Goal: Complete Application Form: Complete application form

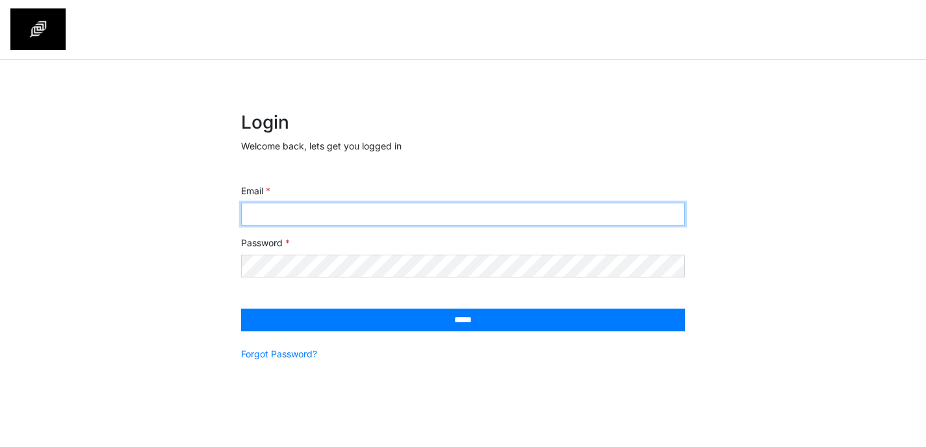
type input "**********"
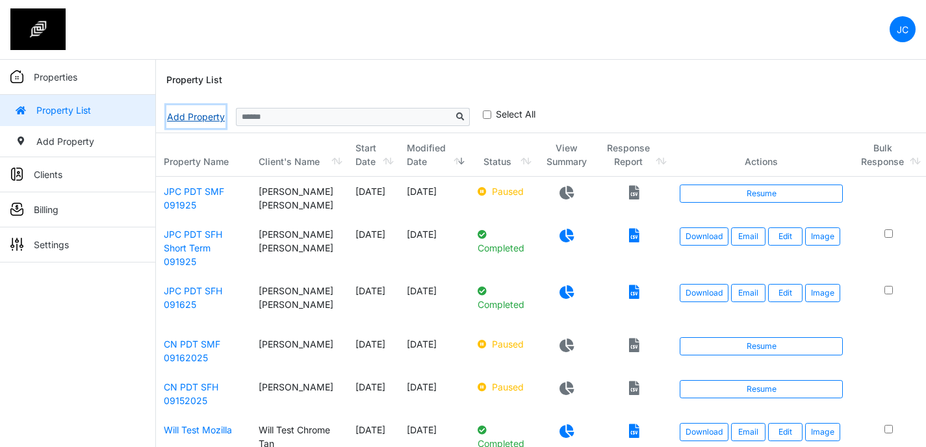
click at [199, 114] on link "Add Property" at bounding box center [195, 116] width 59 height 23
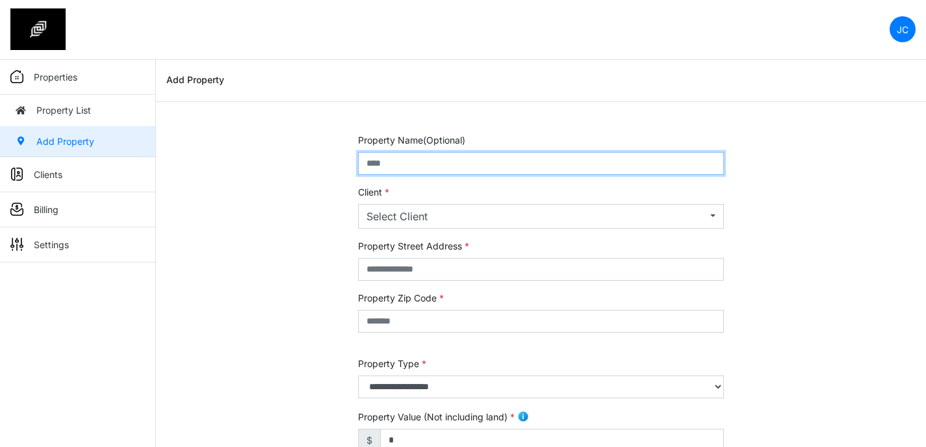
click at [500, 164] on input "text" at bounding box center [541, 163] width 366 height 23
type input "**********"
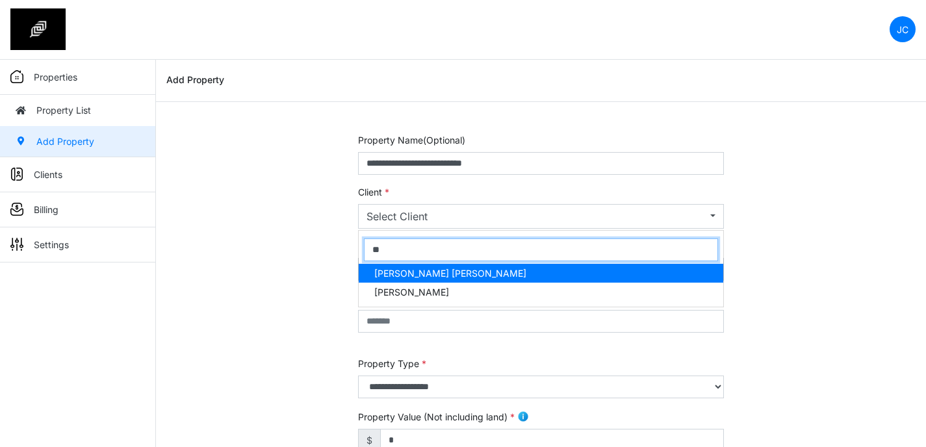
type input "***"
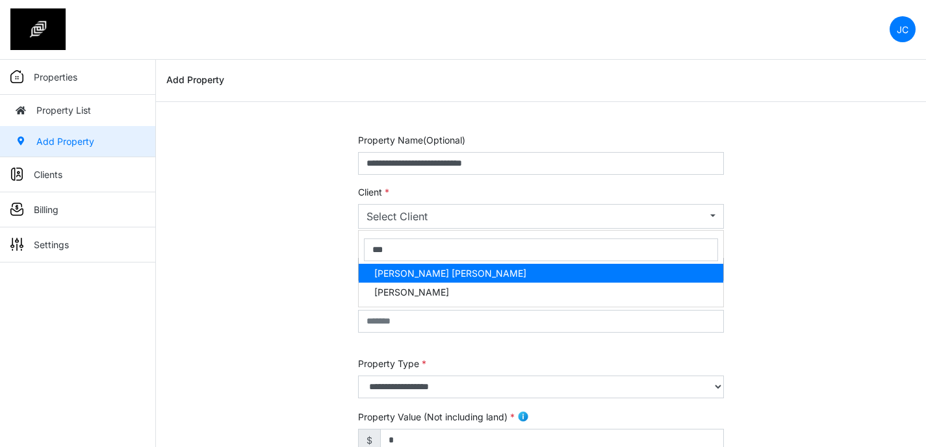
select select "***"
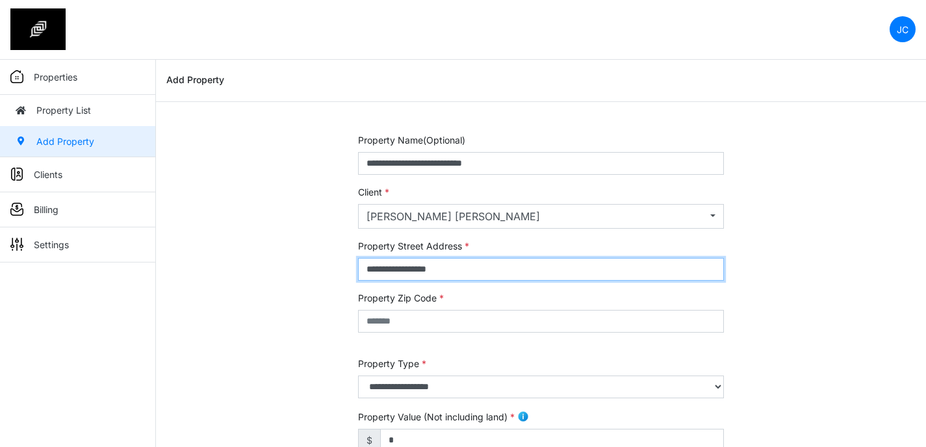
type input "**********"
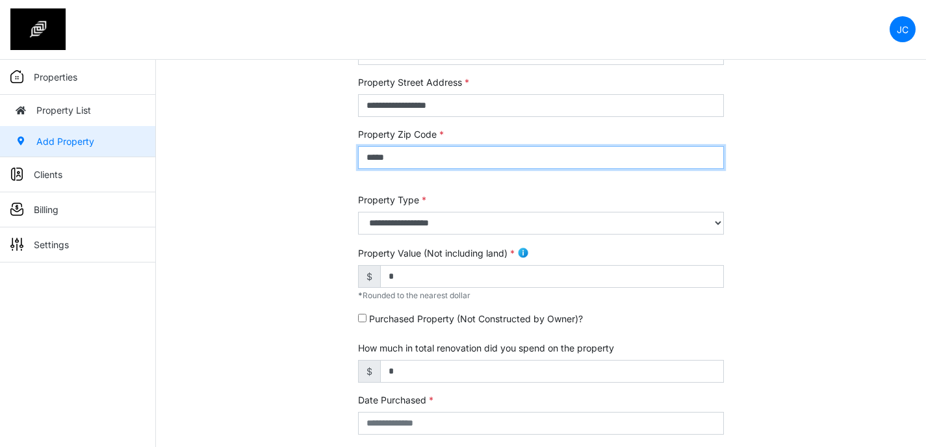
scroll to position [178, 0]
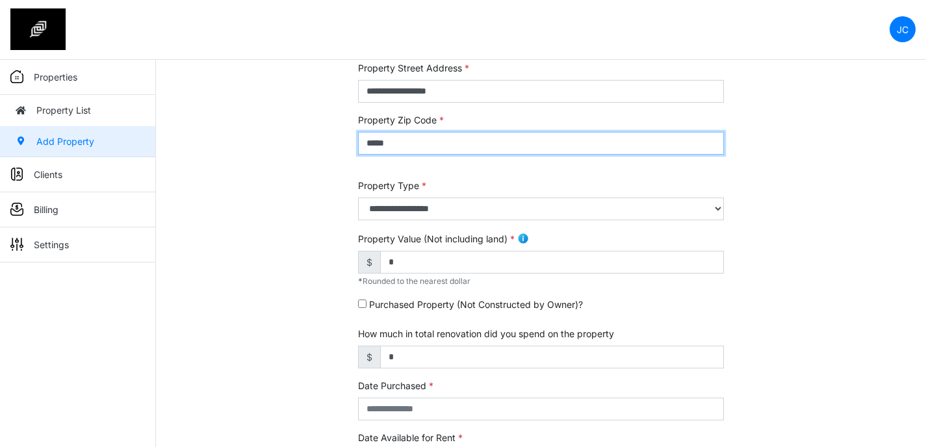
type input "*****"
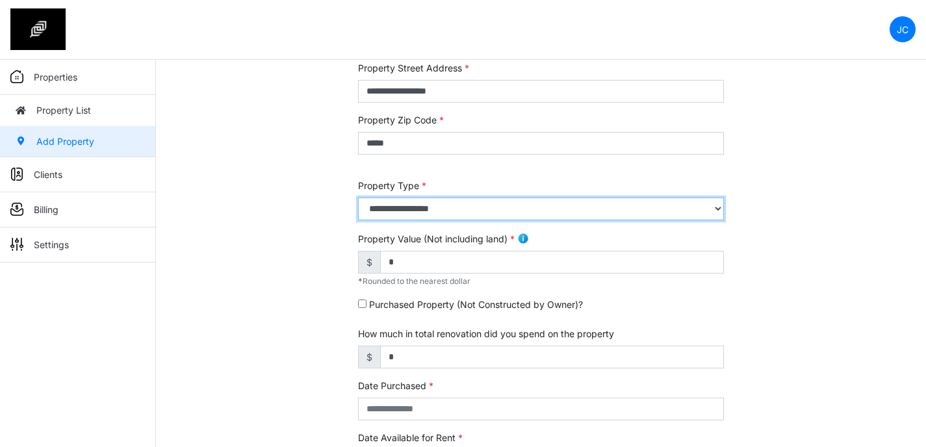
click at [561, 212] on select "**********" at bounding box center [541, 209] width 366 height 23
select select "*"
click at [358, 198] on select "**********" at bounding box center [541, 209] width 366 height 23
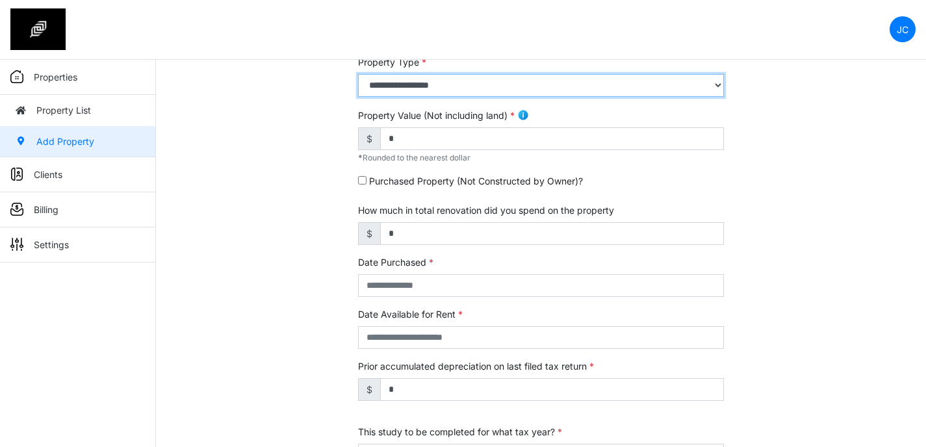
scroll to position [302, 0]
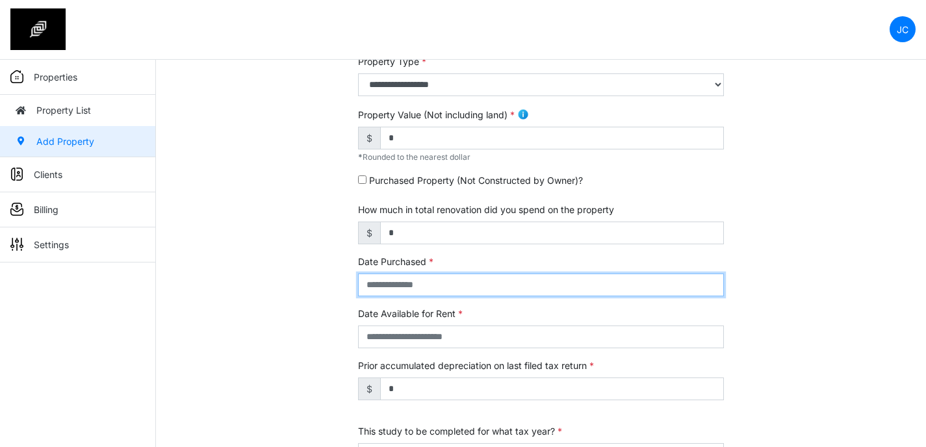
click at [428, 282] on input "text" at bounding box center [541, 285] width 366 height 23
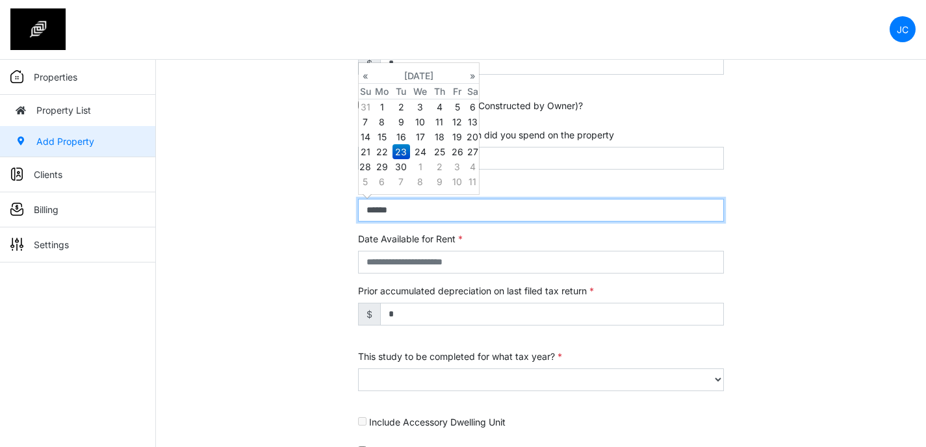
scroll to position [379, 0]
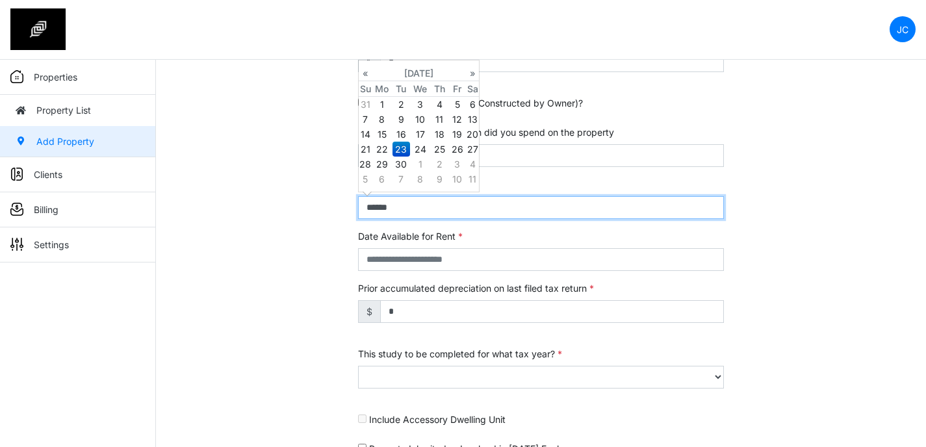
click at [372, 206] on input "******" at bounding box center [541, 207] width 366 height 23
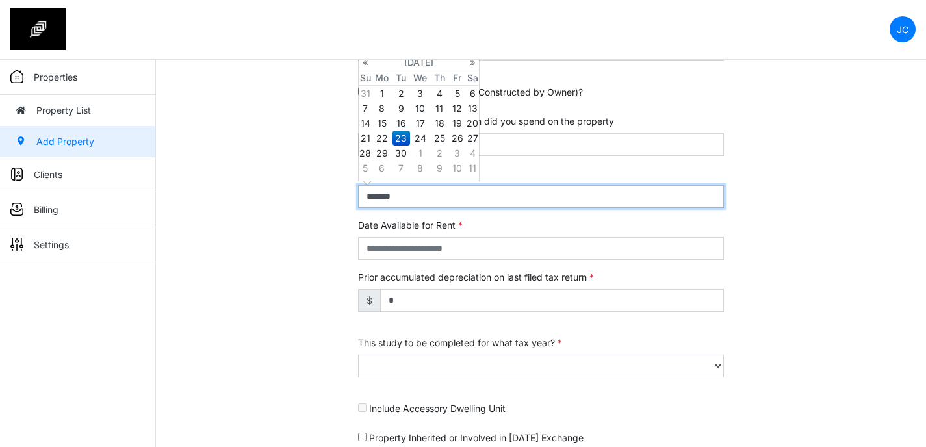
scroll to position [391, 0]
click at [387, 196] on input "*******" at bounding box center [541, 196] width 366 height 23
click at [443, 196] on input "*******" at bounding box center [541, 196] width 366 height 23
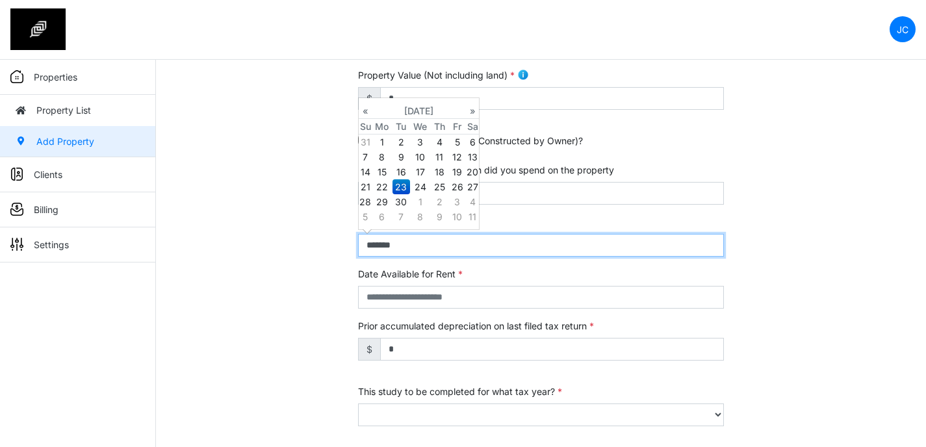
scroll to position [340, 0]
type input "**********"
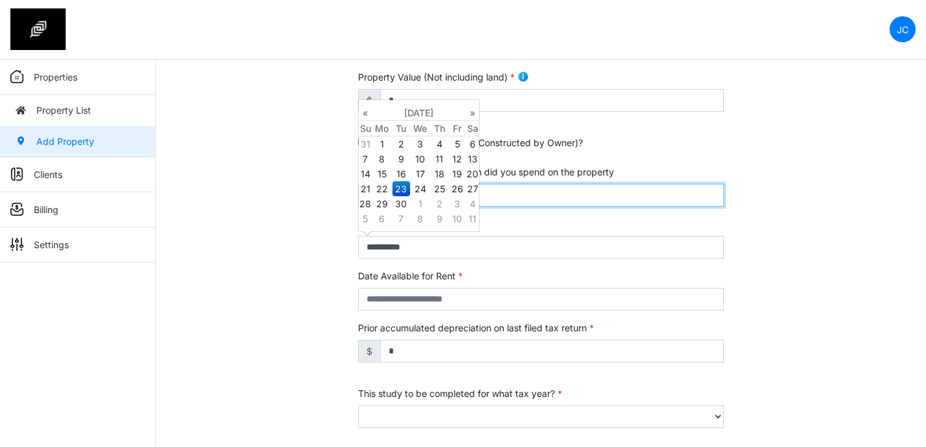
type input "**********"
click at [543, 197] on input "*" at bounding box center [552, 195] width 344 height 23
select select "****"
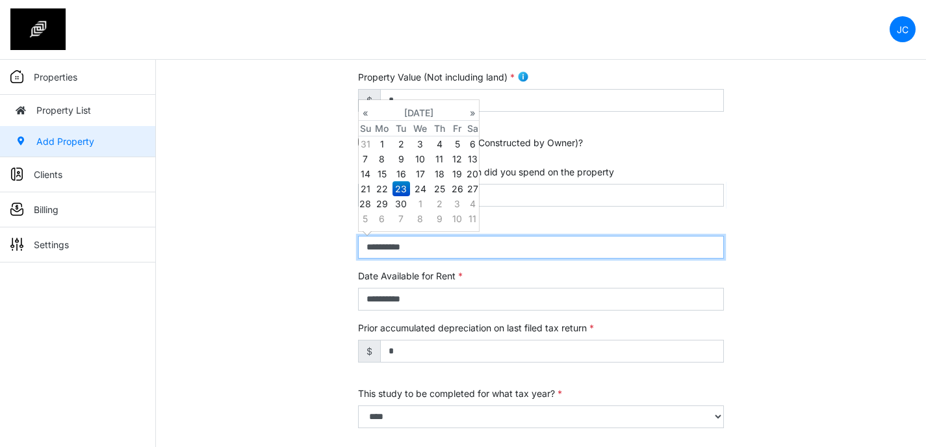
click at [431, 246] on input "**********" at bounding box center [541, 247] width 366 height 23
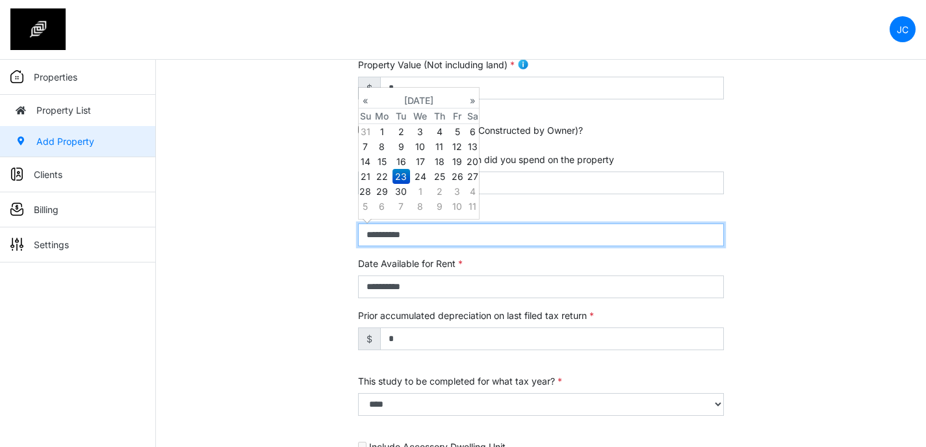
scroll to position [354, 0]
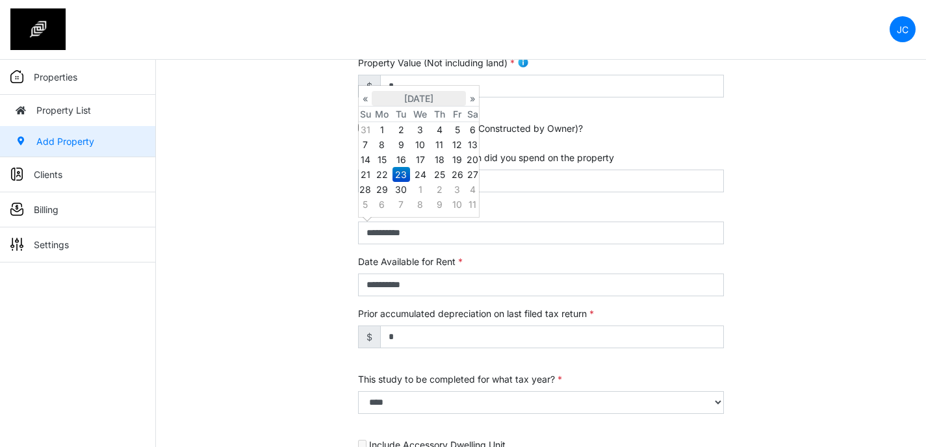
click at [409, 97] on th "September 2025" at bounding box center [419, 99] width 94 height 16
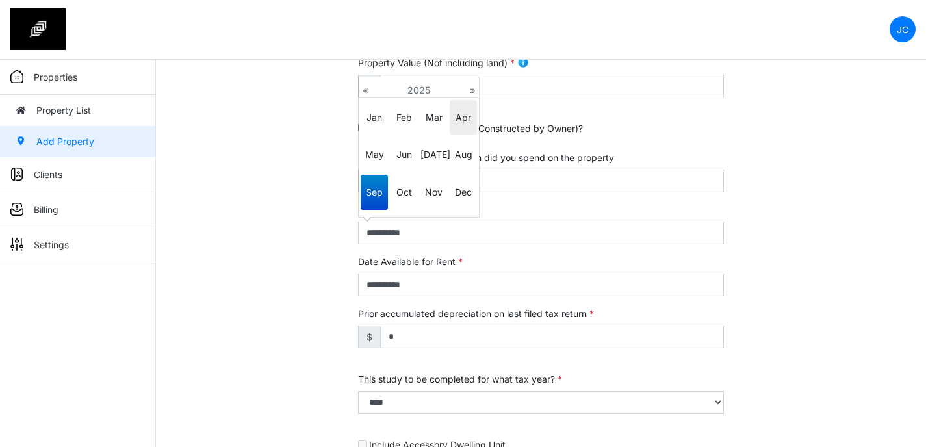
click at [467, 122] on span "Apr" at bounding box center [463, 117] width 27 height 35
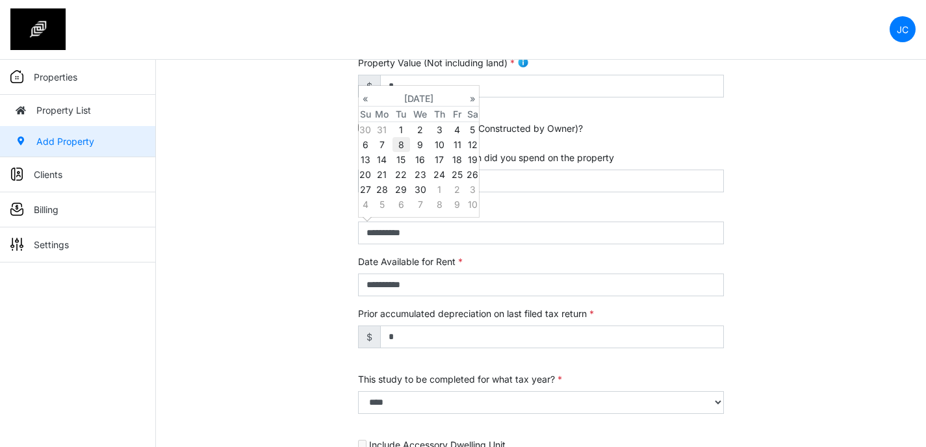
click at [404, 144] on td "8" at bounding box center [401, 144] width 18 height 15
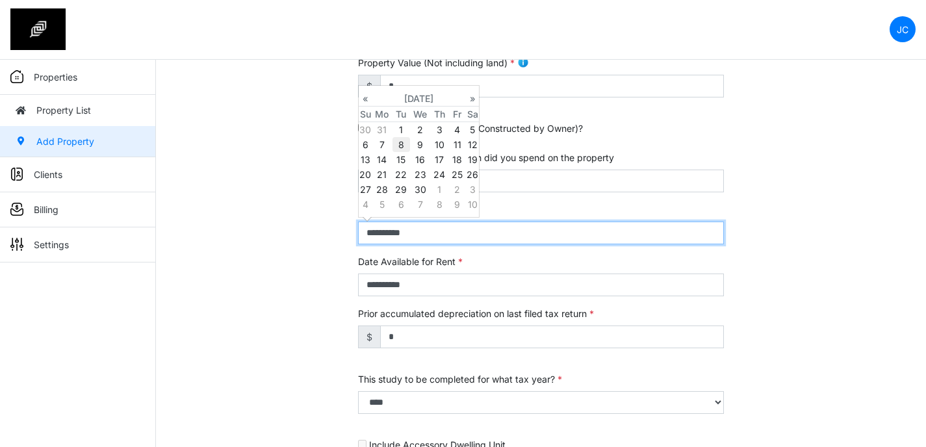
type input "**********"
select select "****"
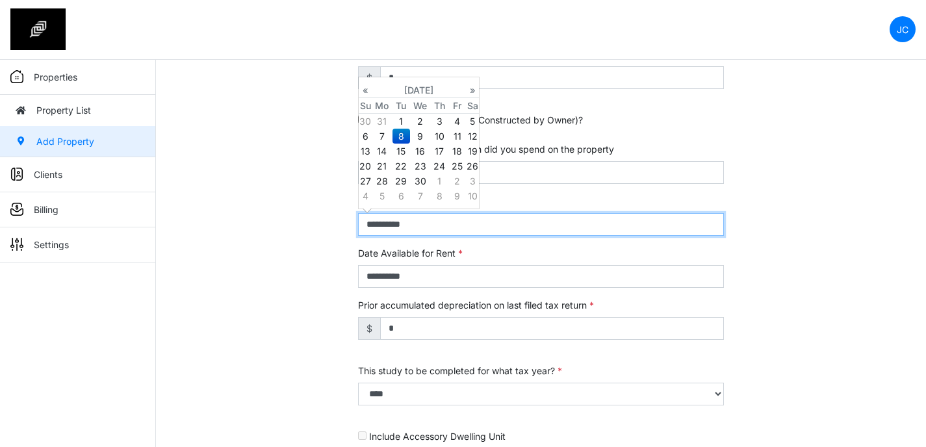
scroll to position [366, 0]
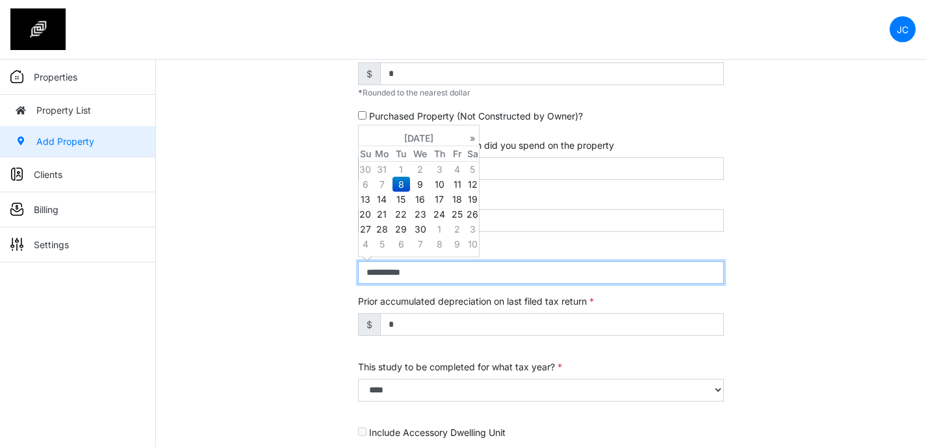
click at [393, 282] on input "**********" at bounding box center [541, 272] width 366 height 23
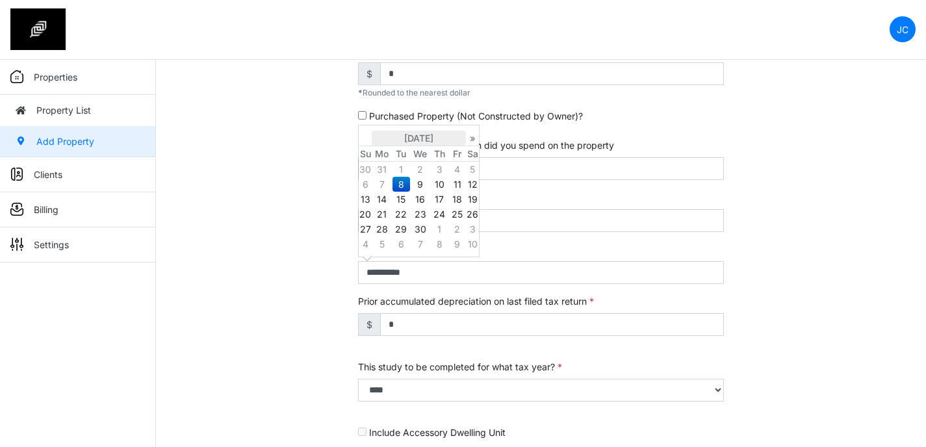
click at [433, 140] on th "April 2025" at bounding box center [419, 139] width 94 height 16
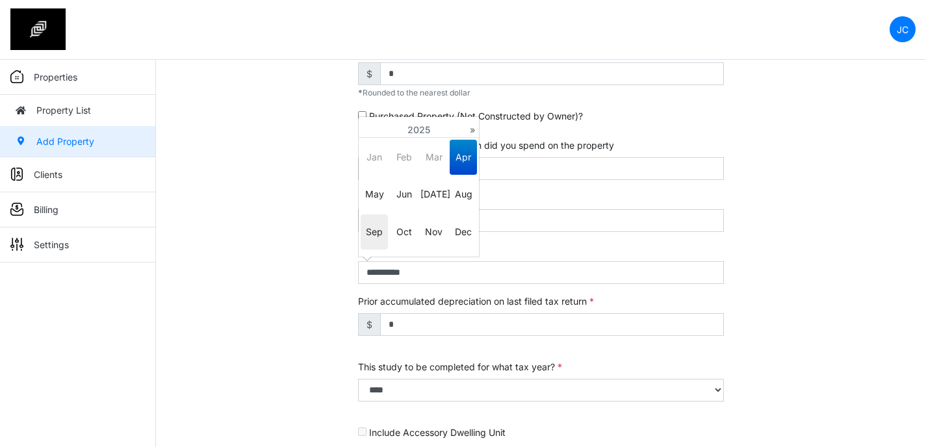
click at [376, 231] on span "Sep" at bounding box center [374, 231] width 27 height 35
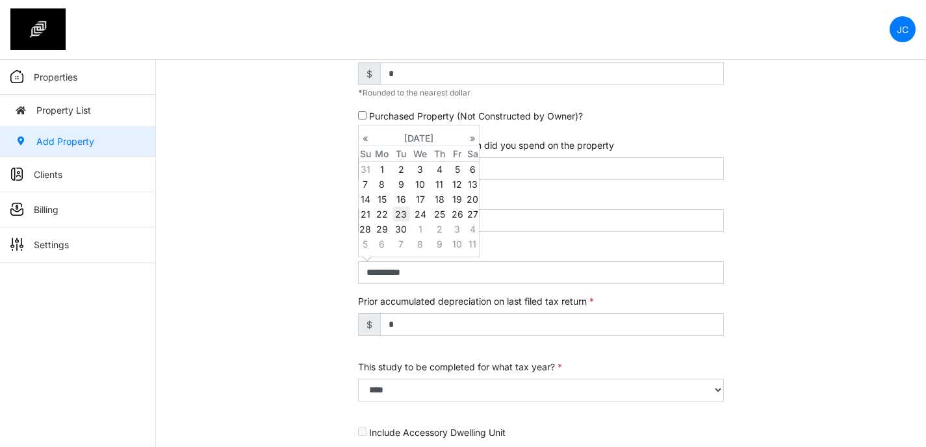
click at [399, 212] on td "23" at bounding box center [401, 214] width 18 height 15
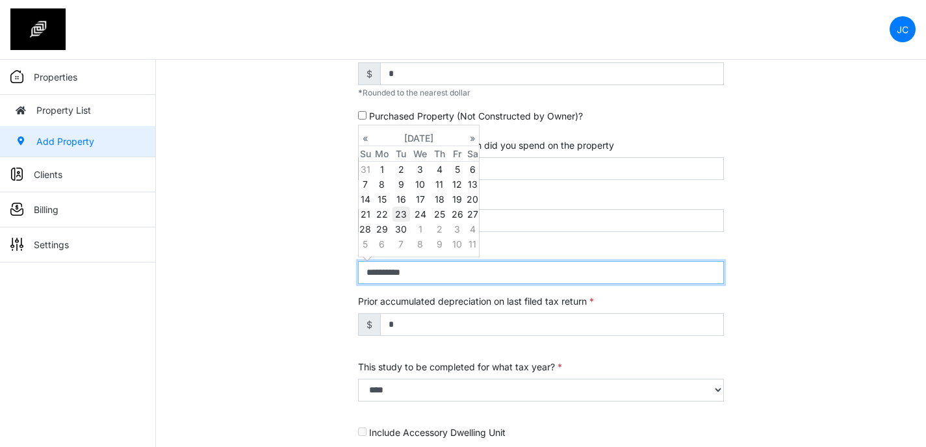
type input "**********"
select select "****"
click at [495, 271] on input "**********" at bounding box center [541, 272] width 366 height 23
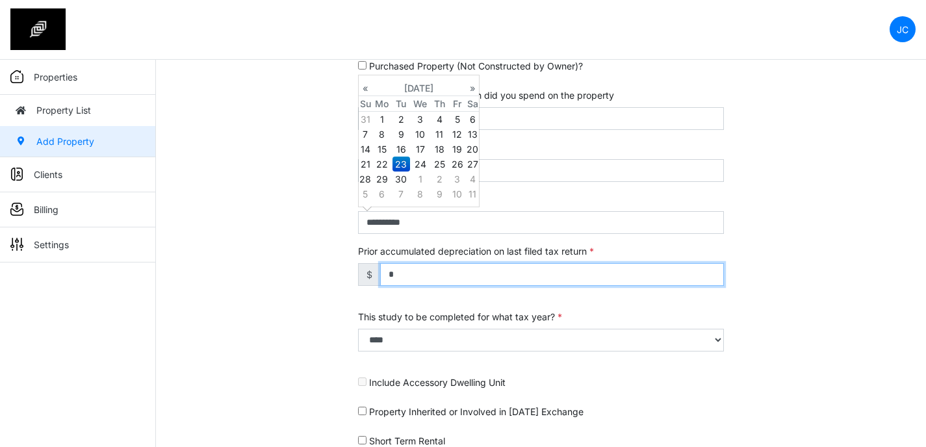
click at [440, 274] on input "*" at bounding box center [552, 274] width 344 height 23
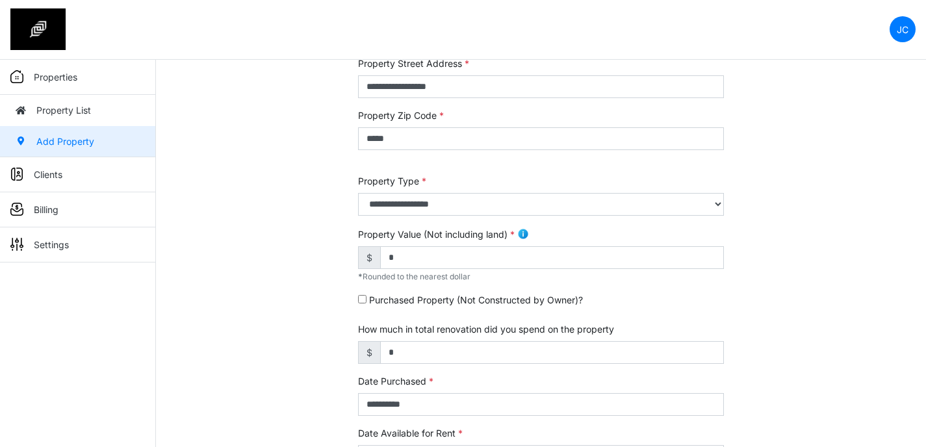
scroll to position [185, 0]
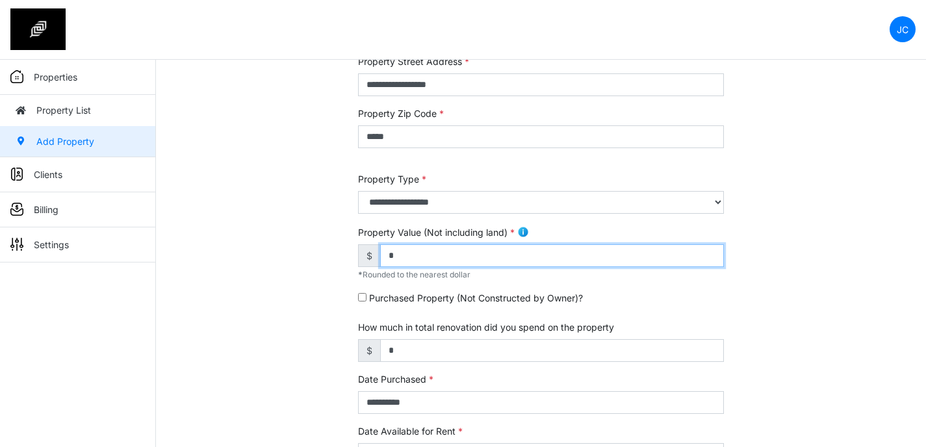
drag, startPoint x: 431, startPoint y: 261, endPoint x: 357, endPoint y: 251, distance: 74.1
click at [357, 251] on div "**********" at bounding box center [540, 356] width 385 height 814
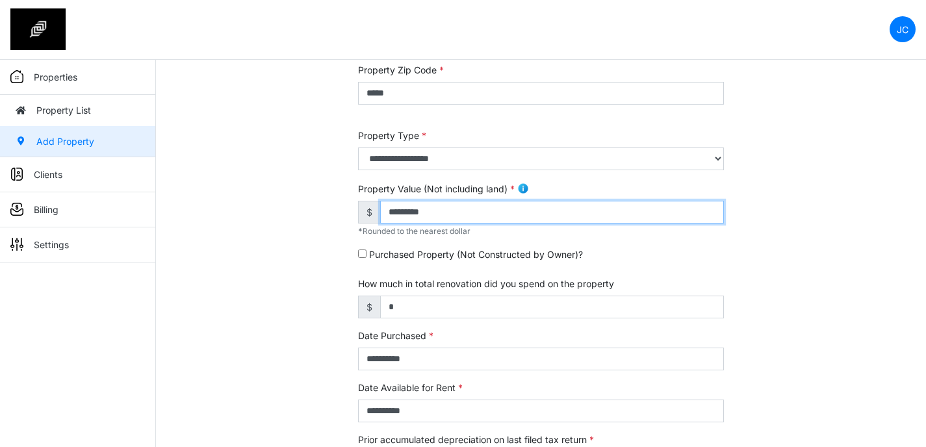
scroll to position [231, 0]
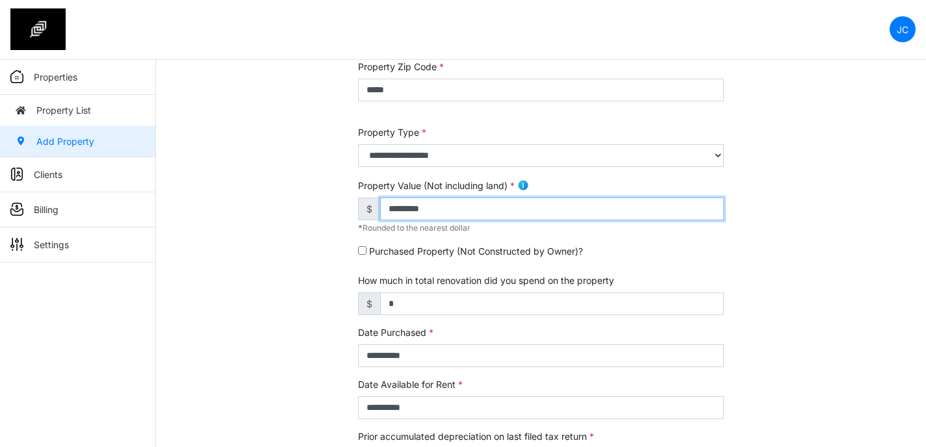
type input "*********"
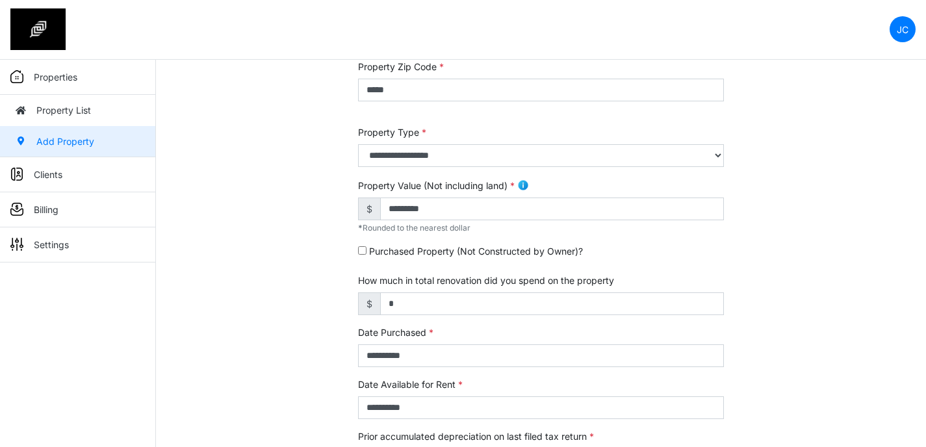
click at [526, 184] on img at bounding box center [523, 185] width 12 height 12
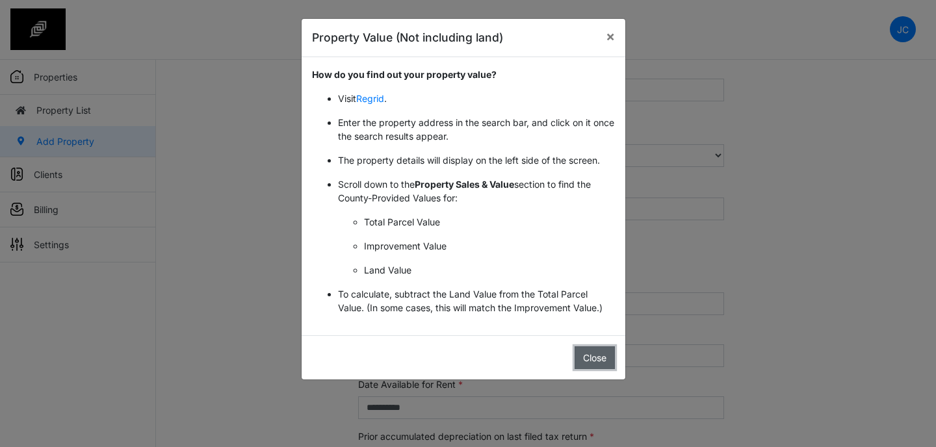
click at [598, 362] on button "Close" at bounding box center [594, 357] width 40 height 23
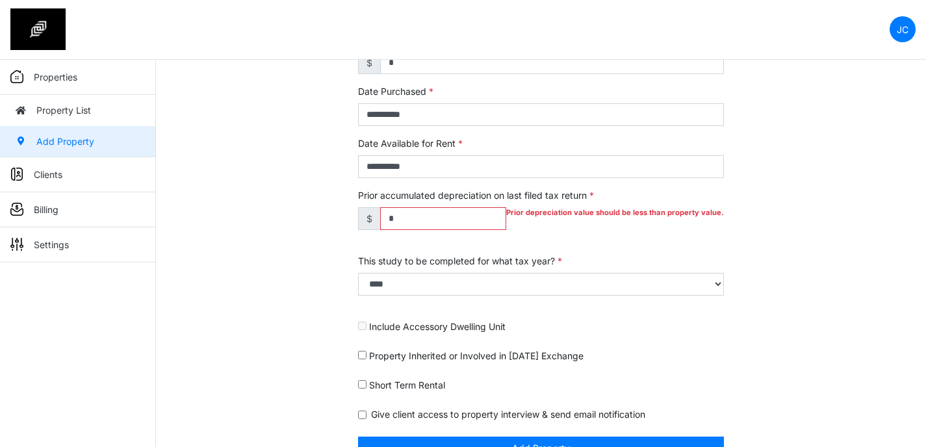
scroll to position [476, 0]
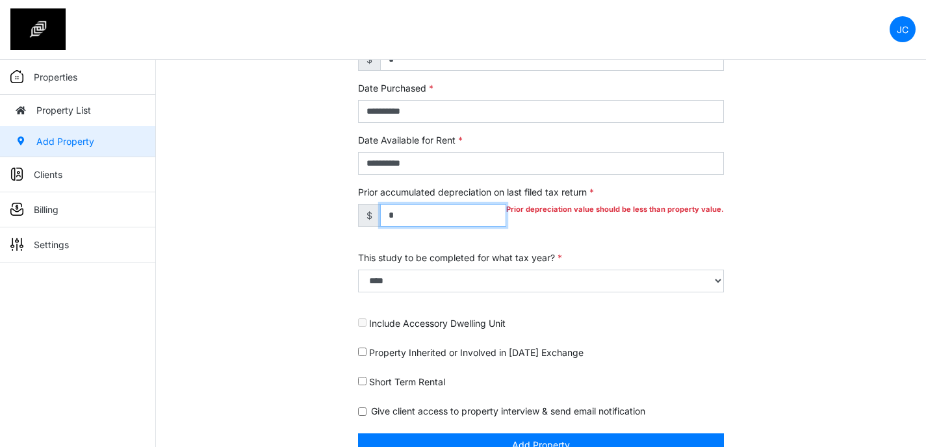
click at [424, 225] on input "*" at bounding box center [443, 215] width 126 height 23
click at [592, 251] on div "This study to be completed for what tax year? **** **** **** **** **** **** ***…" at bounding box center [541, 278] width 366 height 55
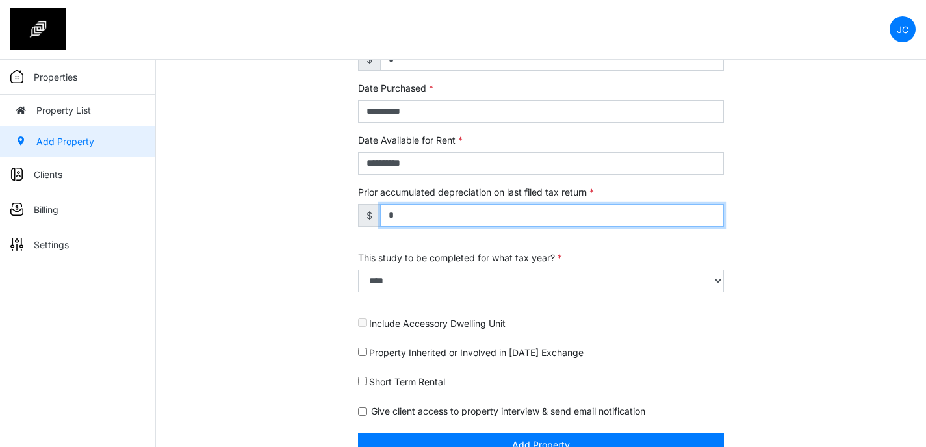
click at [472, 223] on input "*" at bounding box center [552, 215] width 344 height 23
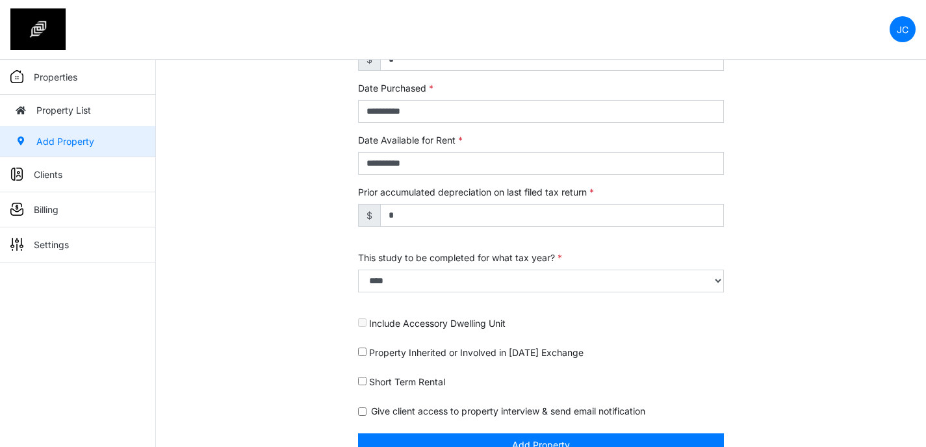
click at [578, 238] on div "Prior accumulated depreciation on last filed tax return $ *" at bounding box center [541, 212] width 366 height 55
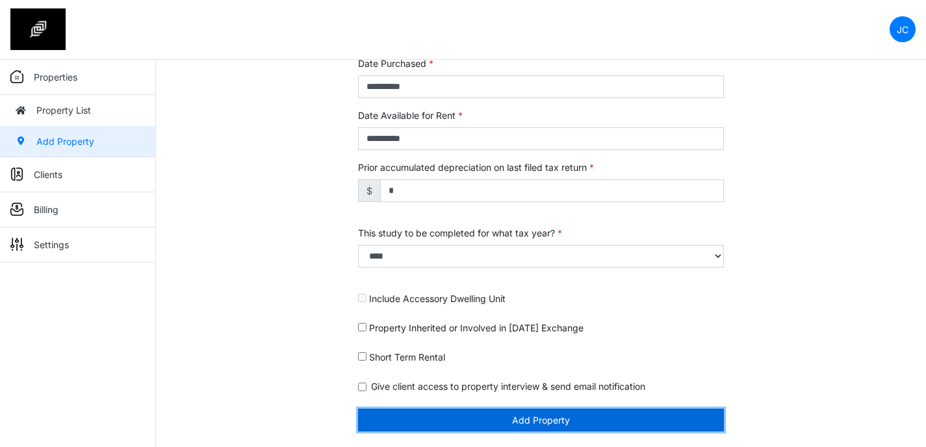
click at [504, 425] on button "Add Property" at bounding box center [541, 420] width 366 height 23
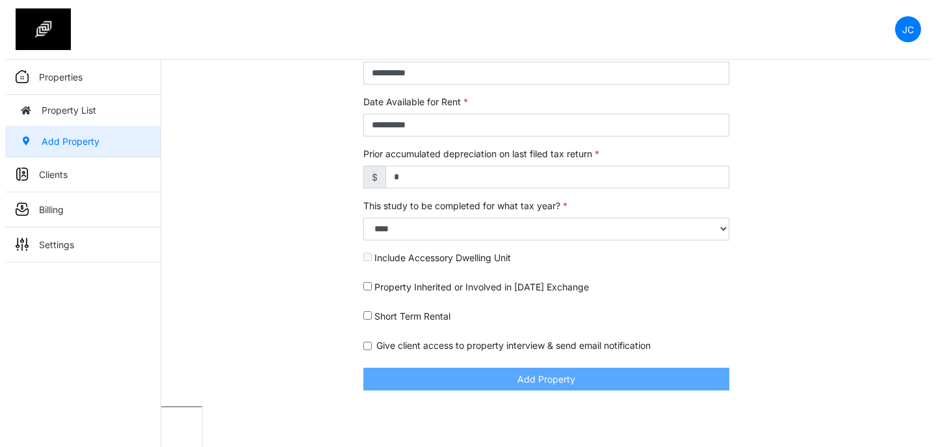
scroll to position [459, 0]
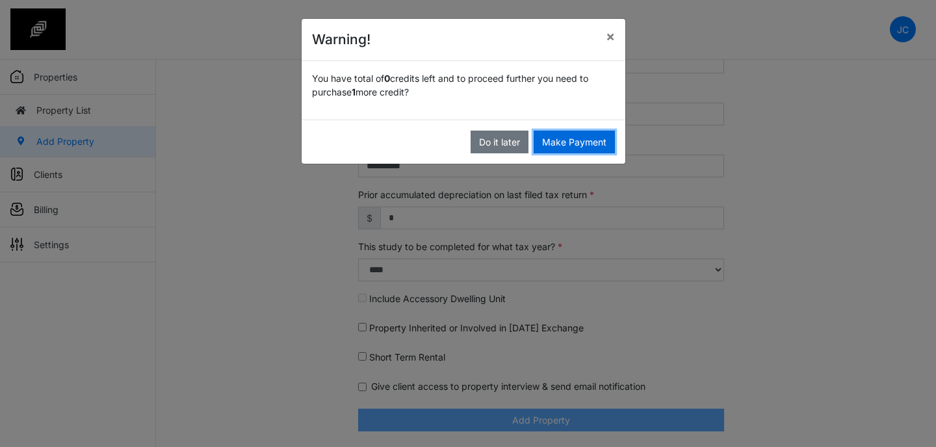
click at [573, 146] on button "Make Payment" at bounding box center [573, 142] width 81 height 23
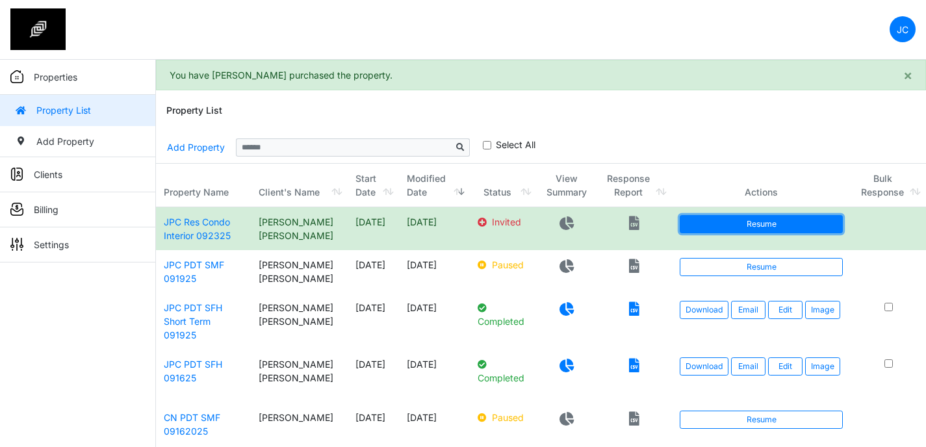
click at [714, 222] on link "Resume" at bounding box center [761, 224] width 163 height 18
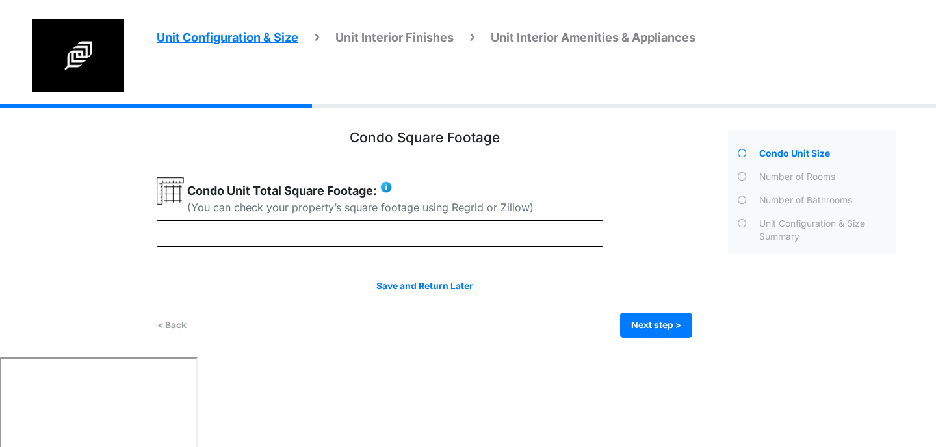
click at [413, 38] on span "Unit Interior Finishes" at bounding box center [394, 38] width 118 height 14
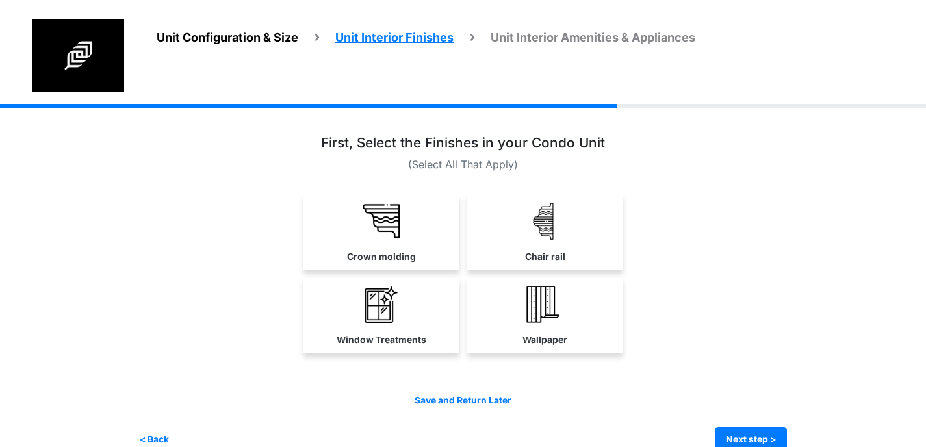
scroll to position [24, 0]
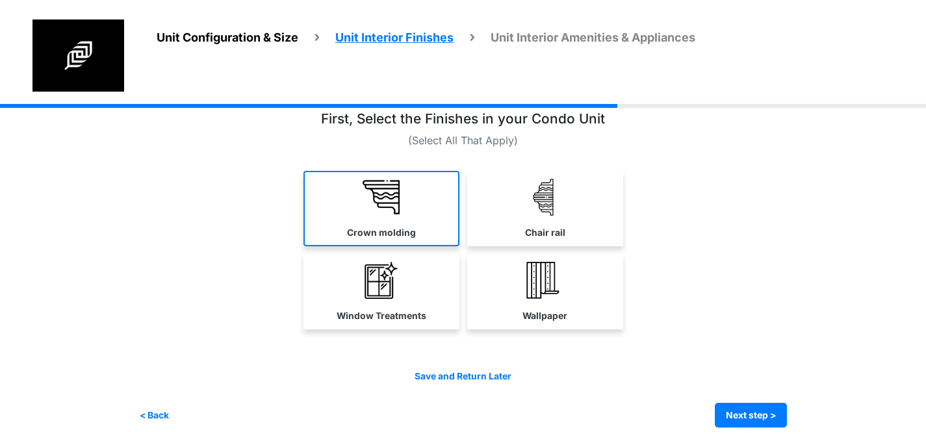
click at [378, 232] on label "Crown molding" at bounding box center [381, 233] width 69 height 14
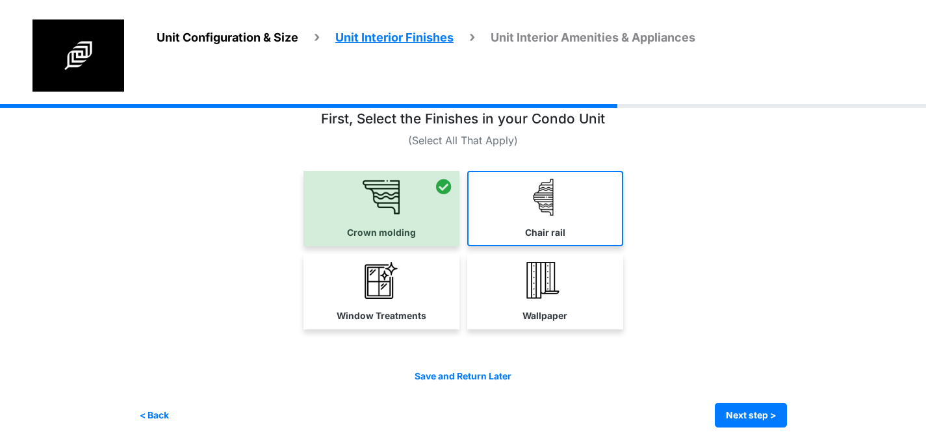
click at [524, 232] on link "Chair rail" at bounding box center [545, 208] width 156 height 75
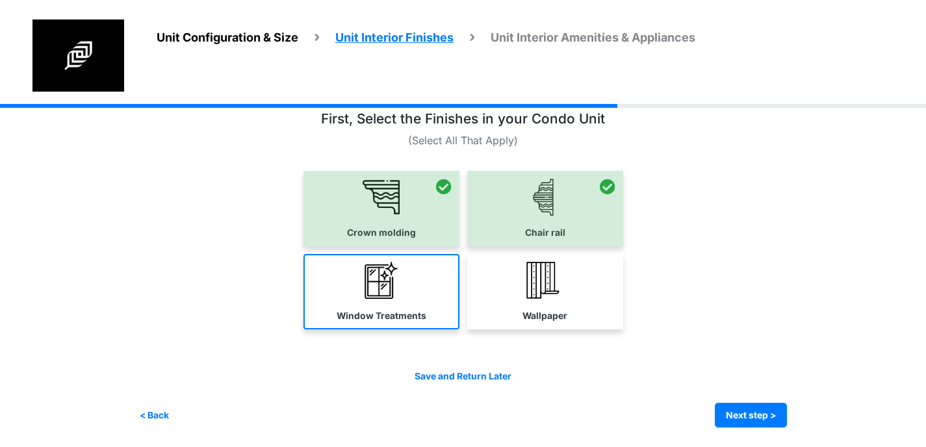
click at [400, 292] on link "Window Treatments" at bounding box center [381, 291] width 156 height 75
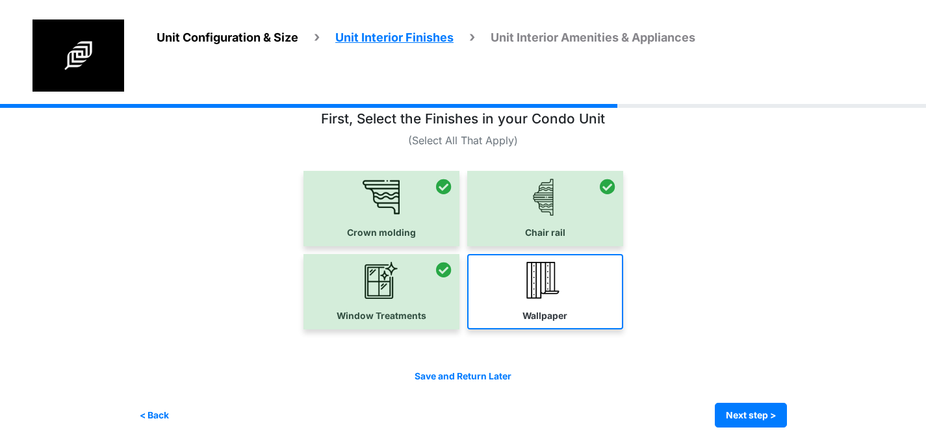
click at [511, 310] on link "Wallpaper" at bounding box center [545, 291] width 156 height 75
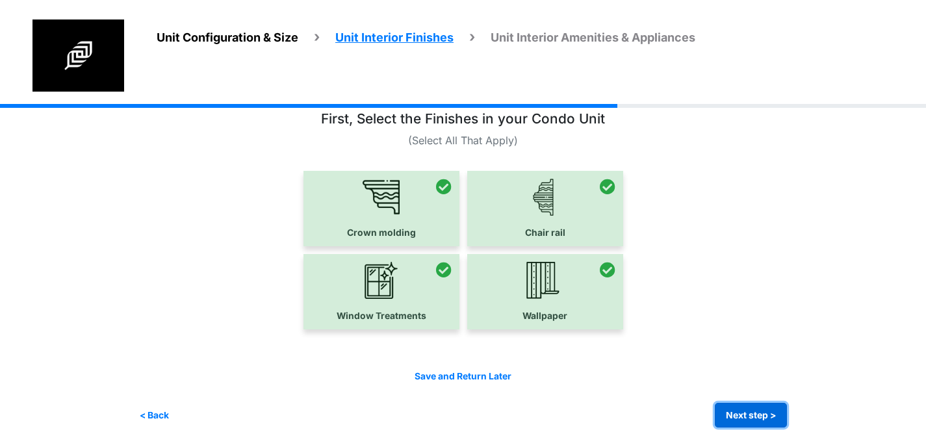
click at [763, 424] on button "Next step >" at bounding box center [751, 415] width 72 height 25
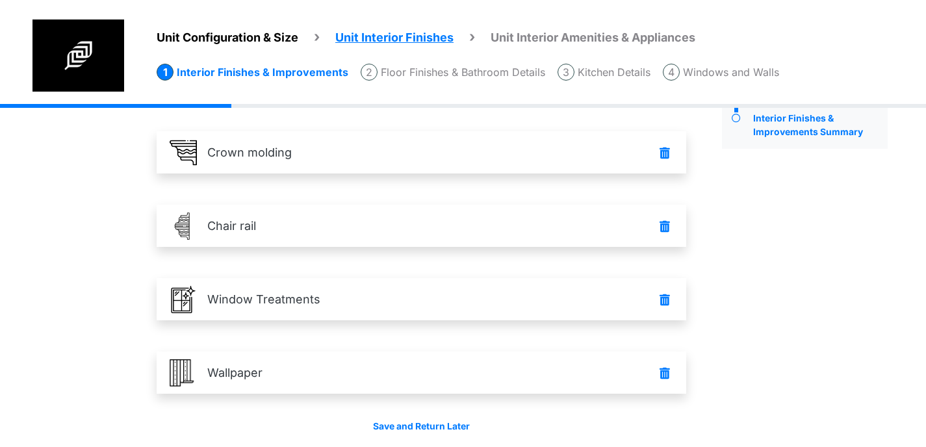
scroll to position [68, 0]
click at [446, 77] on li "Floor Finishes & Bathroom Details" at bounding box center [453, 72] width 185 height 17
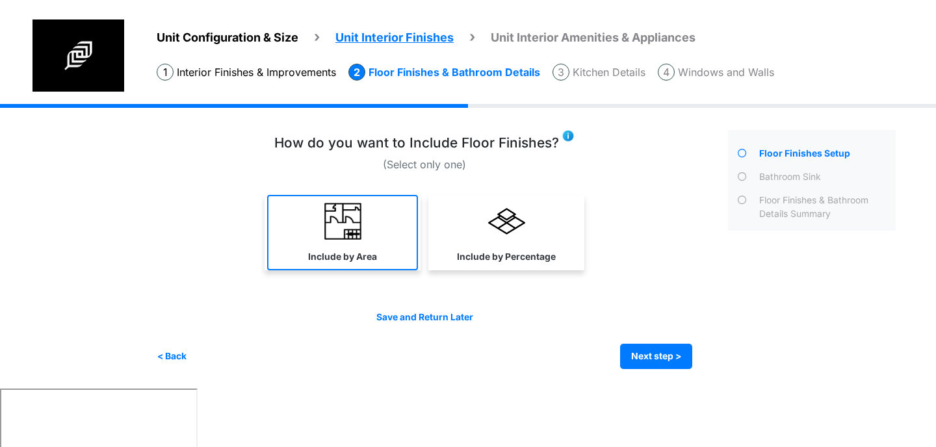
click at [338, 213] on img at bounding box center [342, 221] width 37 height 37
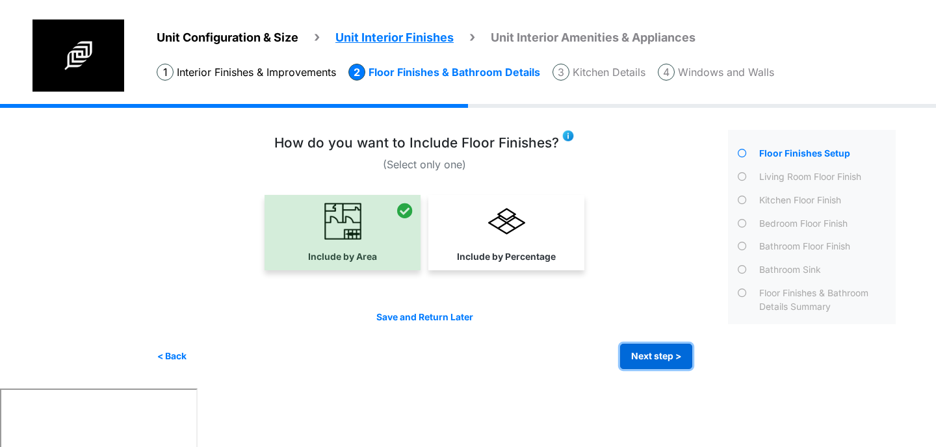
click at [682, 357] on button "Next step >" at bounding box center [656, 356] width 72 height 25
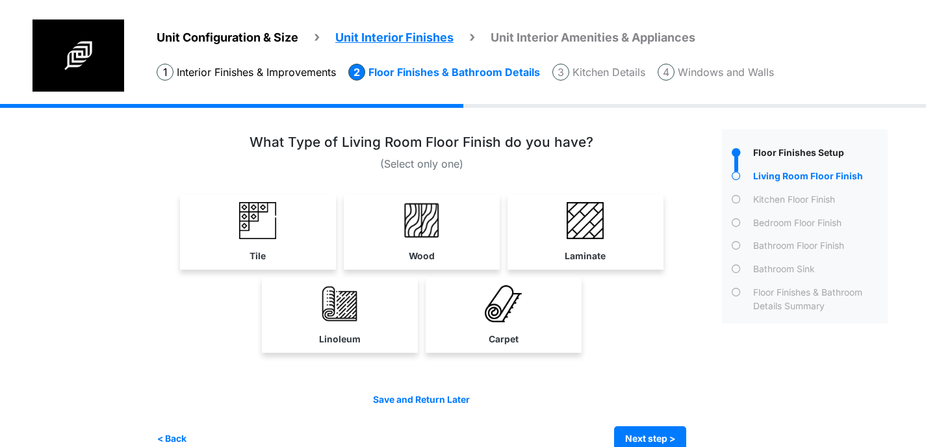
scroll to position [24, 0]
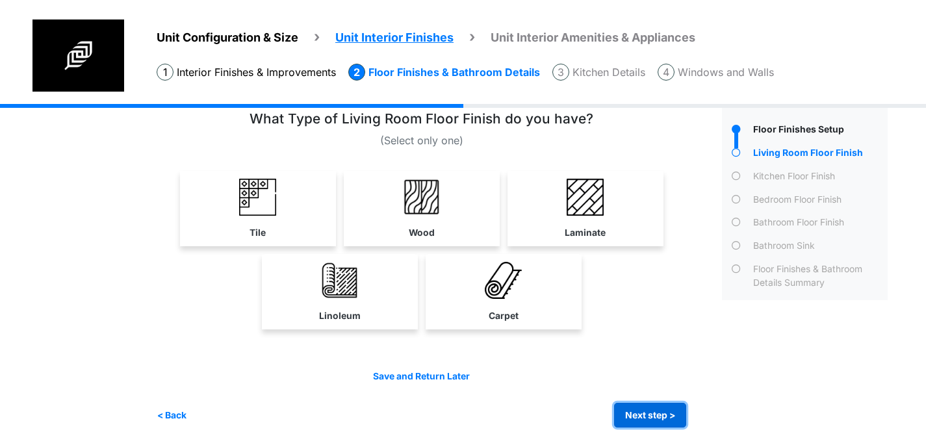
click at [669, 415] on button "Next step >" at bounding box center [650, 415] width 72 height 25
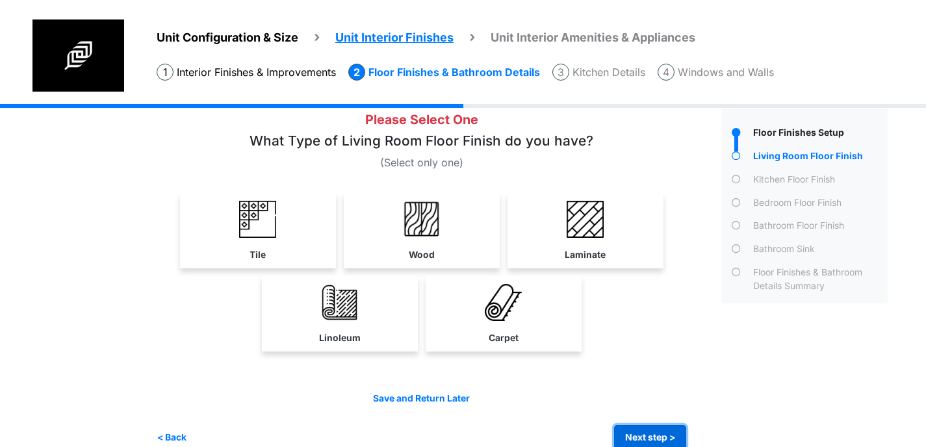
scroll to position [18, 0]
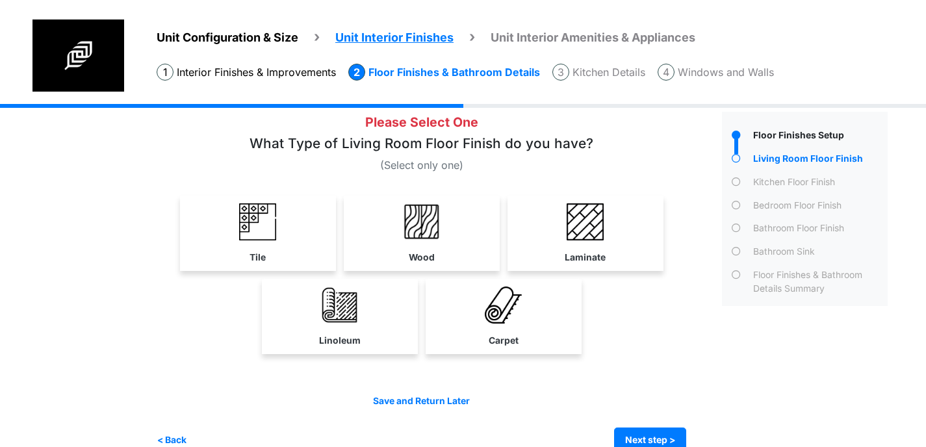
click at [144, 129] on div "Unit Configuration & Size Unit Interior Finishes Unit Interior Amenities & Appl…" at bounding box center [463, 279] width 926 height 387
click at [250, 29] on li "Unit Configuration & Size" at bounding box center [228, 38] width 142 height 18
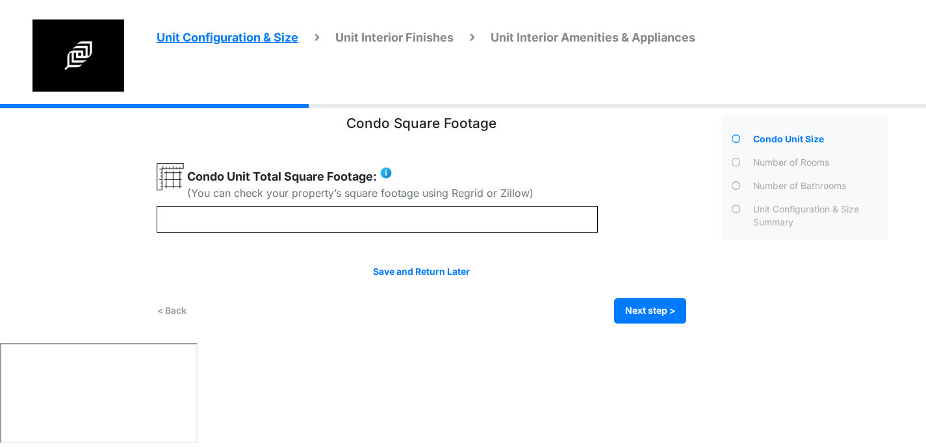
scroll to position [0, 0]
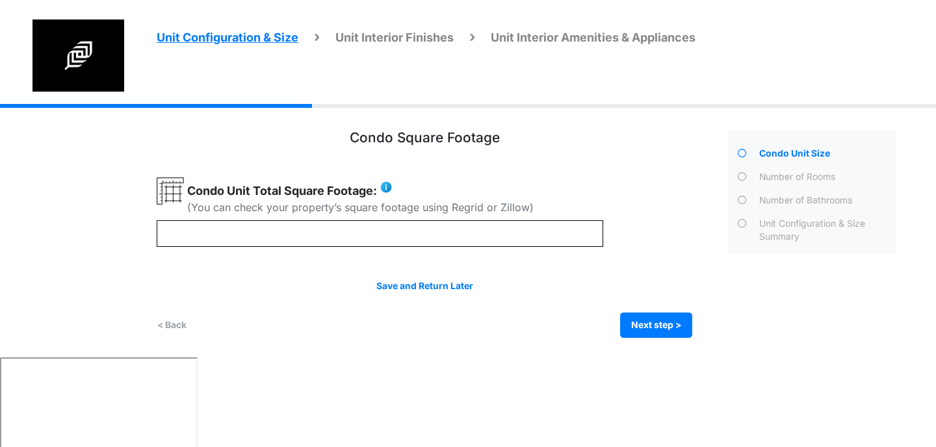
click at [560, 33] on span "Unit Interior Amenities & Appliances" at bounding box center [593, 38] width 205 height 14
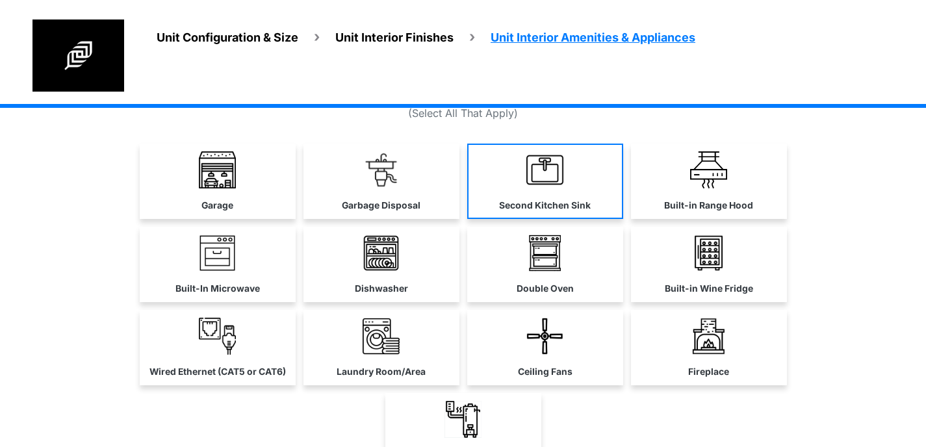
scroll to position [55, 0]
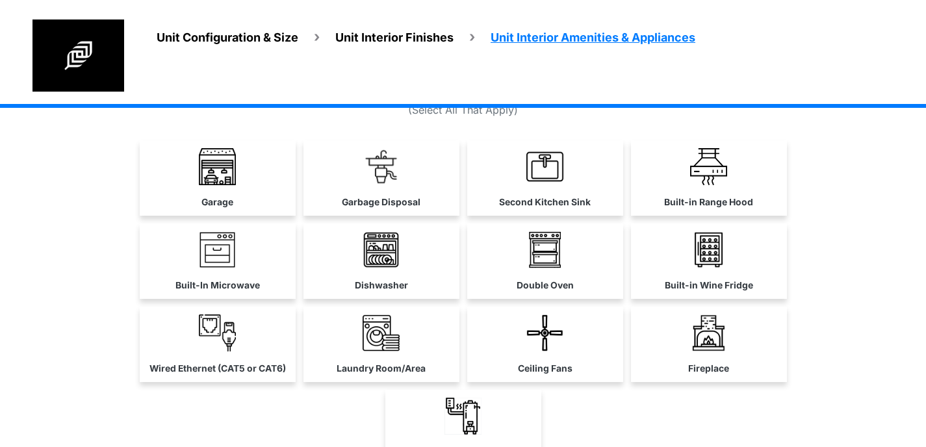
drag, startPoint x: 251, startPoint y: 175, endPoint x: 292, endPoint y: 175, distance: 41.6
click at [251, 175] on link "Garage" at bounding box center [218, 177] width 156 height 75
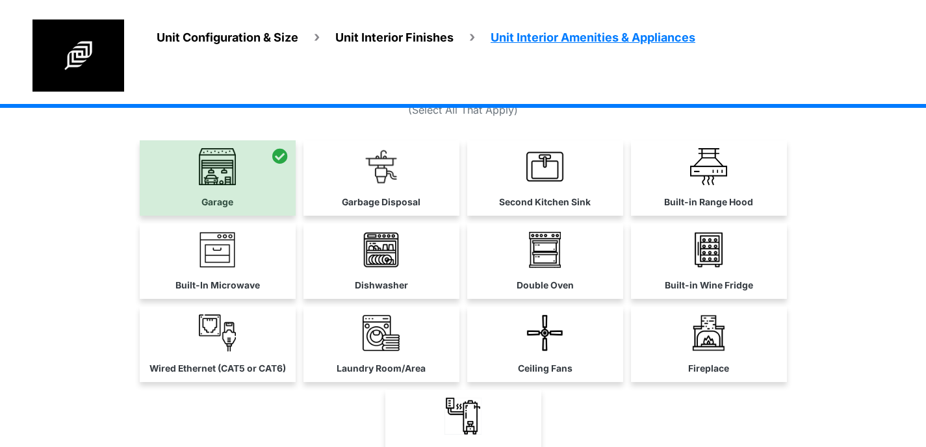
drag, startPoint x: 376, startPoint y: 174, endPoint x: 383, endPoint y: 174, distance: 7.1
click at [376, 174] on img at bounding box center [381, 166] width 37 height 37
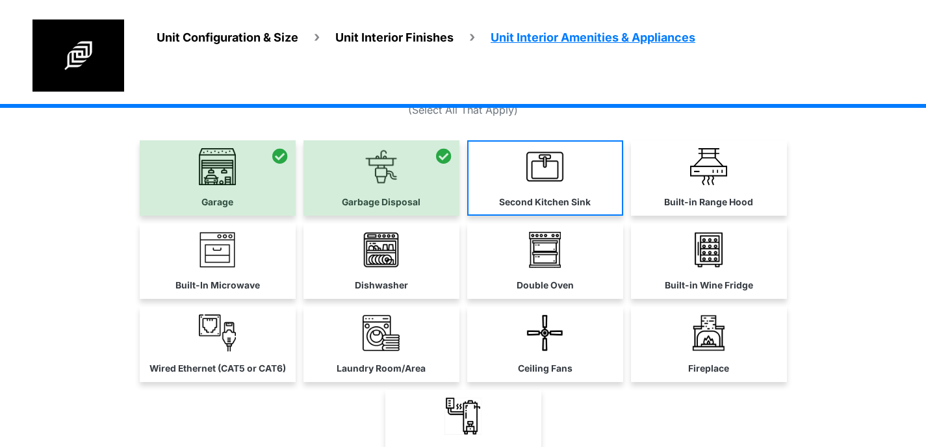
click at [515, 174] on link "Second Kitchen Sink" at bounding box center [545, 177] width 156 height 75
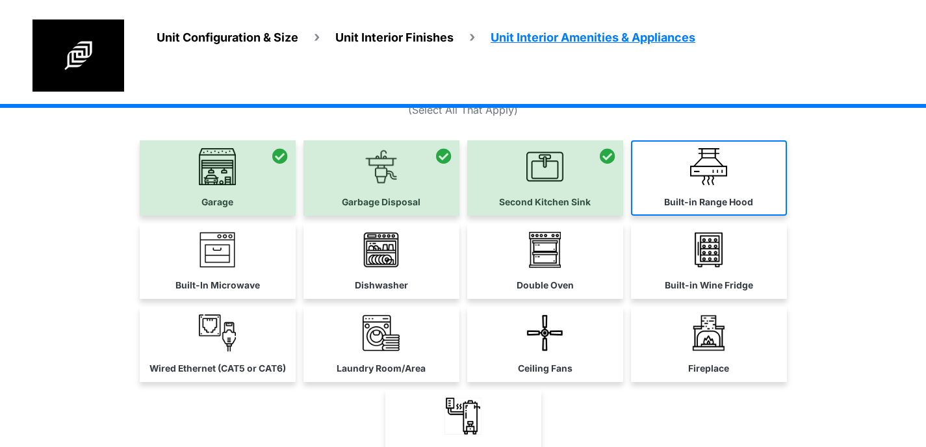
click at [665, 174] on link "Built-in Range Hood" at bounding box center [709, 177] width 156 height 75
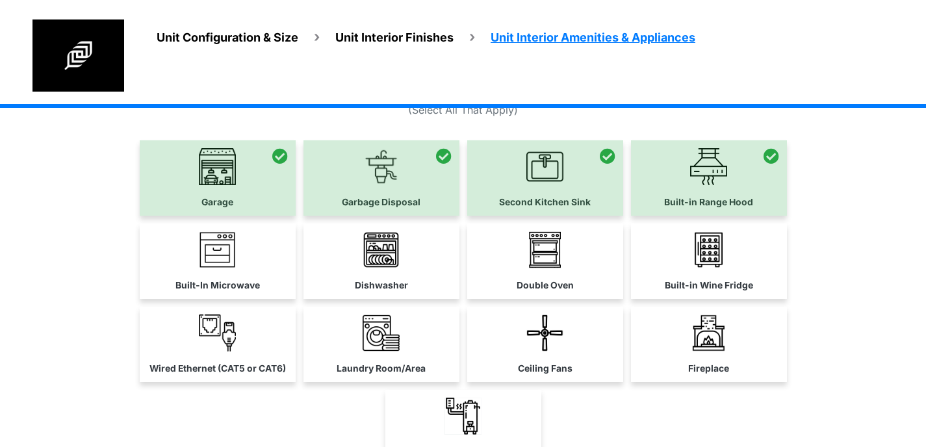
click at [255, 259] on link "Built-In Microwave" at bounding box center [218, 261] width 156 height 75
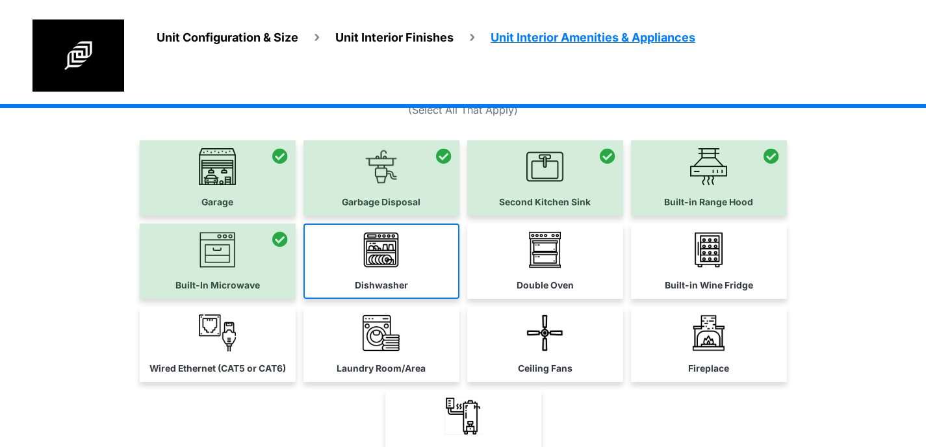
click at [396, 259] on img at bounding box center [381, 249] width 37 height 37
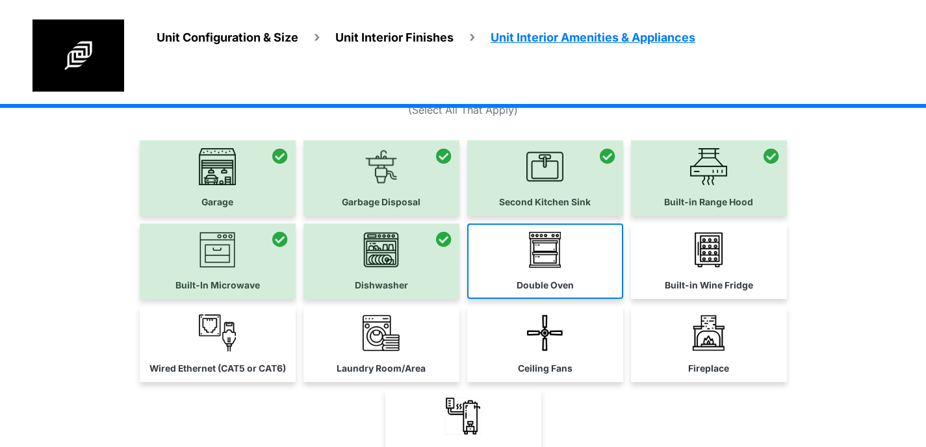
click at [530, 259] on img at bounding box center [544, 249] width 37 height 37
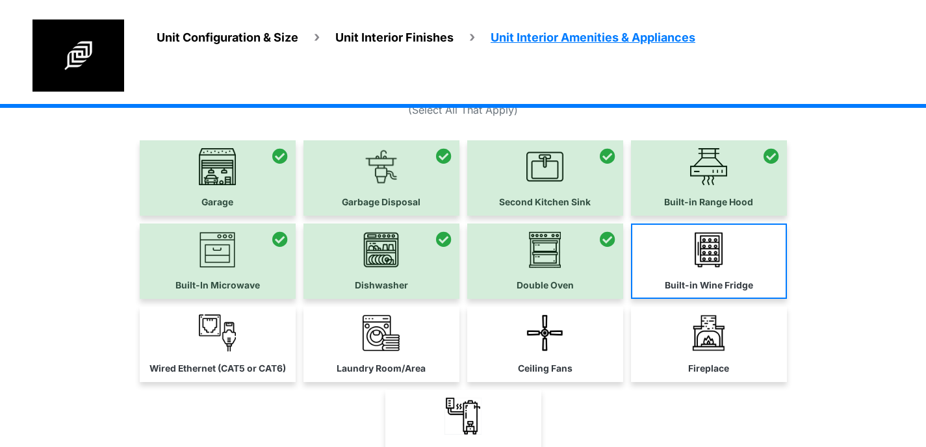
click at [721, 259] on img at bounding box center [708, 249] width 37 height 37
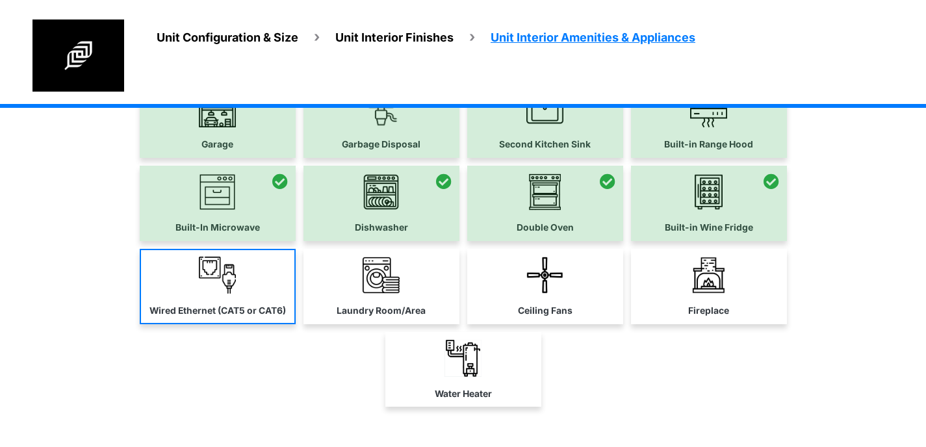
scroll to position [116, 0]
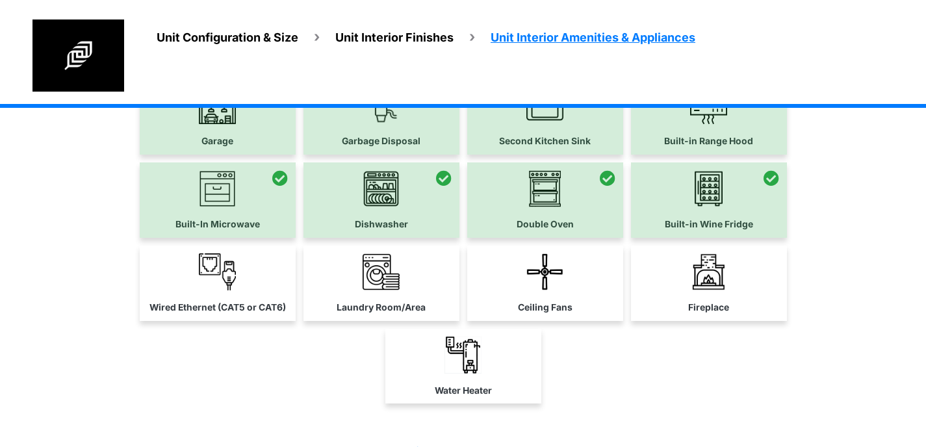
click at [242, 273] on link "Wired Ethernet (CAT5 or CAT6)" at bounding box center [218, 283] width 156 height 75
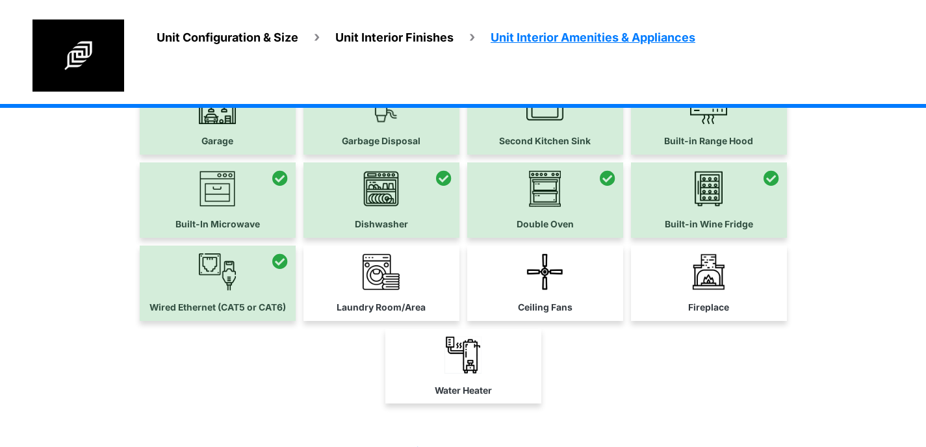
click at [380, 276] on img at bounding box center [381, 271] width 37 height 37
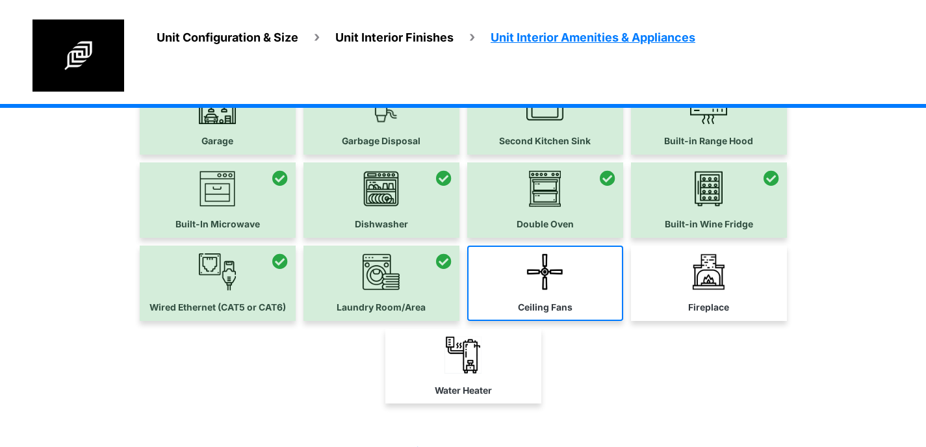
click at [550, 278] on img at bounding box center [544, 271] width 37 height 37
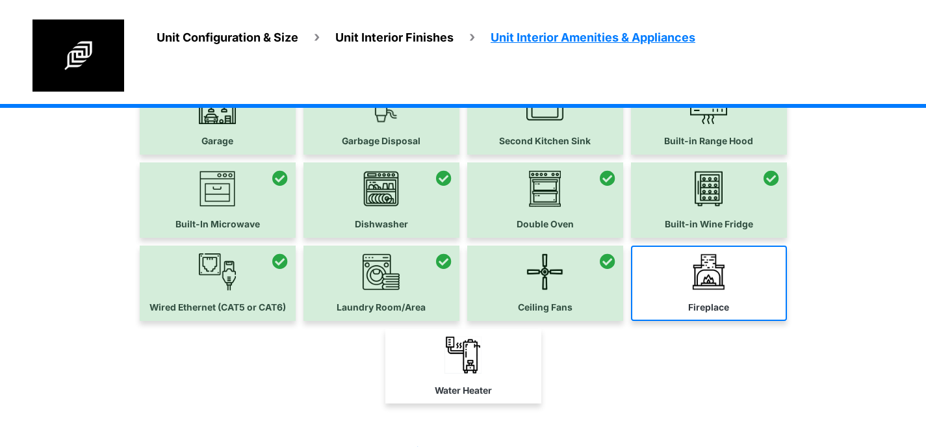
click at [702, 277] on img at bounding box center [708, 271] width 37 height 37
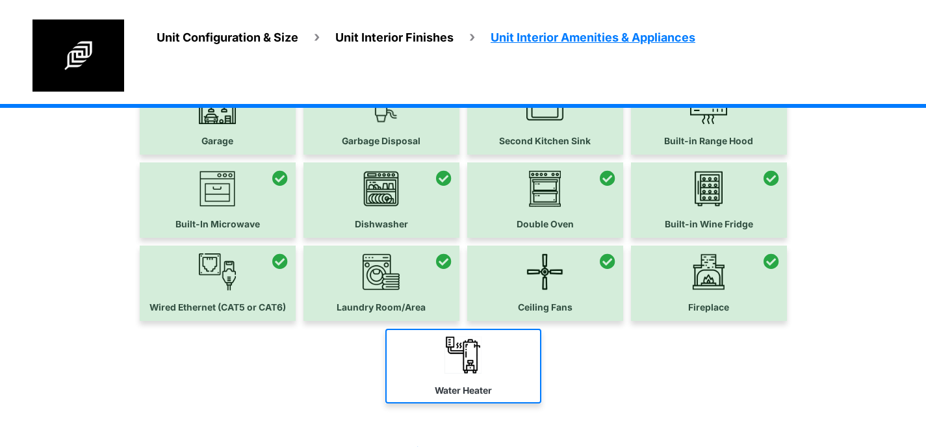
click at [508, 346] on link "Water Heater" at bounding box center [463, 366] width 156 height 75
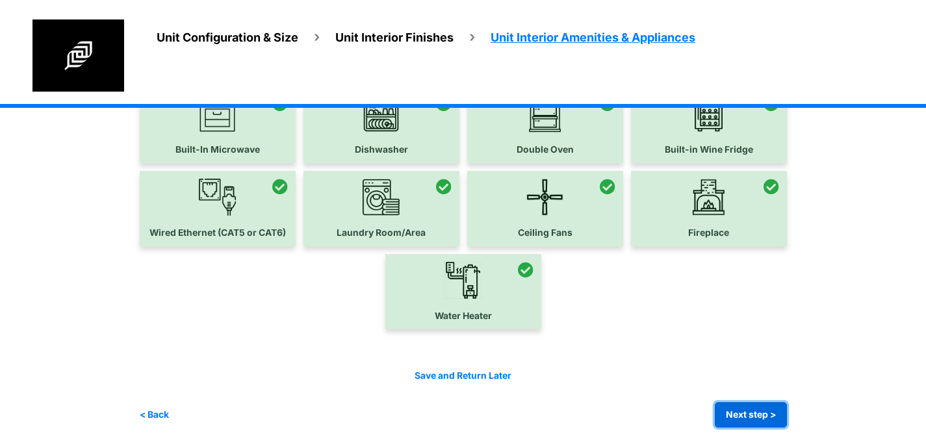
click at [762, 406] on button "Next step >" at bounding box center [751, 414] width 72 height 25
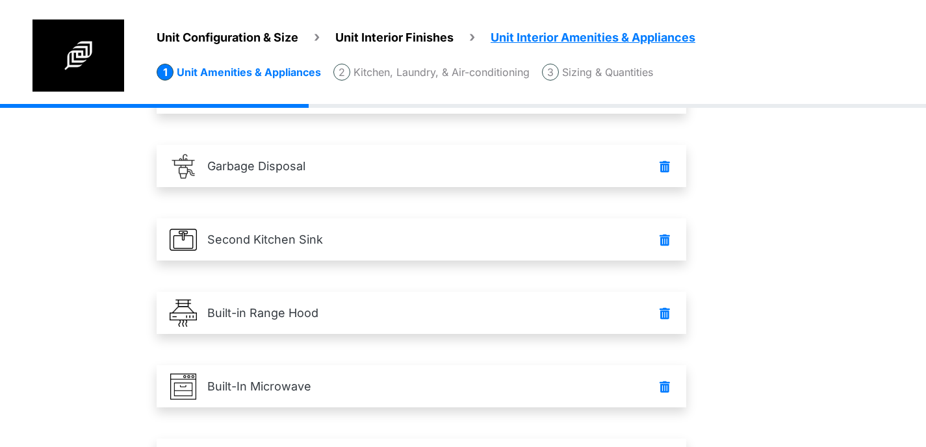
scroll to position [0, 0]
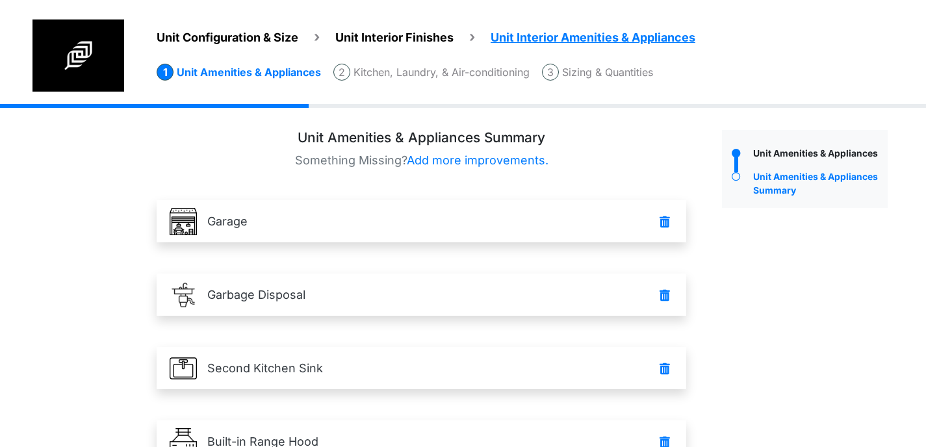
click at [580, 72] on li "Sizing & Quantities" at bounding box center [597, 72] width 111 height 17
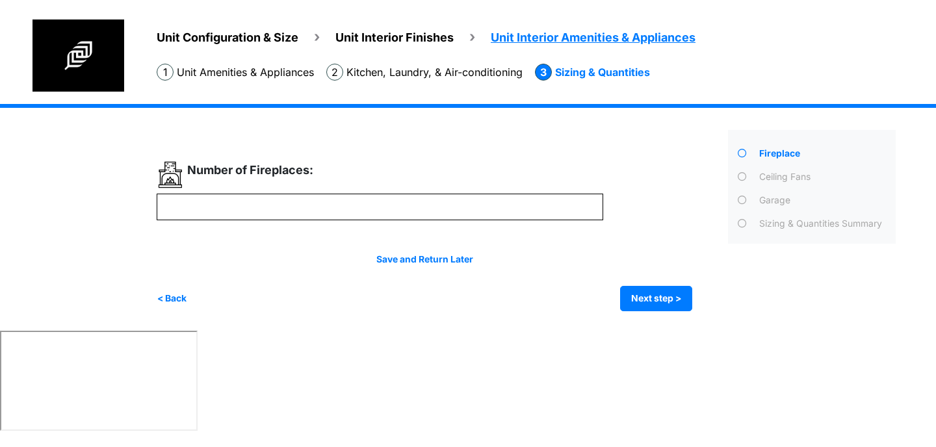
click at [466, 80] on li "Kitchen, Laundry, & Air-conditioning" at bounding box center [424, 72] width 196 height 17
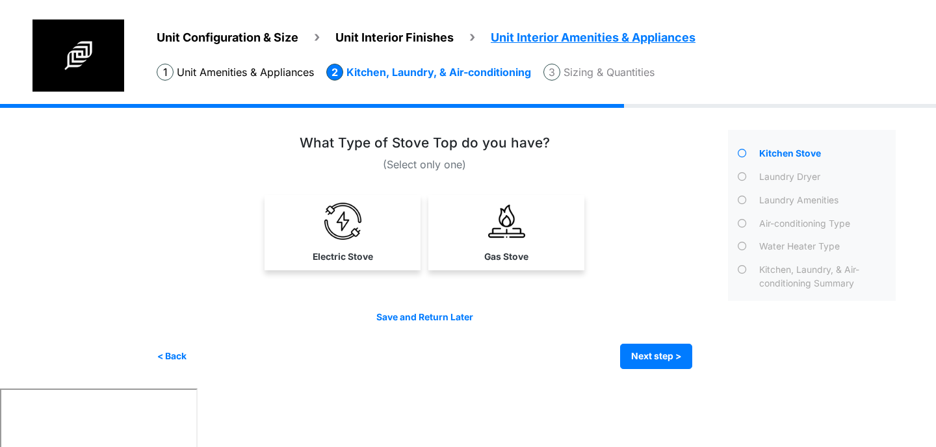
click at [608, 78] on li "Sizing & Quantities" at bounding box center [598, 72] width 111 height 17
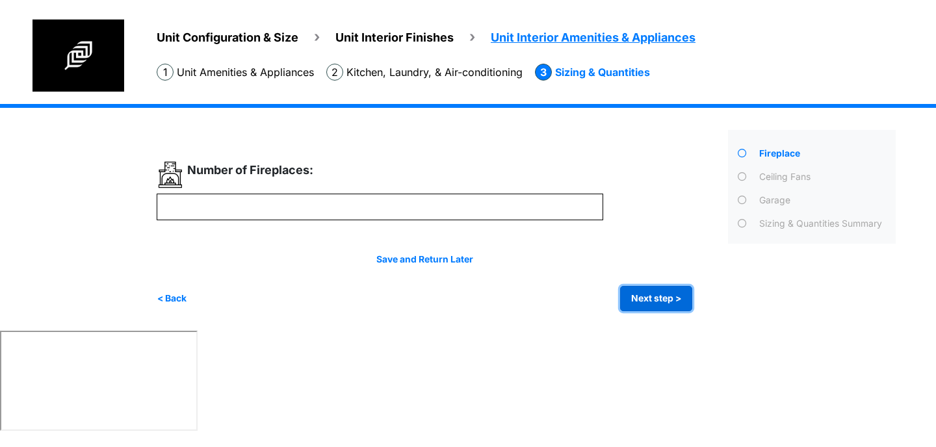
click at [655, 303] on button "Next step >" at bounding box center [656, 298] width 72 height 25
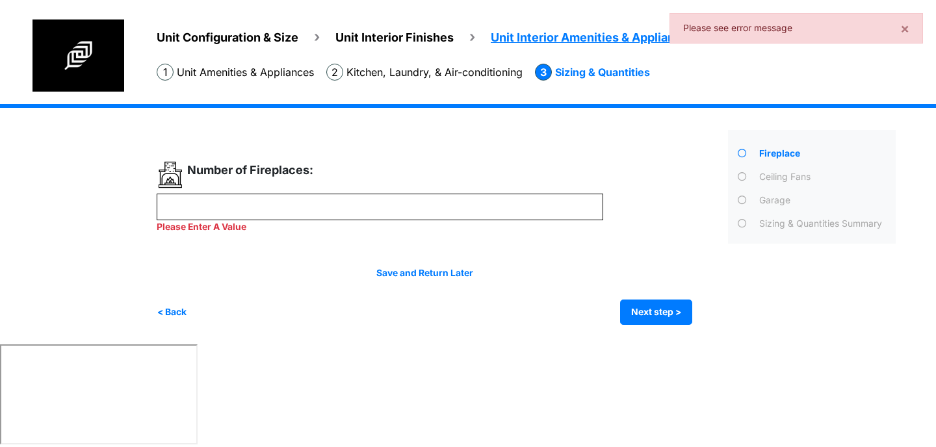
click at [747, 181] on div at bounding box center [742, 178] width 28 height 17
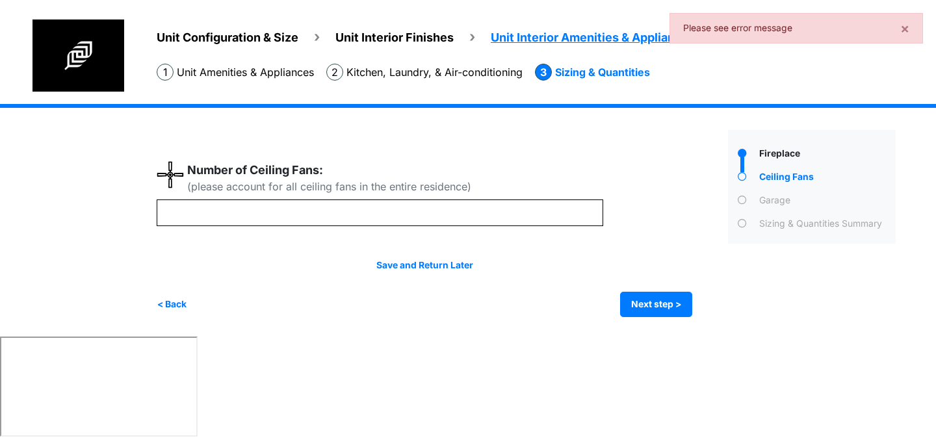
click at [747, 204] on div at bounding box center [742, 202] width 28 height 17
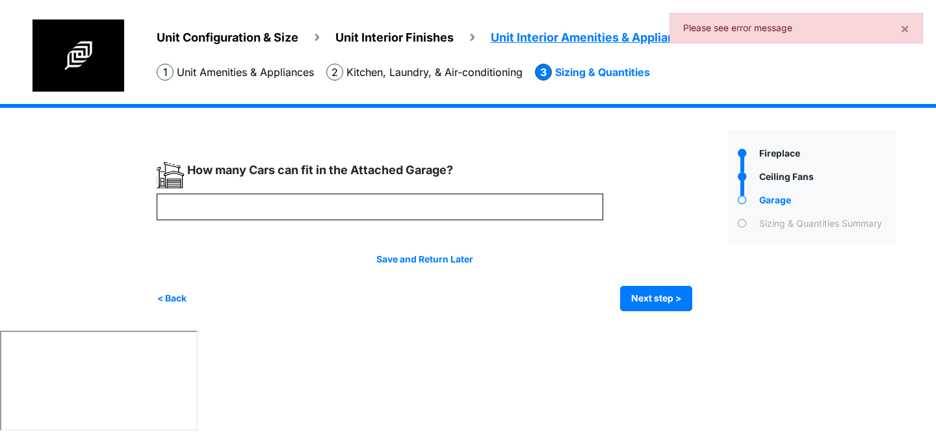
click at [747, 175] on div at bounding box center [742, 178] width 28 height 17
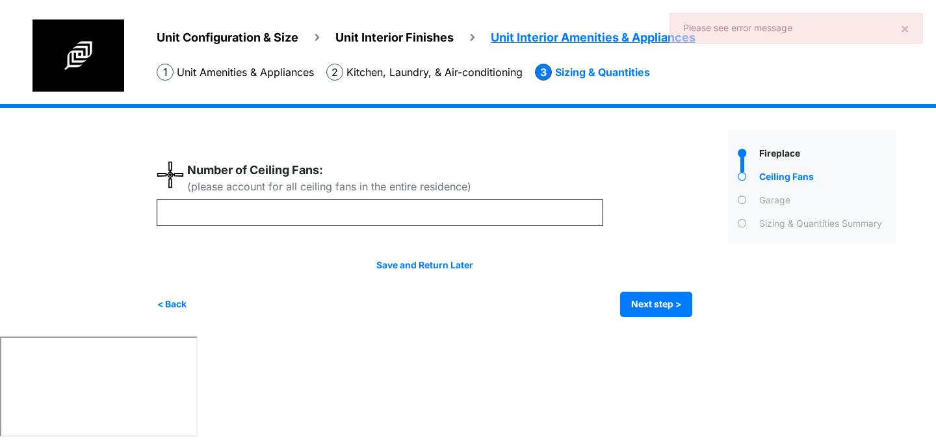
click at [747, 202] on div at bounding box center [742, 202] width 28 height 17
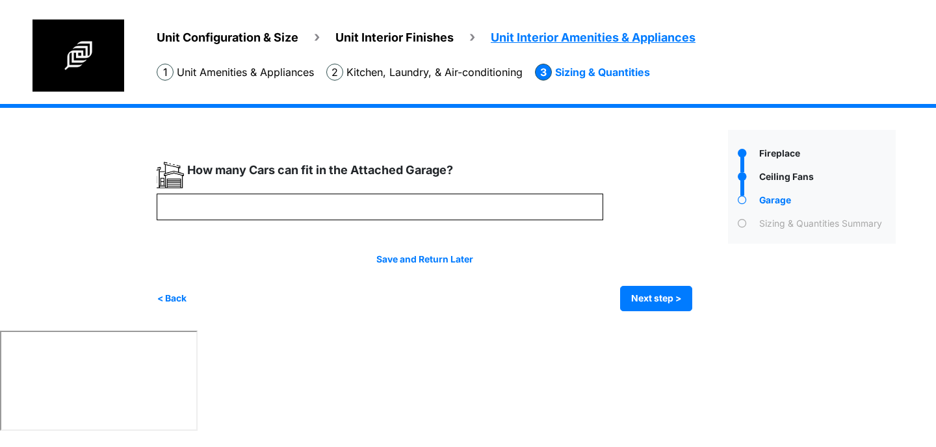
click at [747, 227] on div at bounding box center [742, 225] width 28 height 17
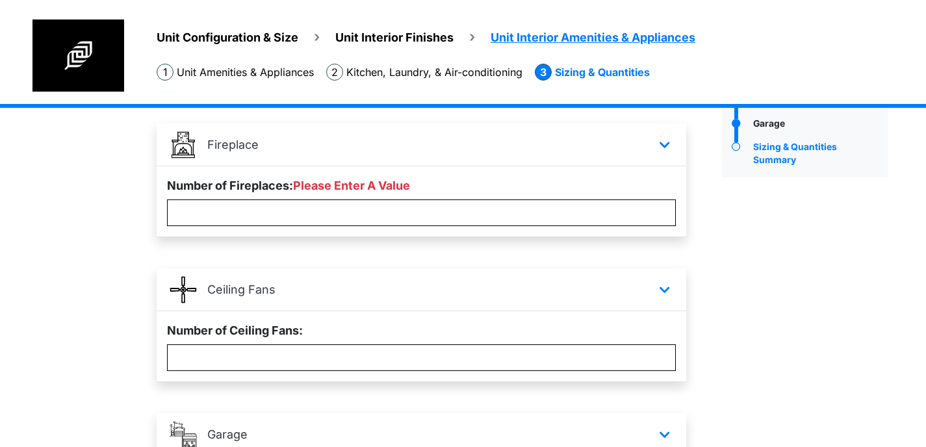
scroll to position [260, 0]
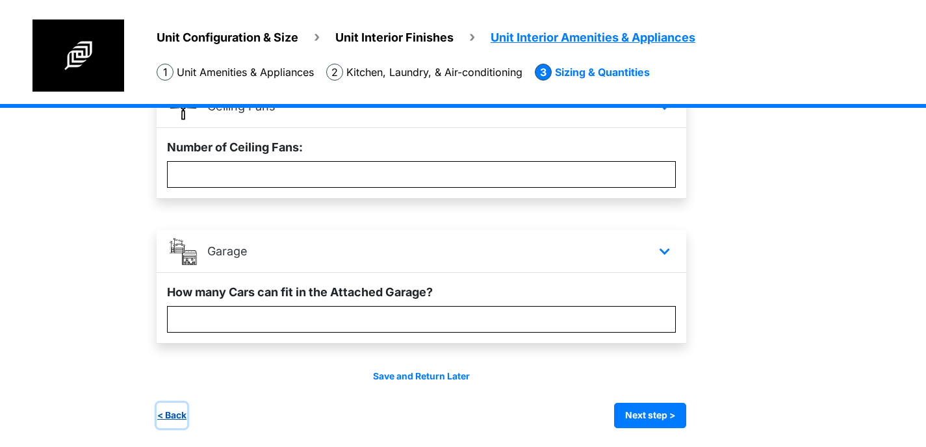
click at [171, 413] on button "< Back" at bounding box center [172, 415] width 31 height 25
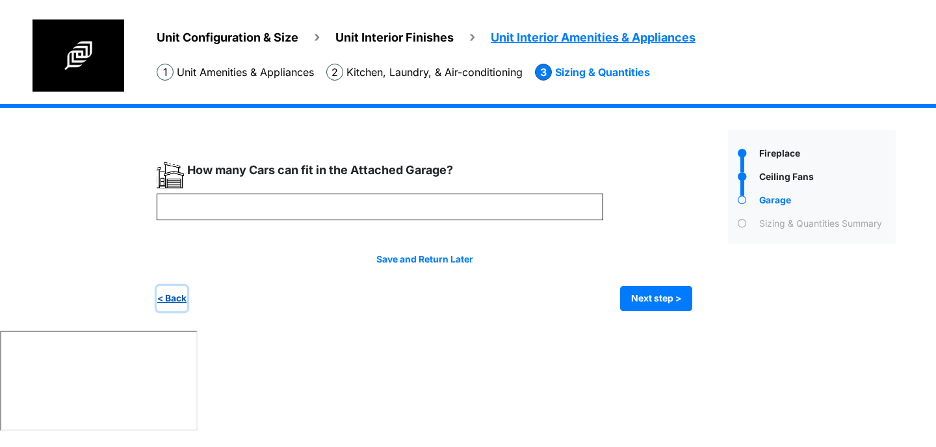
click at [168, 308] on button "< Back" at bounding box center [172, 298] width 31 height 25
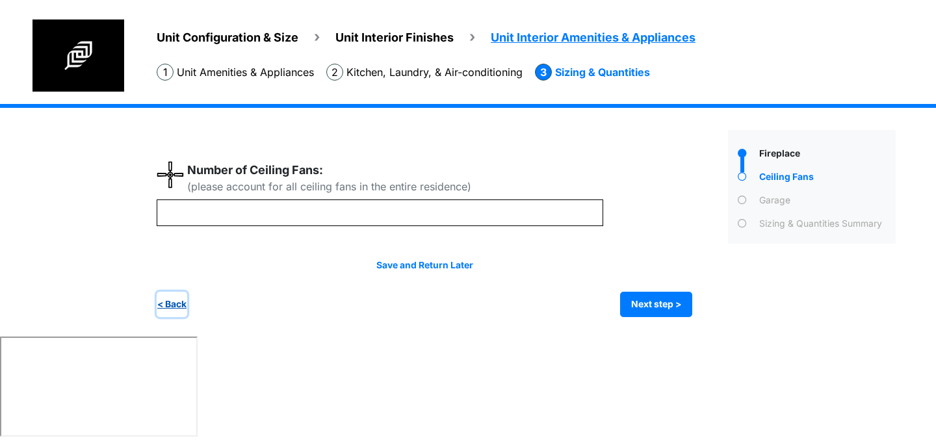
click at [170, 305] on button "< Back" at bounding box center [172, 304] width 31 height 25
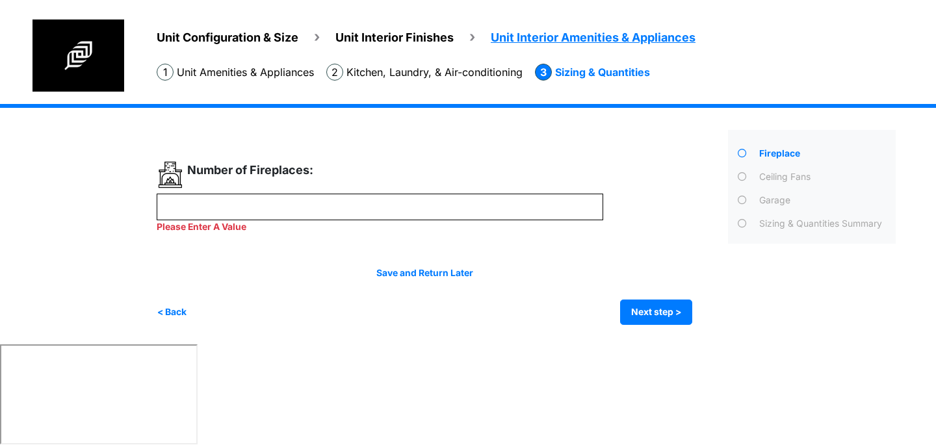
click at [387, 74] on li "Kitchen, Laundry, & Air-conditioning" at bounding box center [424, 72] width 196 height 17
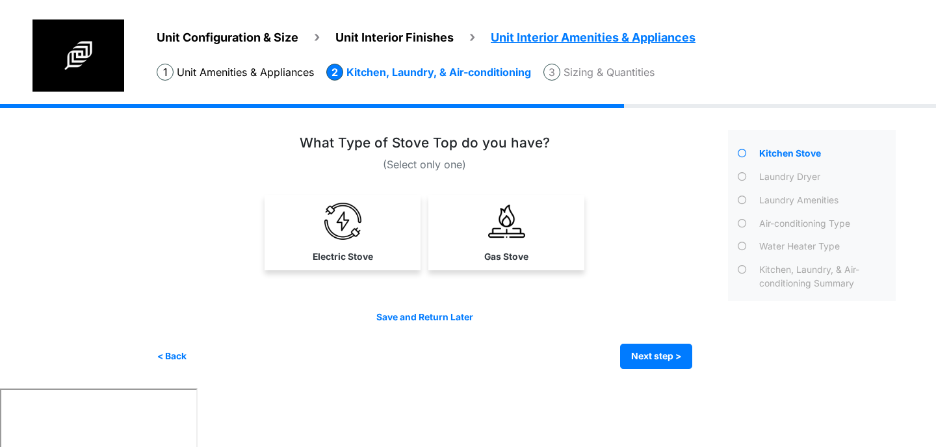
click at [254, 70] on li "Unit Amenities & Appliances" at bounding box center [235, 72] width 157 height 17
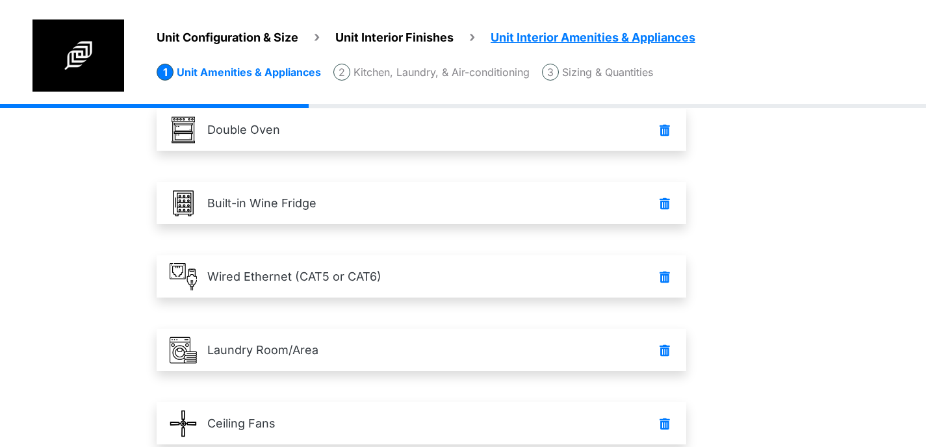
scroll to position [780, 0]
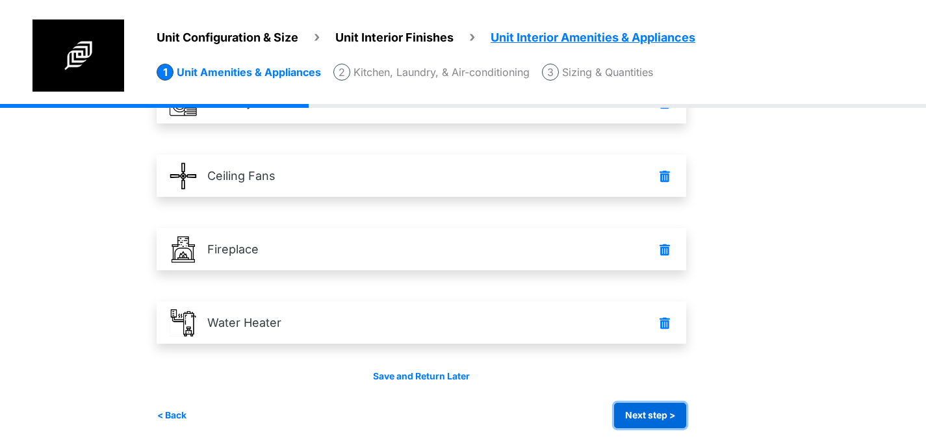
click at [637, 407] on button "Next step >" at bounding box center [650, 415] width 72 height 25
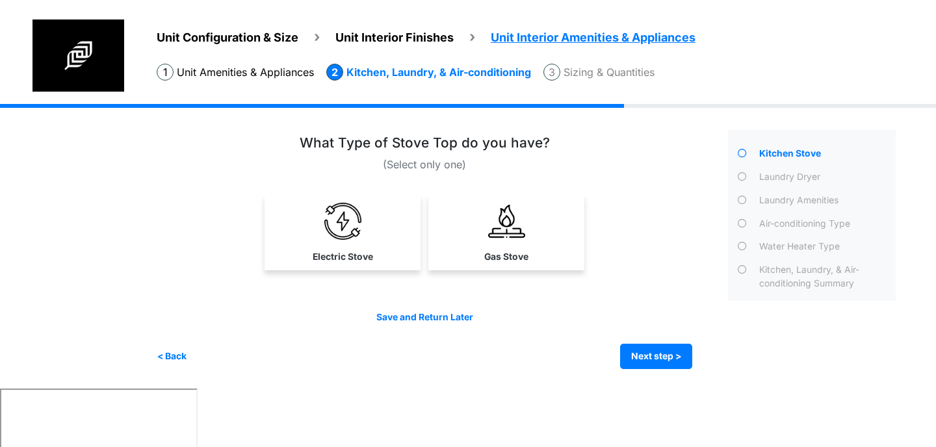
click at [366, 41] on span "Unit Interior Finishes" at bounding box center [394, 38] width 118 height 14
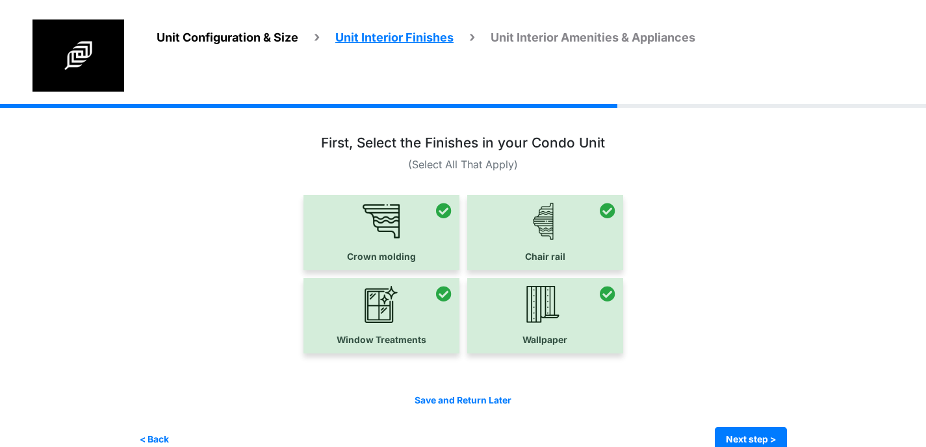
scroll to position [24, 0]
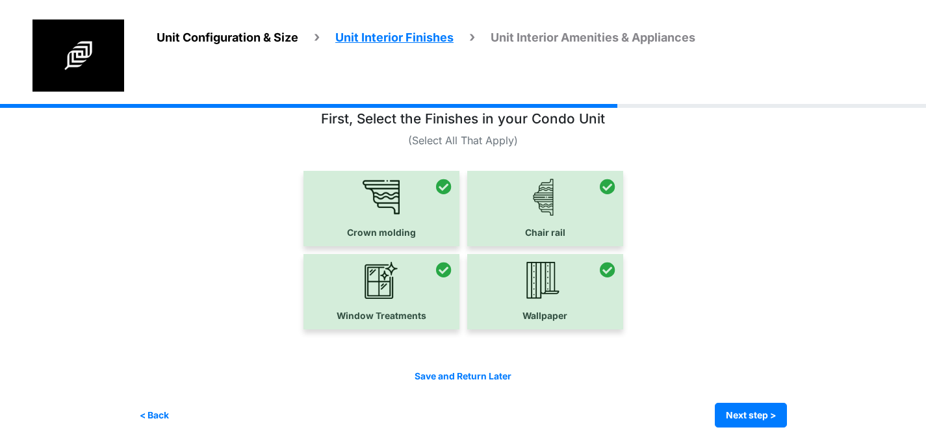
click at [592, 39] on span "Unit Interior Amenities & Appliances" at bounding box center [593, 38] width 205 height 14
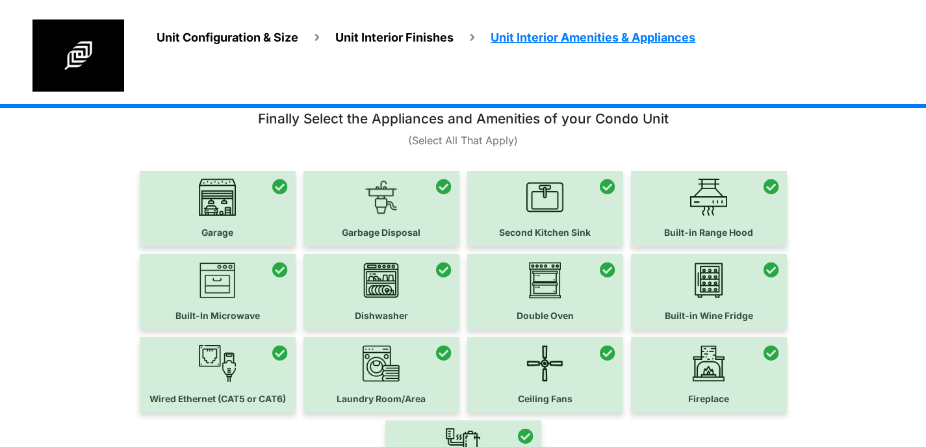
scroll to position [0, 0]
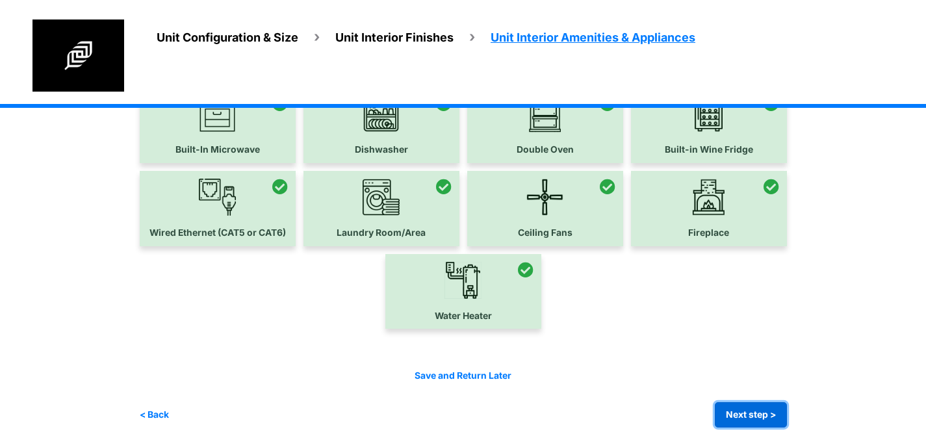
click at [745, 412] on button "Next step >" at bounding box center [751, 414] width 72 height 25
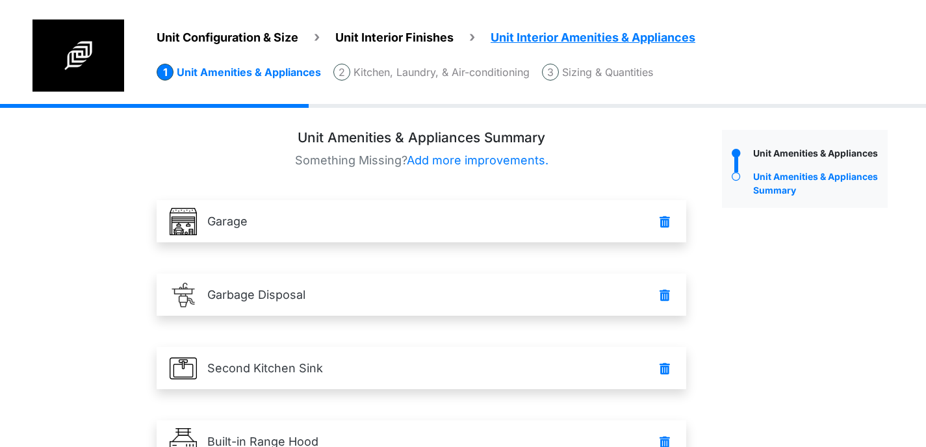
click at [589, 70] on li "Sizing & Quantities" at bounding box center [597, 72] width 111 height 17
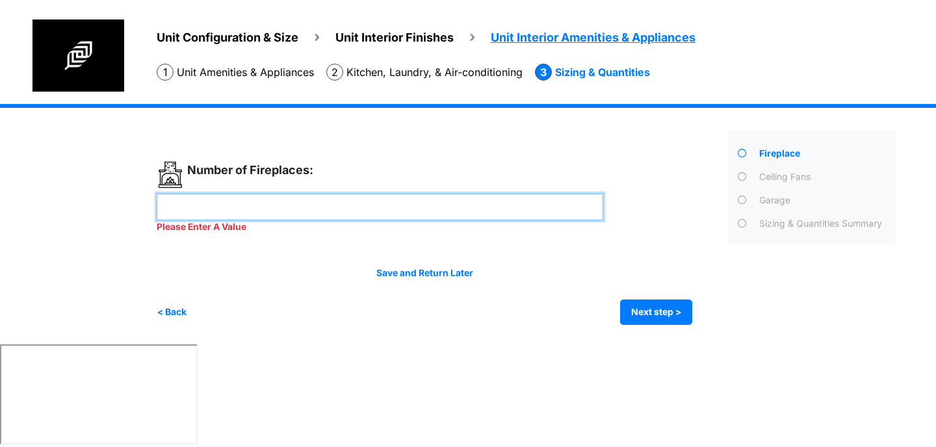
click at [538, 219] on input "number" at bounding box center [380, 207] width 446 height 27
type input "*"
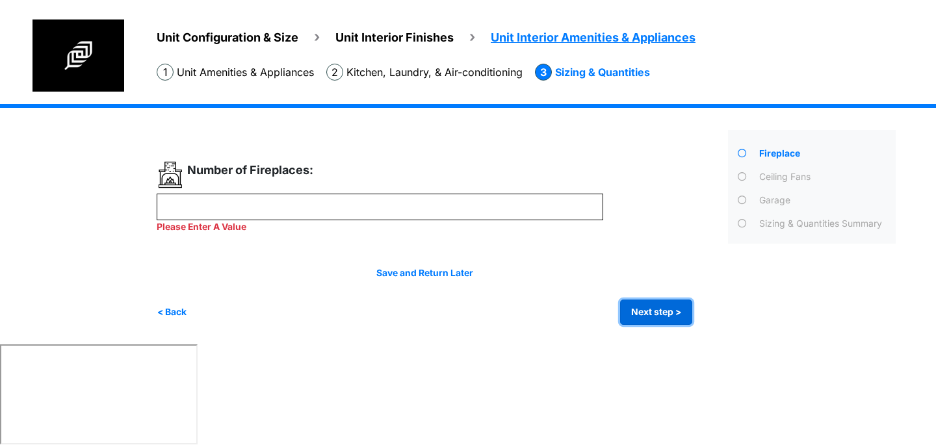
type input "*"
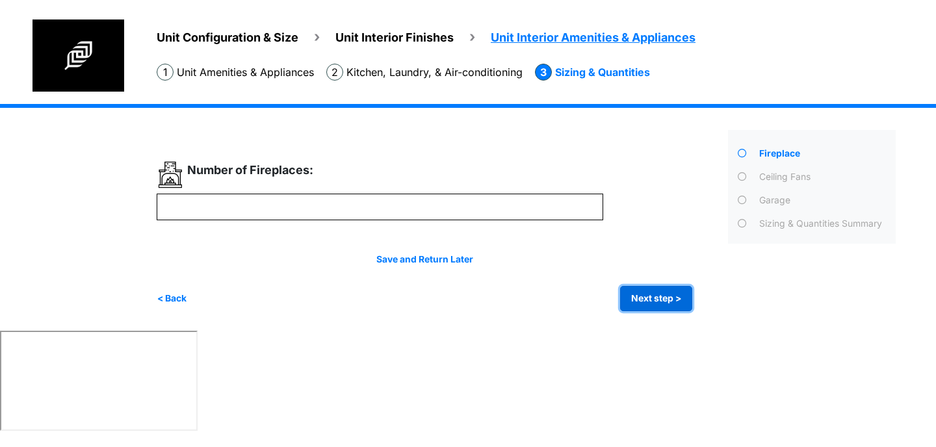
click at [641, 300] on button "Next step >" at bounding box center [656, 298] width 72 height 25
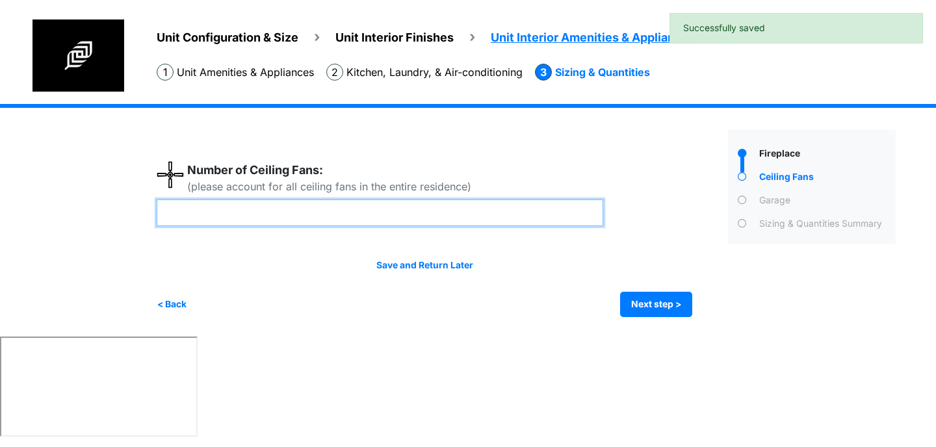
click at [463, 206] on input "number" at bounding box center [380, 212] width 446 height 27
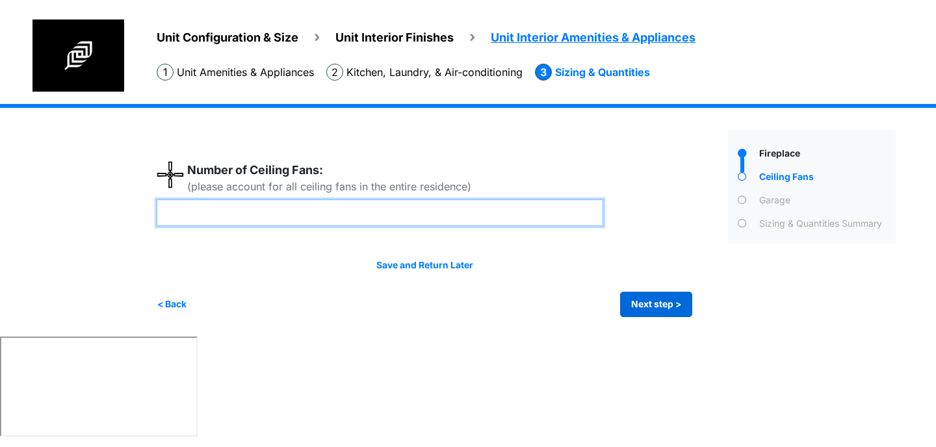
type input "*"
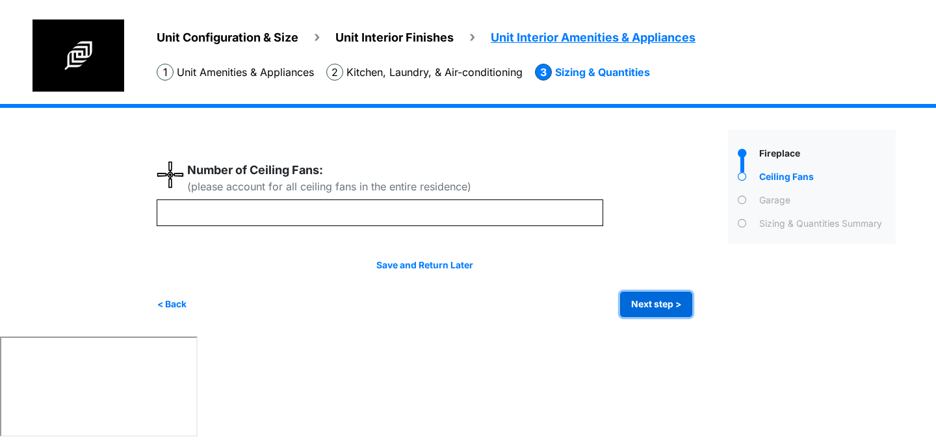
type input "*"
click at [659, 301] on button "Next step >" at bounding box center [656, 304] width 72 height 25
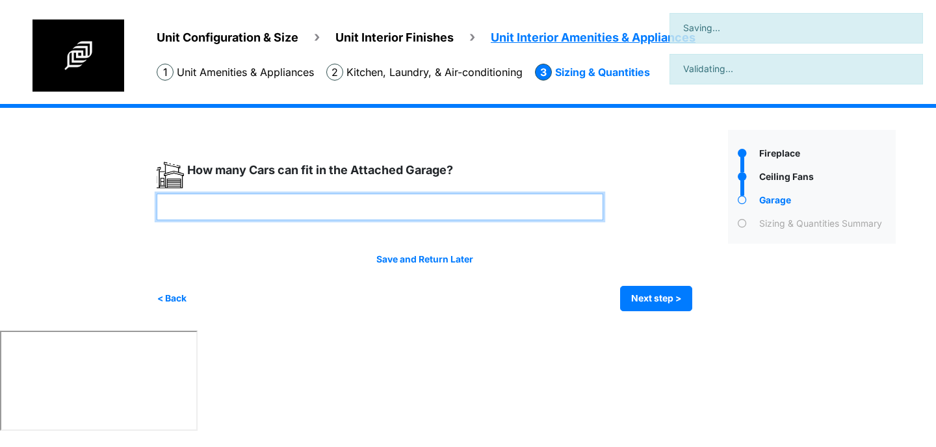
click at [455, 202] on input "number" at bounding box center [380, 207] width 446 height 27
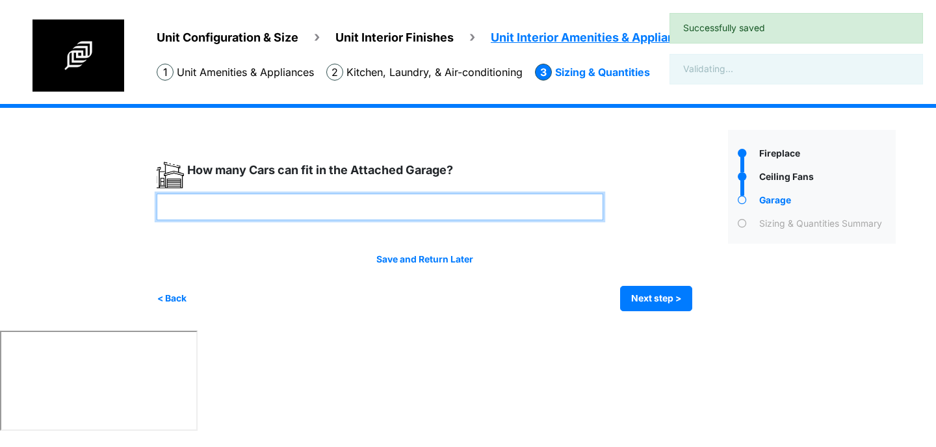
click at [455, 202] on input "number" at bounding box center [380, 207] width 446 height 27
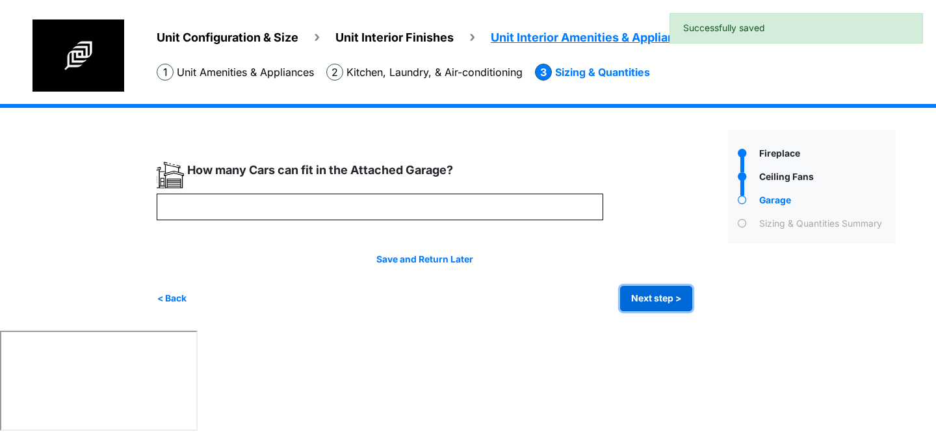
type input "*"
click at [628, 292] on button "Next step >" at bounding box center [656, 298] width 72 height 25
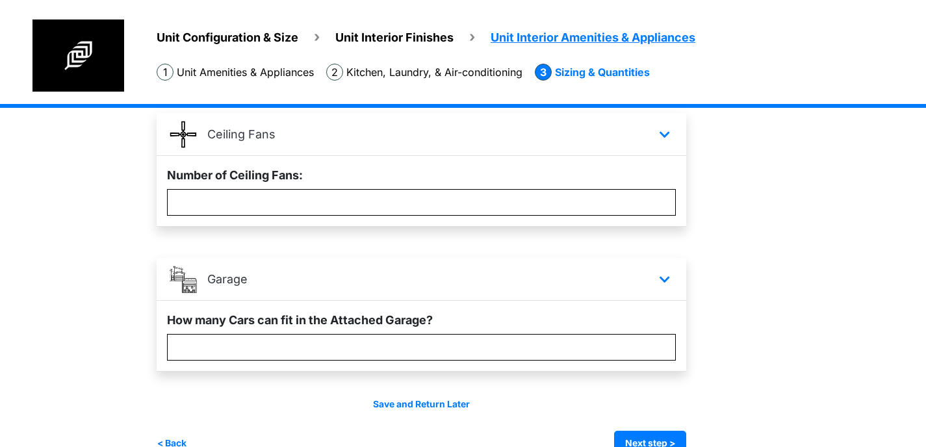
scroll to position [260, 0]
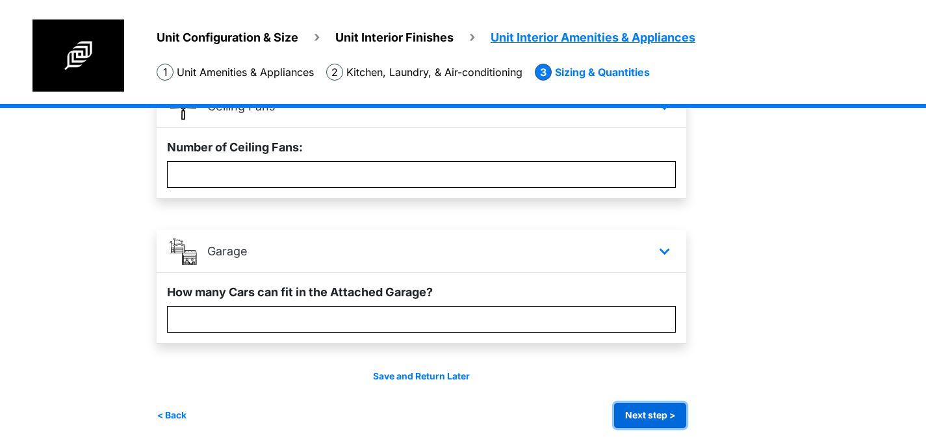
click at [665, 409] on button "Next step >" at bounding box center [650, 415] width 72 height 25
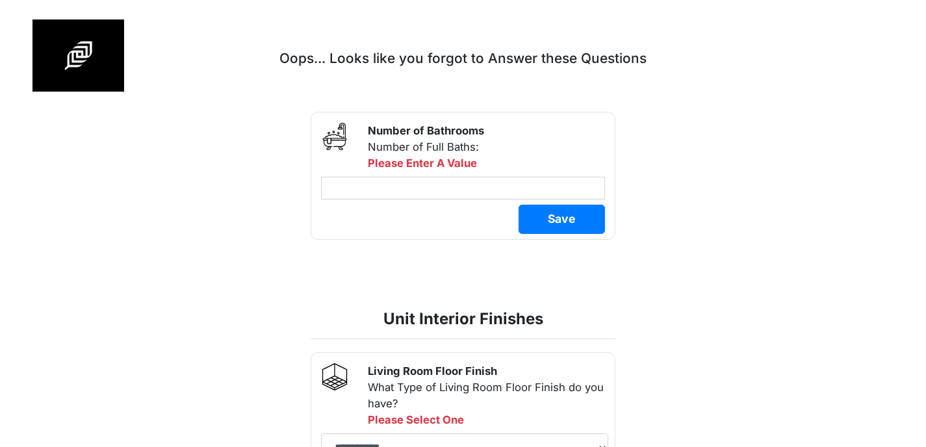
scroll to position [0, 0]
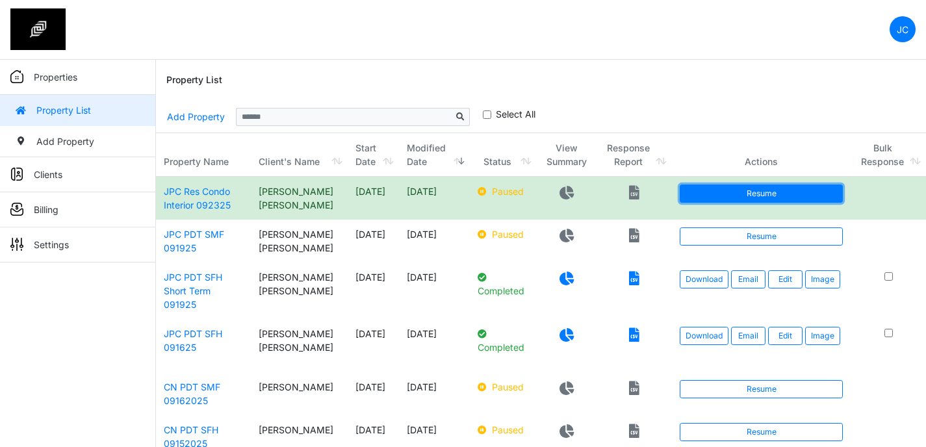
click at [695, 200] on link "Resume" at bounding box center [761, 194] width 163 height 18
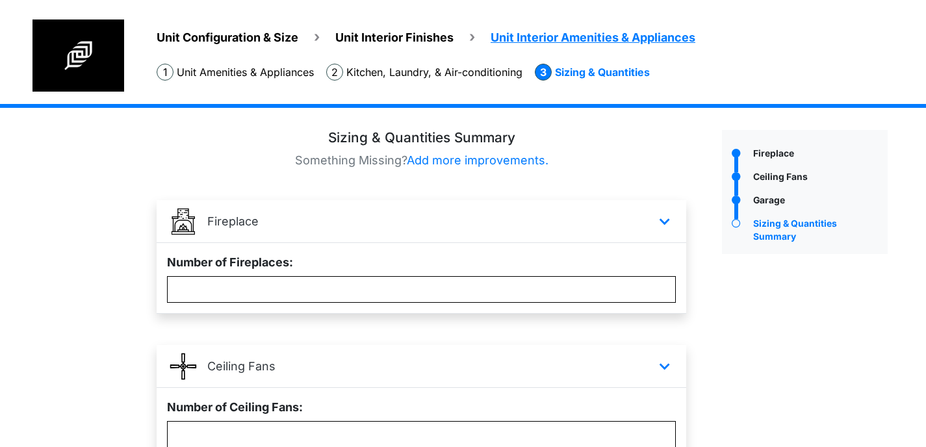
click at [221, 81] on div "Unit Configuration & Size Unit Interior Finishes Unit Interior Amenities & Appl…" at bounding box center [528, 61] width 795 height 84
click at [255, 79] on li "Unit Amenities & Appliances" at bounding box center [235, 72] width 157 height 17
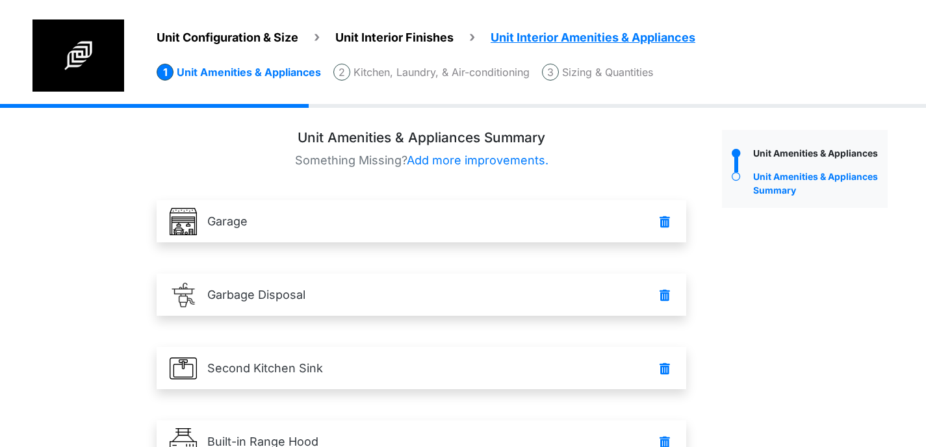
click at [246, 28] on ul "Unit Configuration & Size Unit Interior Finishes Unit Interior Amenities & Appl…" at bounding box center [541, 32] width 769 height 27
click at [250, 38] on span "Unit Configuration & Size" at bounding box center [228, 38] width 142 height 14
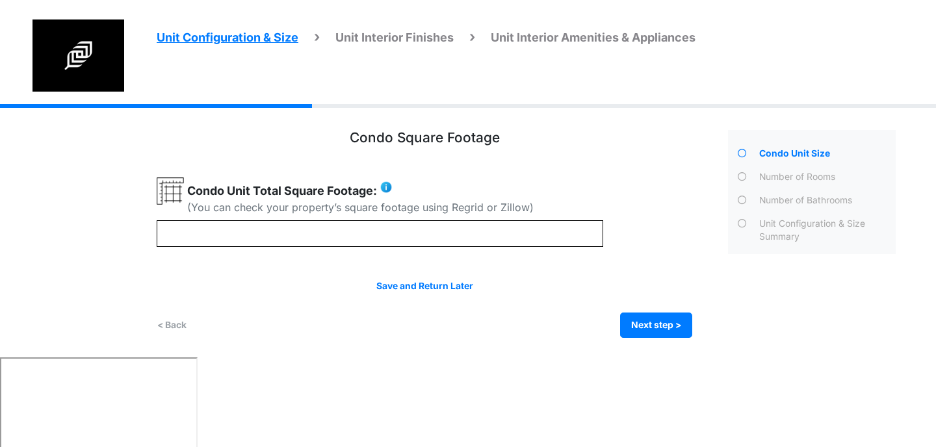
click at [741, 173] on icon at bounding box center [742, 177] width 9 height 9
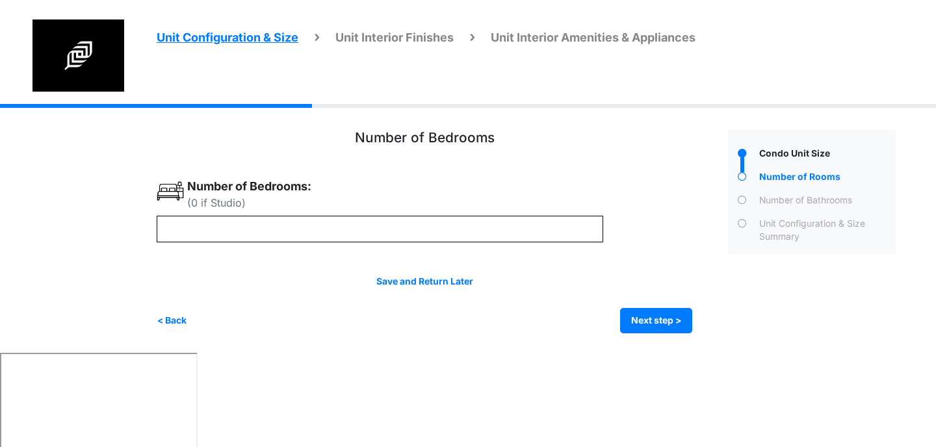
click at [758, 204] on div "Number of Bathrooms" at bounding box center [826, 202] width 140 height 17
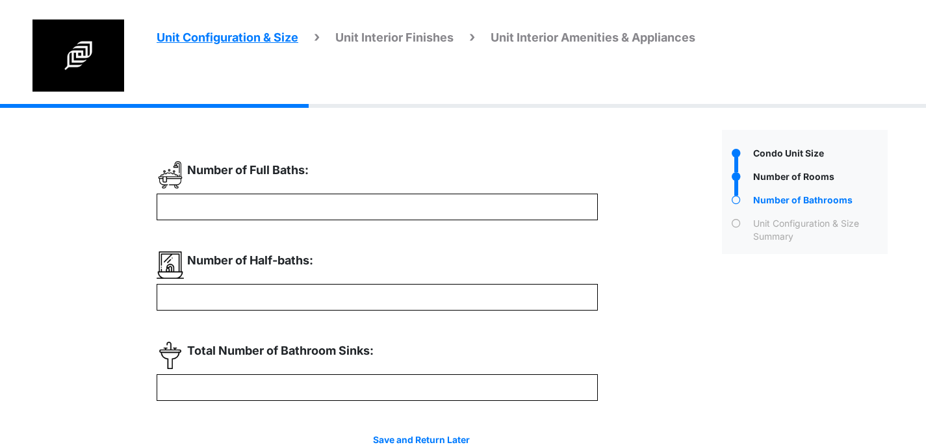
click at [758, 235] on div "Unit Configuration & Size Summary" at bounding box center [819, 230] width 138 height 27
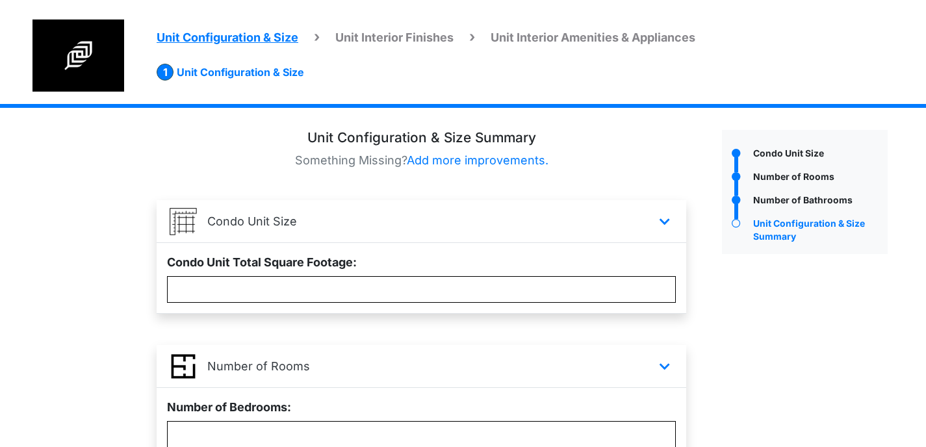
click at [749, 147] on div at bounding box center [736, 155] width 28 height 17
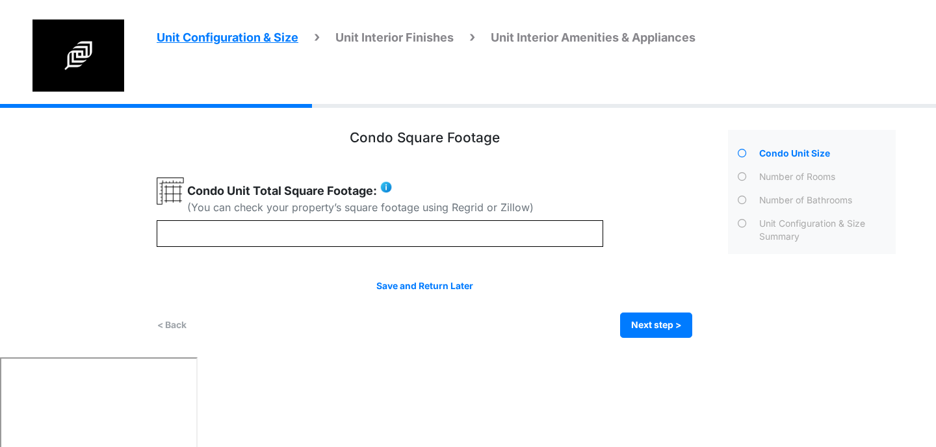
drag, startPoint x: 386, startPoint y: 34, endPoint x: 374, endPoint y: 33, distance: 12.4
click at [385, 34] on span "Unit Interior Finishes" at bounding box center [394, 38] width 118 height 14
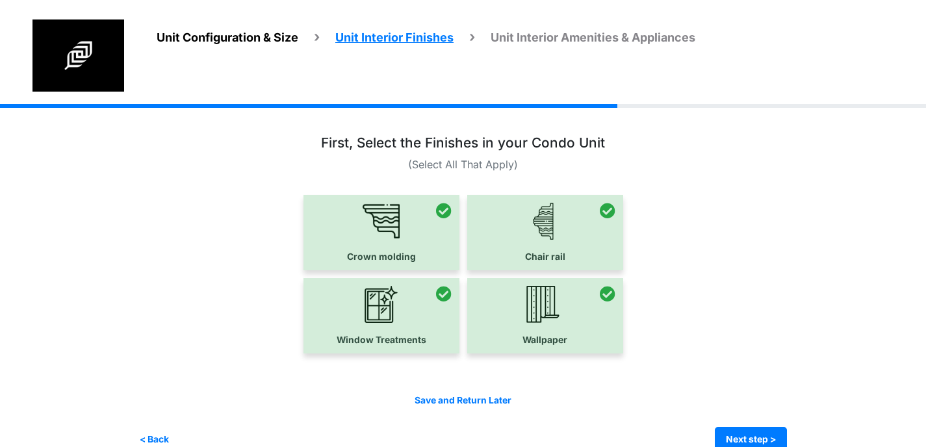
click at [261, 33] on span "Unit Configuration & Size" at bounding box center [228, 38] width 142 height 14
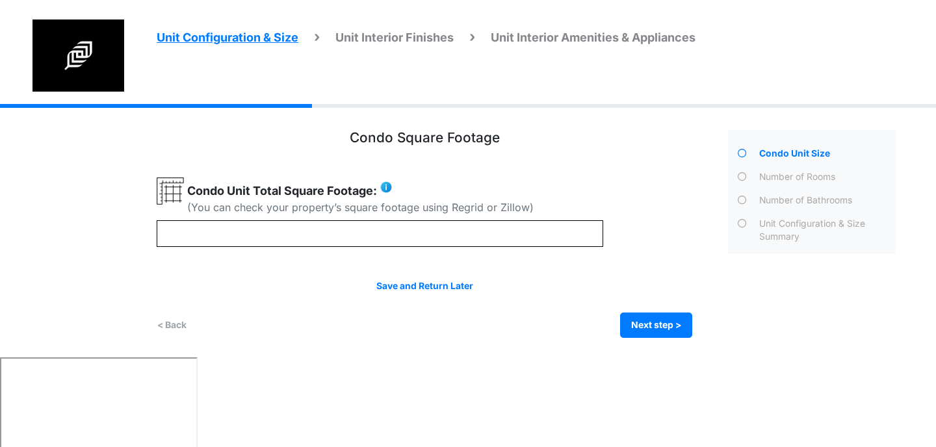
click at [426, 34] on span "Unit Interior Finishes" at bounding box center [394, 38] width 118 height 14
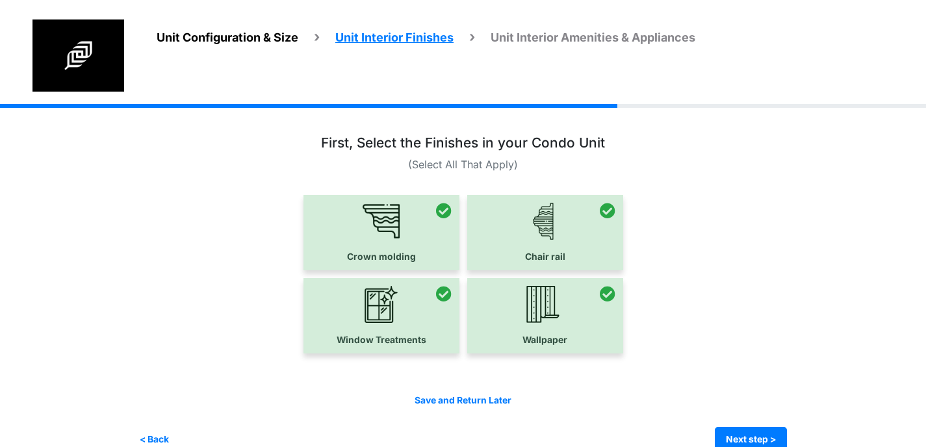
click at [272, 31] on span "Unit Configuration & Size" at bounding box center [228, 38] width 142 height 14
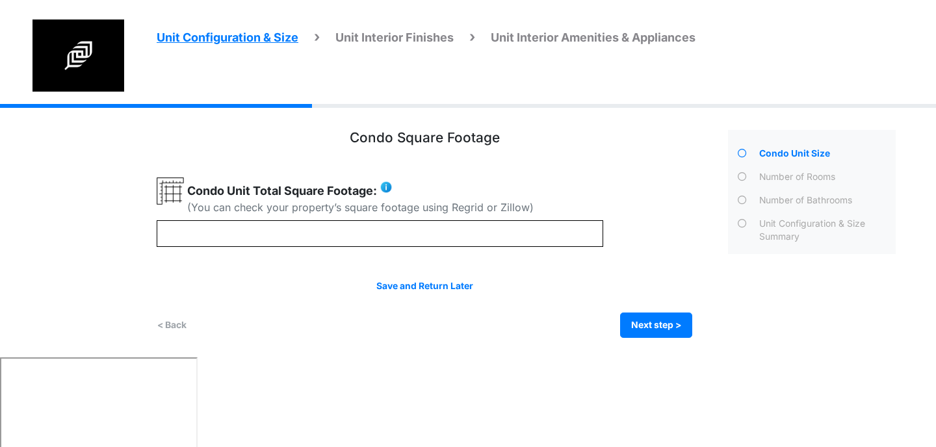
click at [257, 148] on div "Condo Square Footage Next step >" at bounding box center [437, 234] width 561 height 208
click at [780, 181] on div "Number of Rooms" at bounding box center [826, 178] width 140 height 17
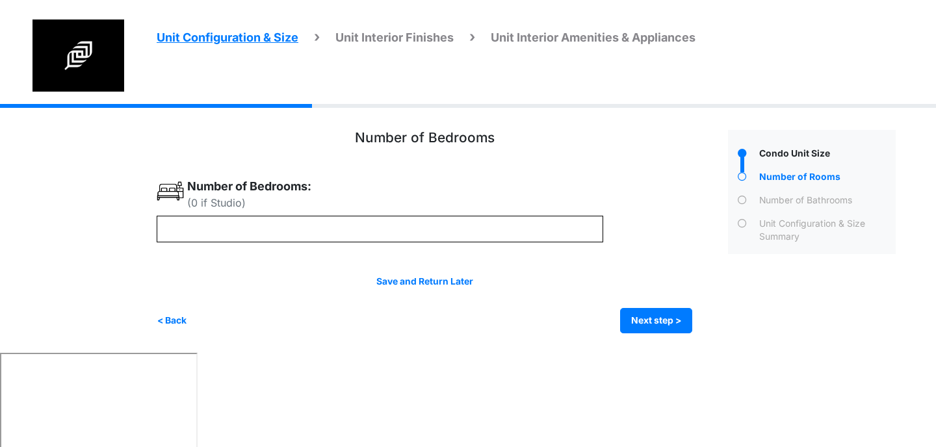
click at [771, 153] on div "Condo Unit Size" at bounding box center [826, 155] width 140 height 17
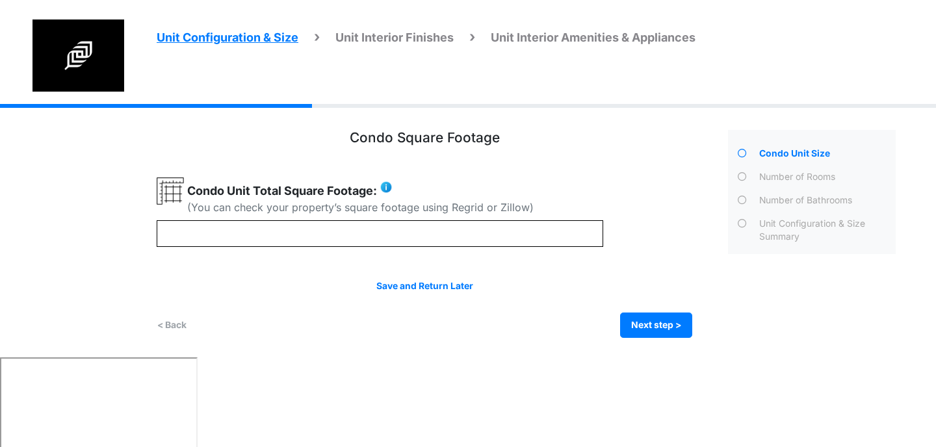
click at [771, 181] on div "Number of Rooms" at bounding box center [826, 178] width 140 height 17
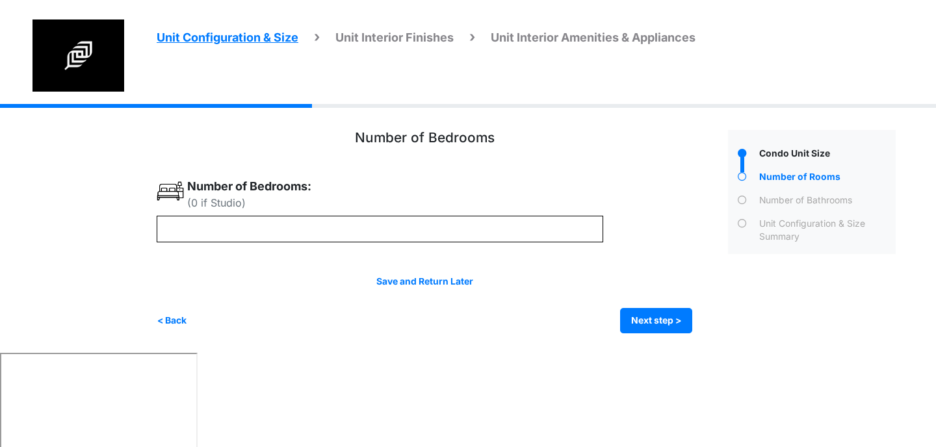
click at [765, 212] on div "Unit Configuration & Size Summary" at bounding box center [812, 228] width 168 height 34
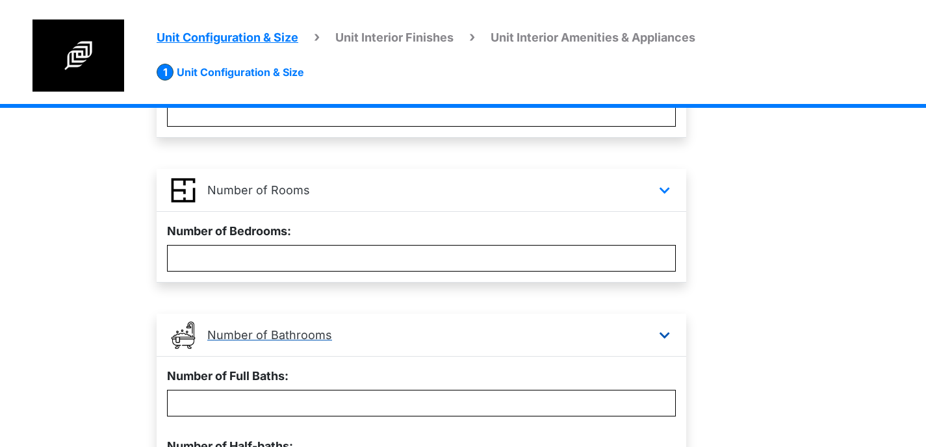
scroll to position [400, 0]
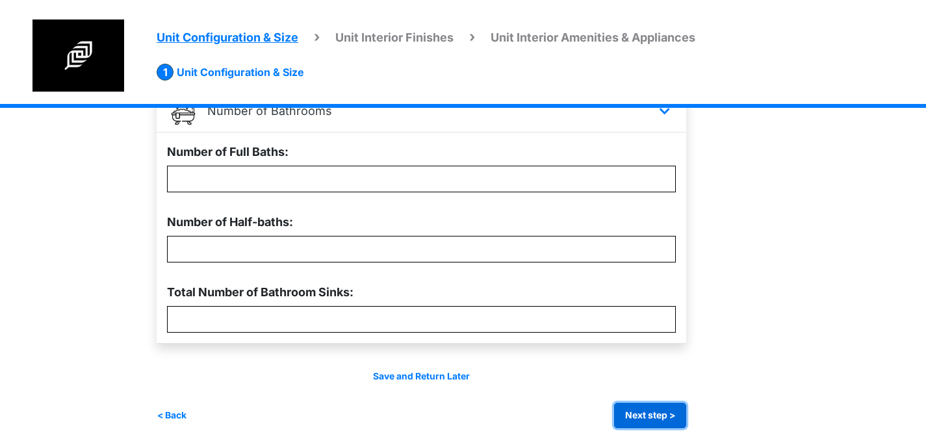
click at [662, 417] on button "Next step >" at bounding box center [650, 415] width 72 height 25
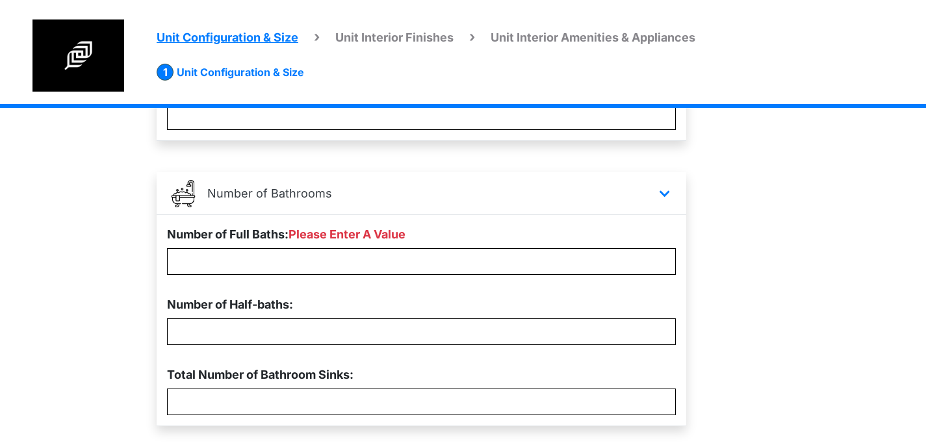
scroll to position [320, 0]
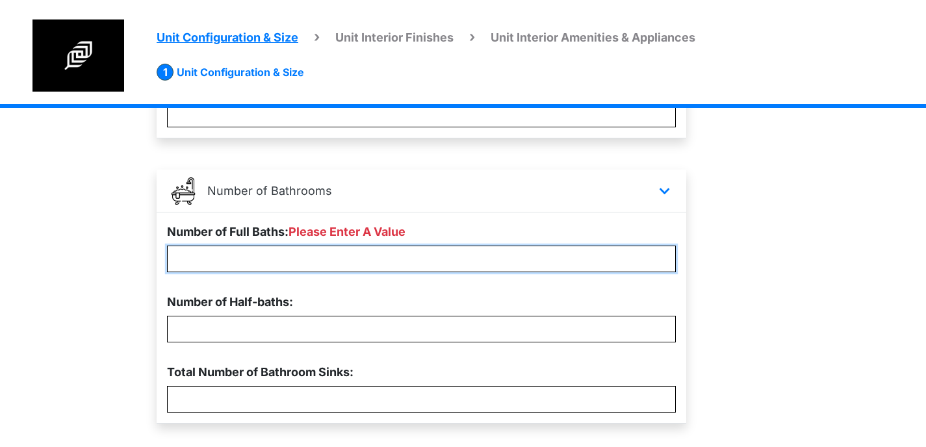
click at [449, 255] on input "number" at bounding box center [421, 259] width 509 height 27
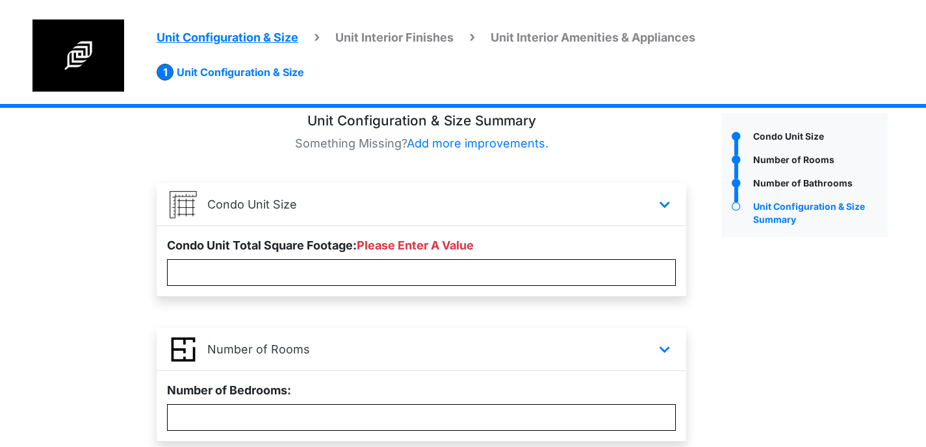
scroll to position [14, 0]
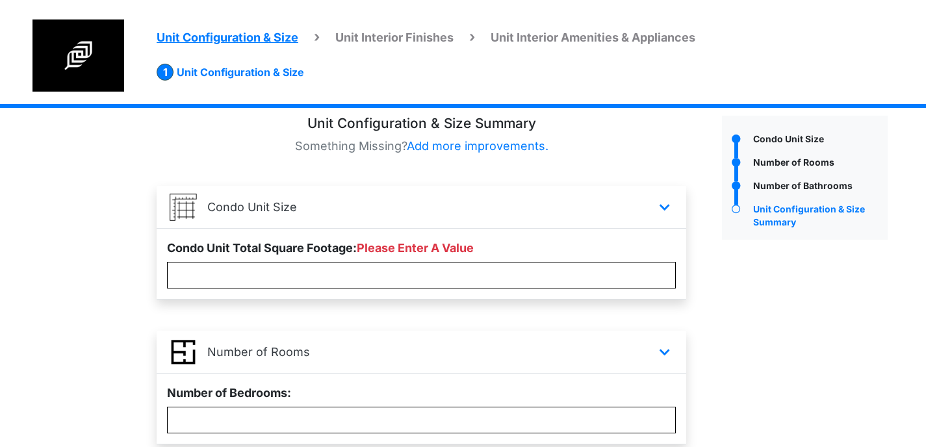
type input "*"
click at [420, 264] on input "number" at bounding box center [421, 275] width 509 height 27
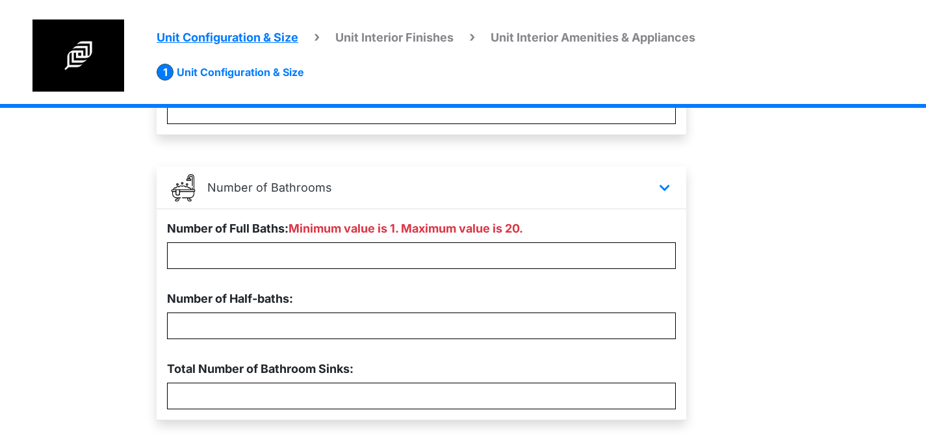
scroll to position [400, 0]
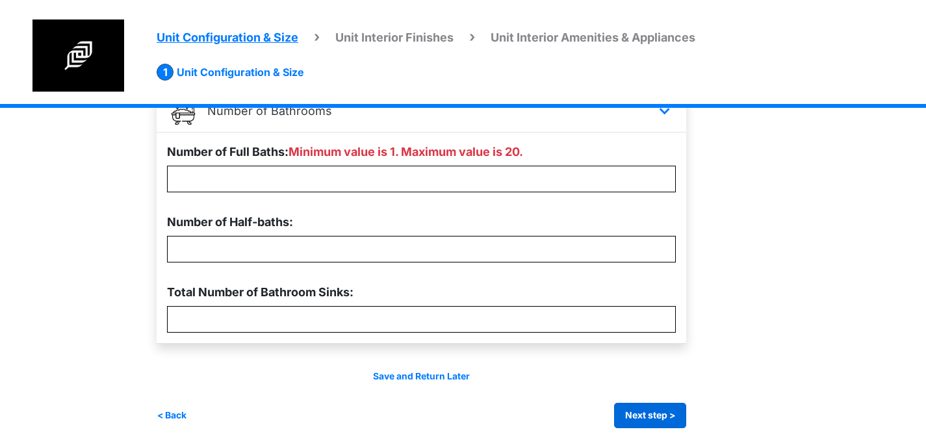
type input "****"
click at [637, 405] on button "Next step >" at bounding box center [650, 415] width 72 height 25
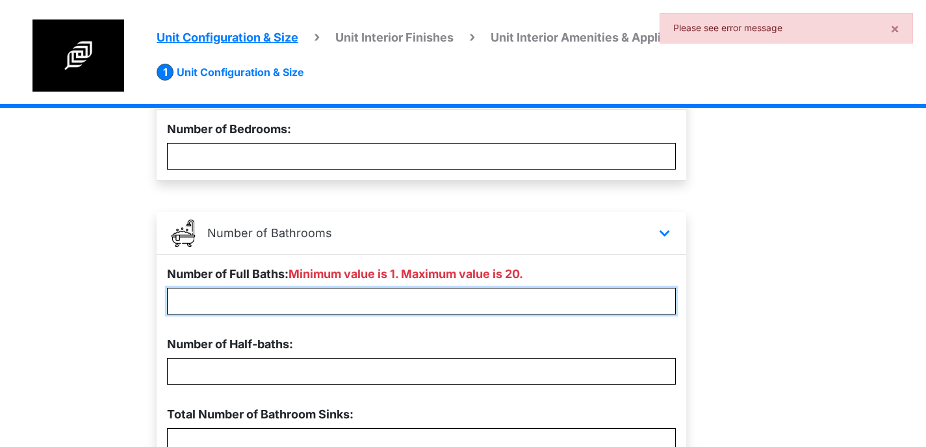
click at [525, 301] on input "*" at bounding box center [421, 301] width 509 height 27
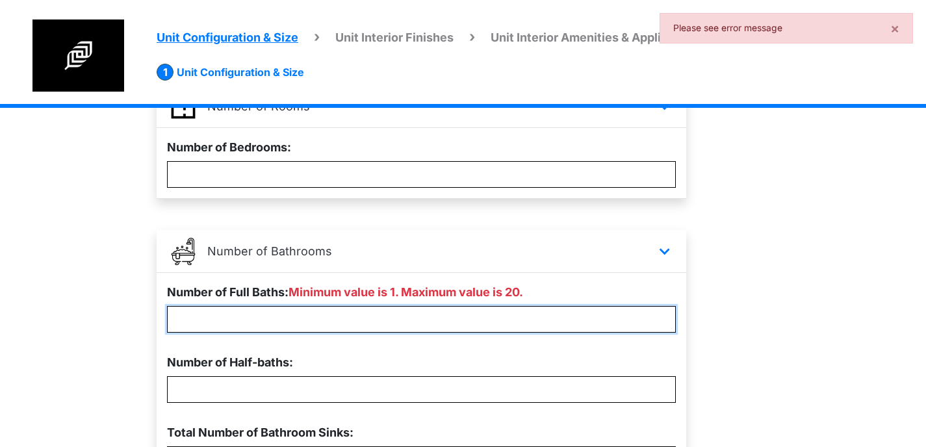
scroll to position [252, 0]
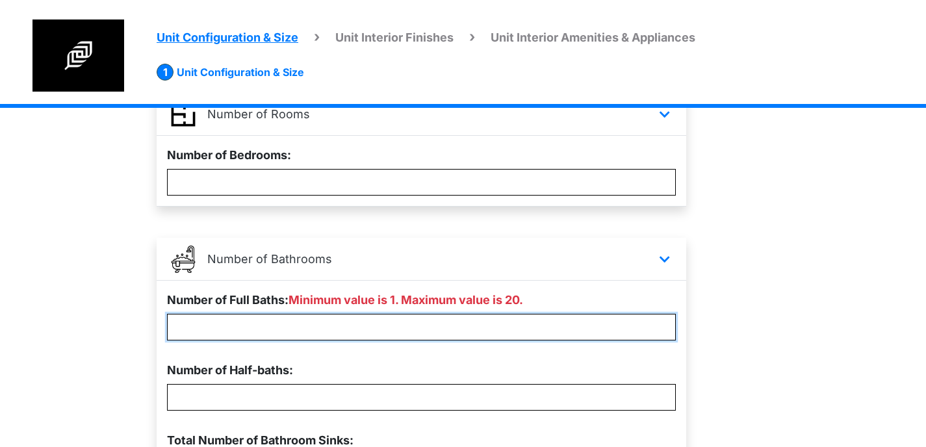
type input "*"
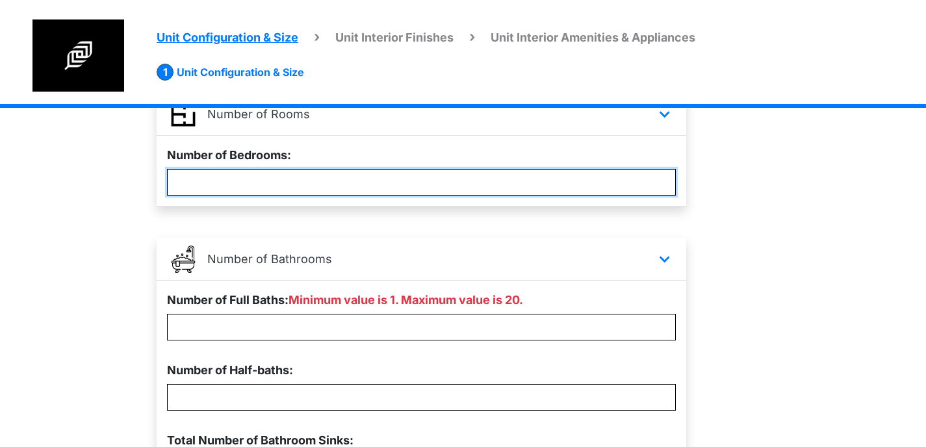
click at [394, 183] on input "number" at bounding box center [421, 182] width 509 height 27
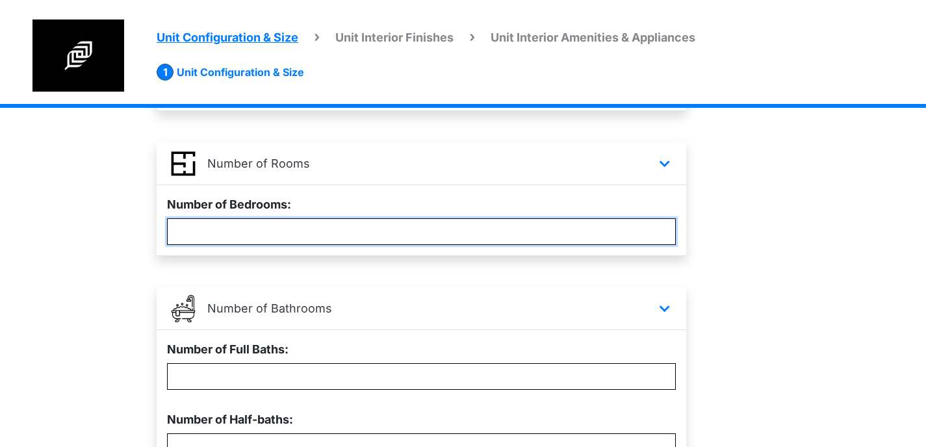
scroll to position [400, 0]
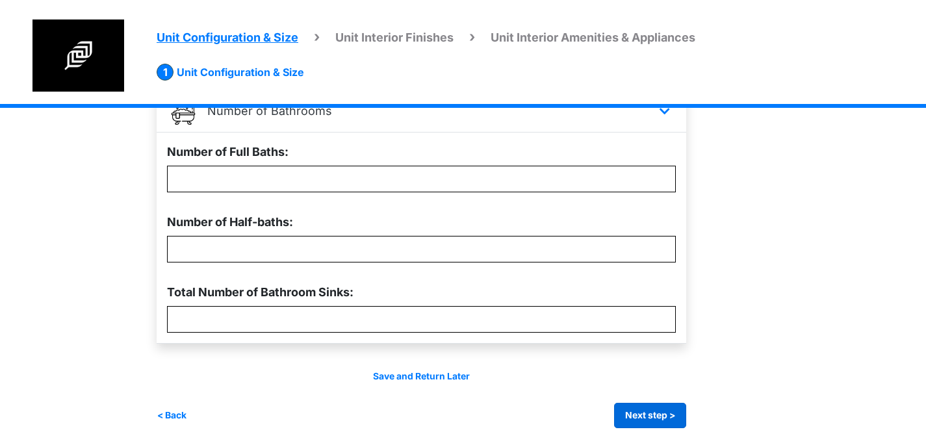
type input "*"
click at [645, 394] on div "Save and Return Later < Back Next step > Save and submit" at bounding box center [422, 399] width 530 height 58
click at [669, 416] on button "Next step >" at bounding box center [650, 415] width 72 height 25
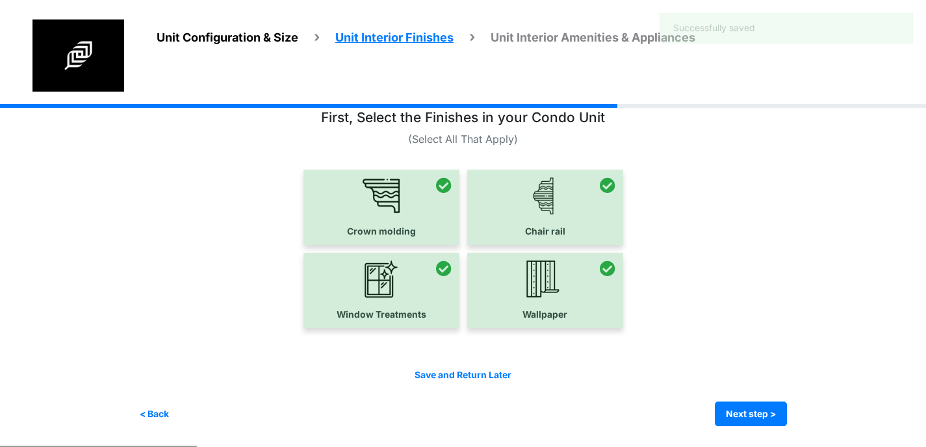
scroll to position [24, 0]
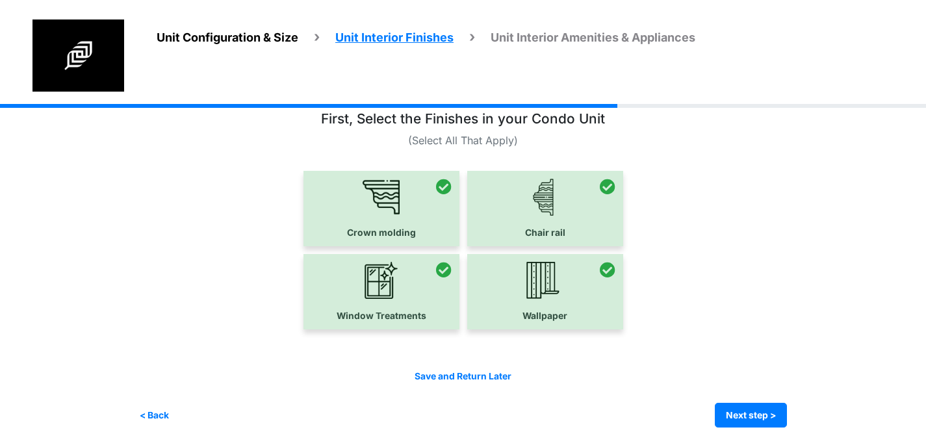
click at [548, 42] on span "Unit Interior Amenities & Appliances" at bounding box center [593, 38] width 205 height 14
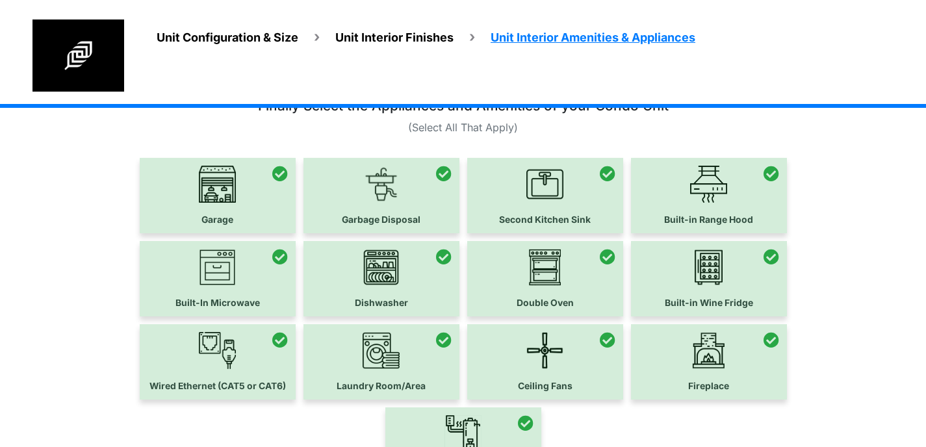
scroll to position [27, 0]
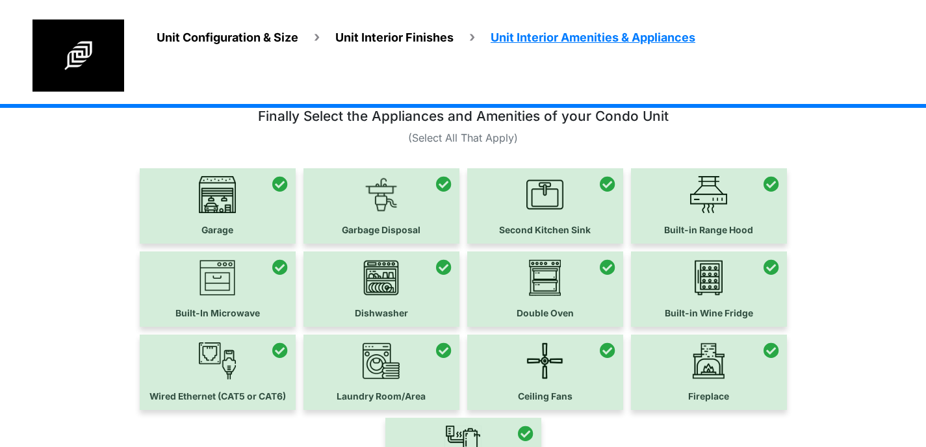
click at [382, 33] on span "Unit Interior Finishes" at bounding box center [394, 38] width 118 height 14
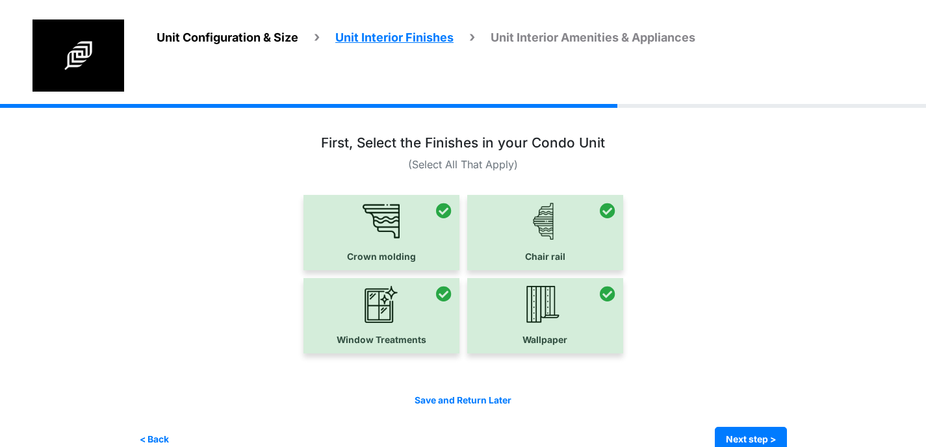
scroll to position [24, 0]
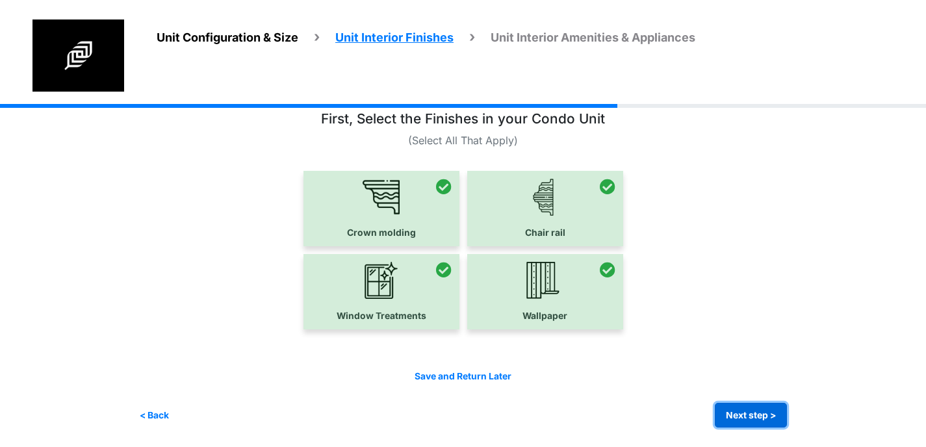
click at [753, 409] on button "Next step >" at bounding box center [751, 415] width 72 height 25
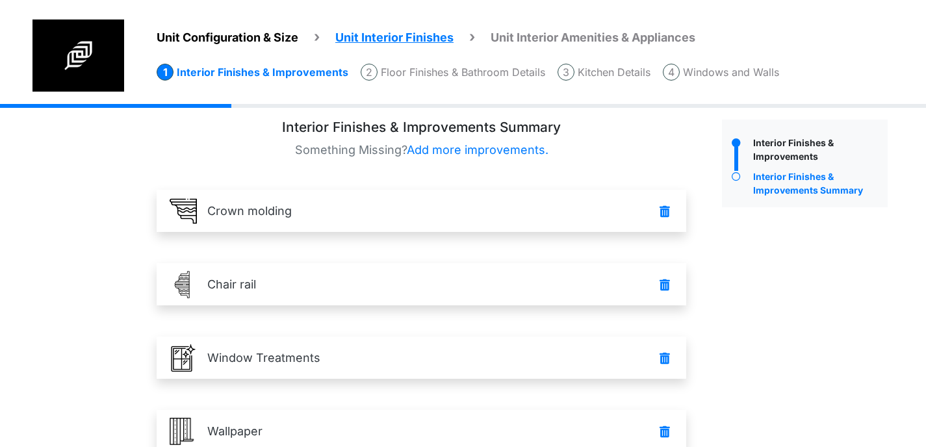
scroll to position [12, 0]
click at [413, 73] on li "Floor Finishes & Bathroom Details" at bounding box center [453, 72] width 185 height 17
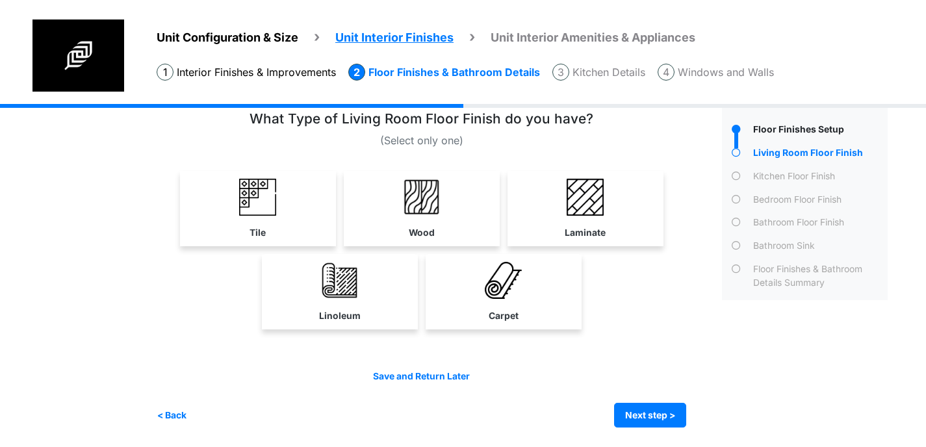
scroll to position [23, 0]
click at [240, 43] on span "Unit Configuration & Size" at bounding box center [228, 38] width 142 height 14
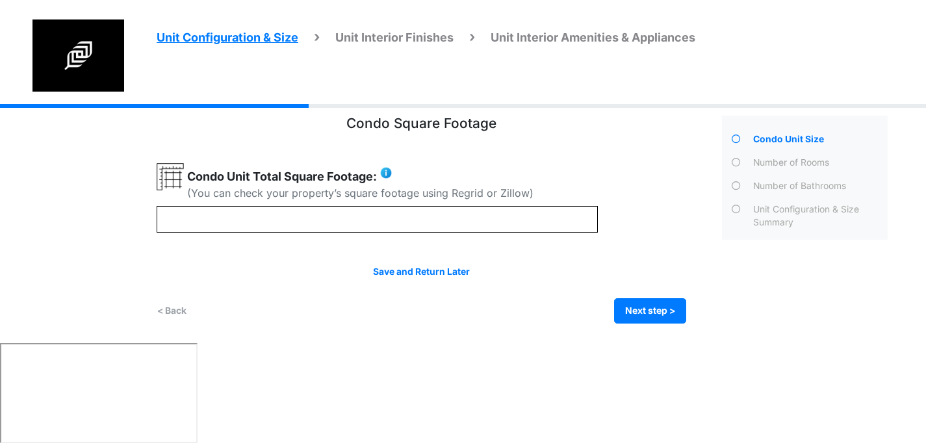
scroll to position [0, 0]
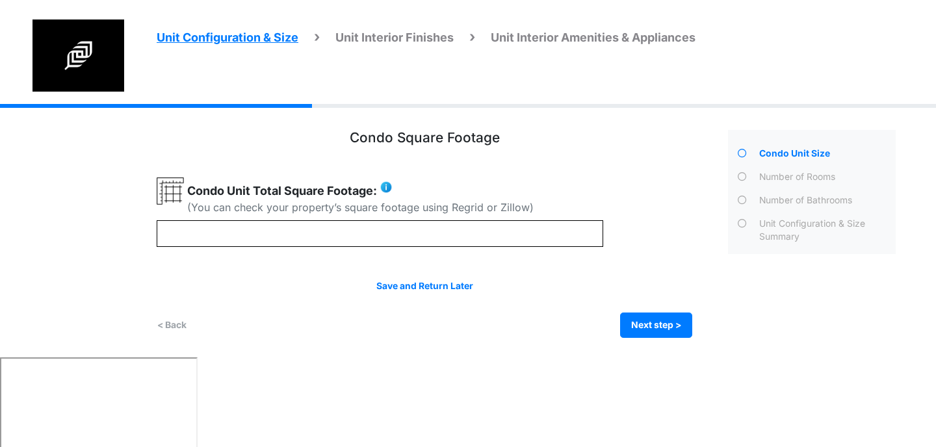
click at [801, 227] on div "Unit Configuration & Size Summary" at bounding box center [826, 230] width 140 height 27
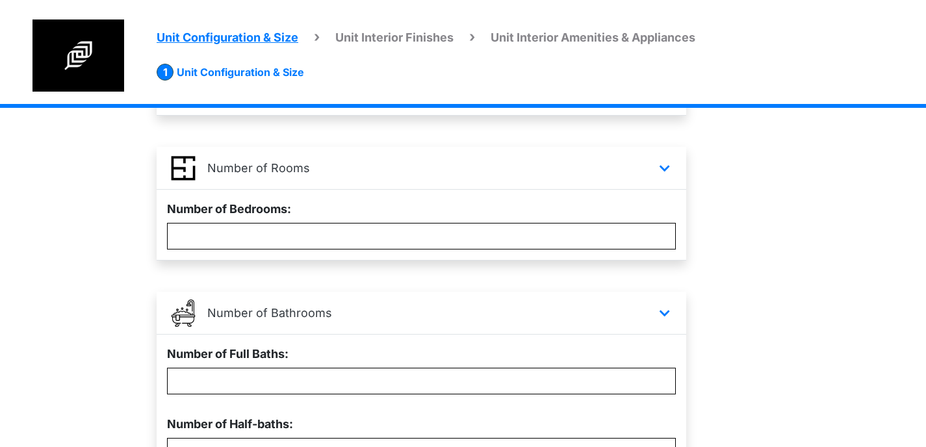
scroll to position [400, 0]
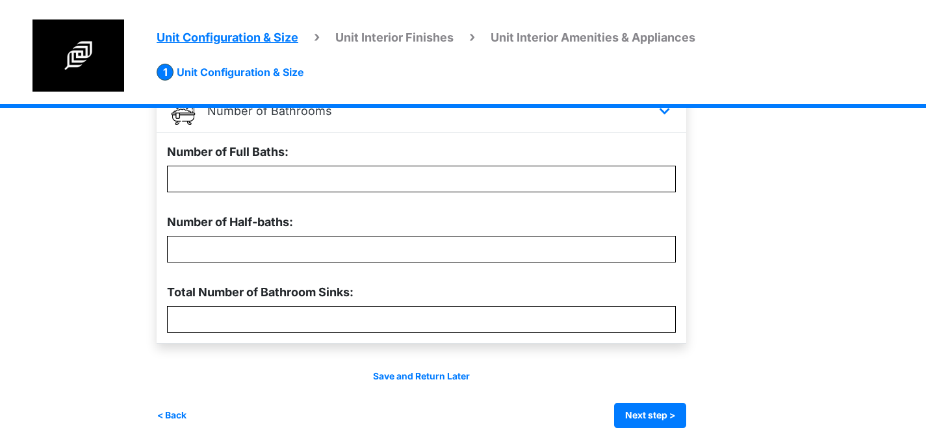
click at [383, 32] on span "Unit Interior Finishes" at bounding box center [394, 38] width 118 height 14
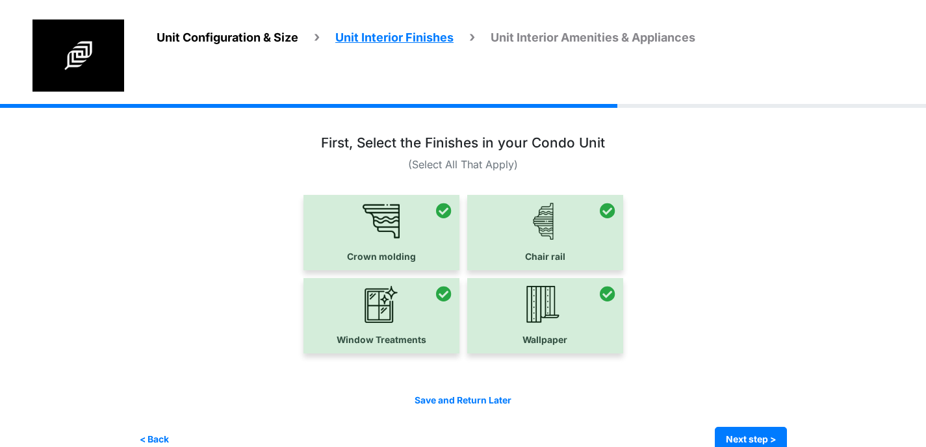
scroll to position [24, 0]
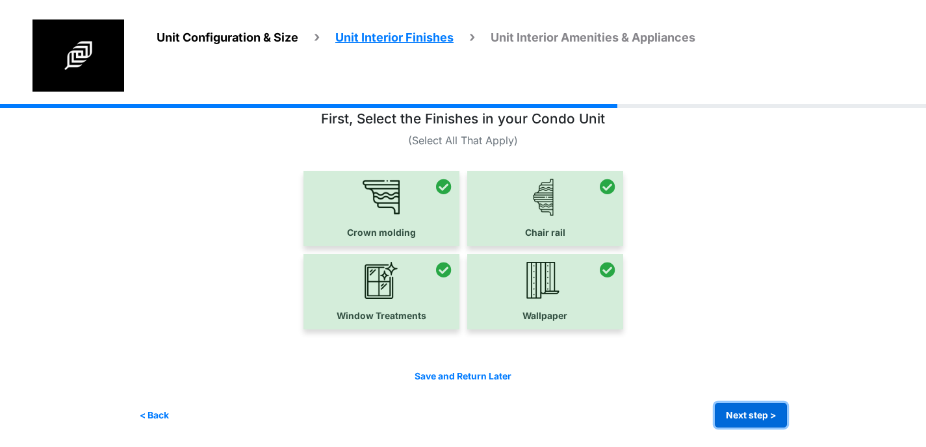
click at [749, 406] on button "Next step >" at bounding box center [751, 415] width 72 height 25
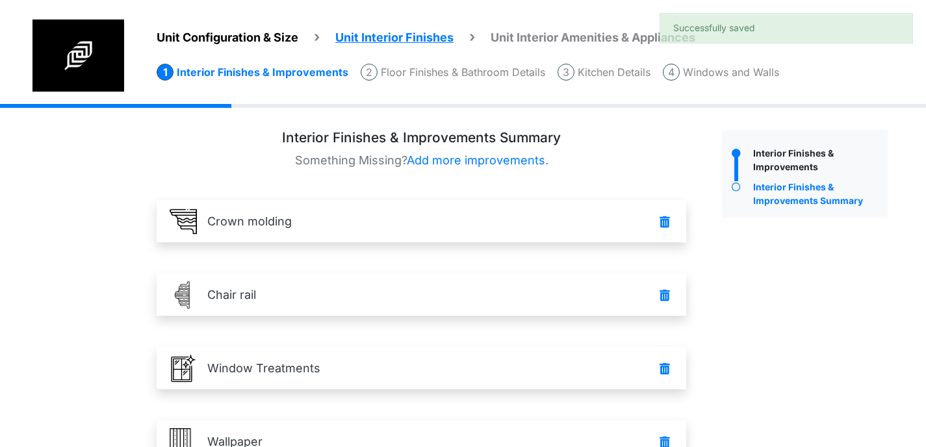
scroll to position [3, 0]
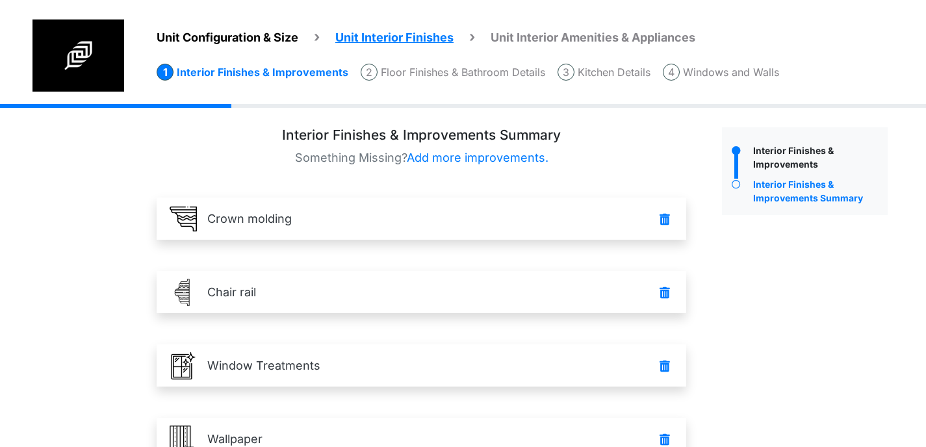
click at [429, 71] on li "Floor Finishes & Bathroom Details" at bounding box center [453, 72] width 185 height 17
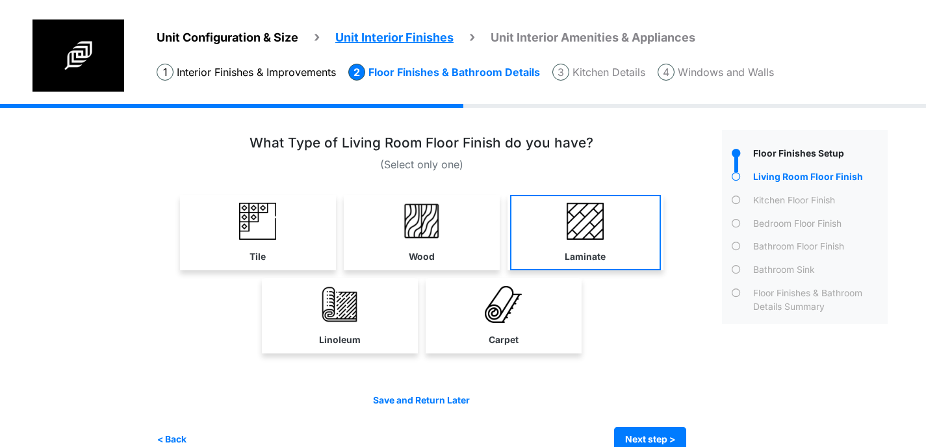
scroll to position [24, 0]
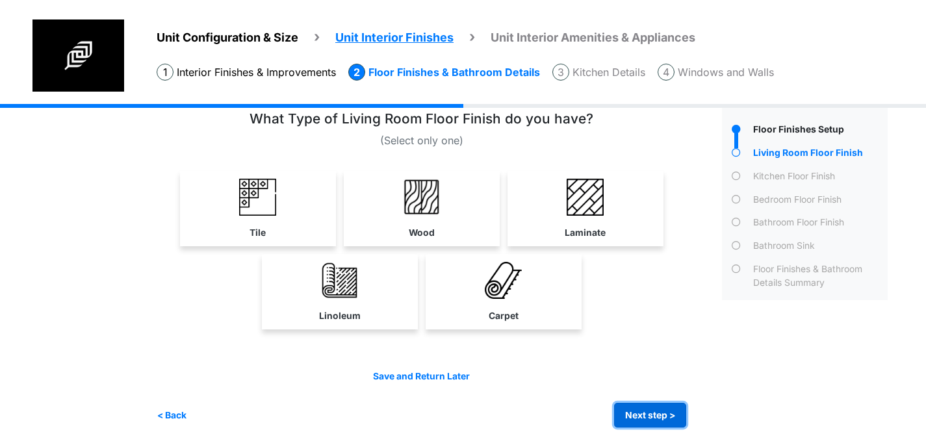
click at [660, 409] on button "Next step >" at bounding box center [650, 415] width 72 height 25
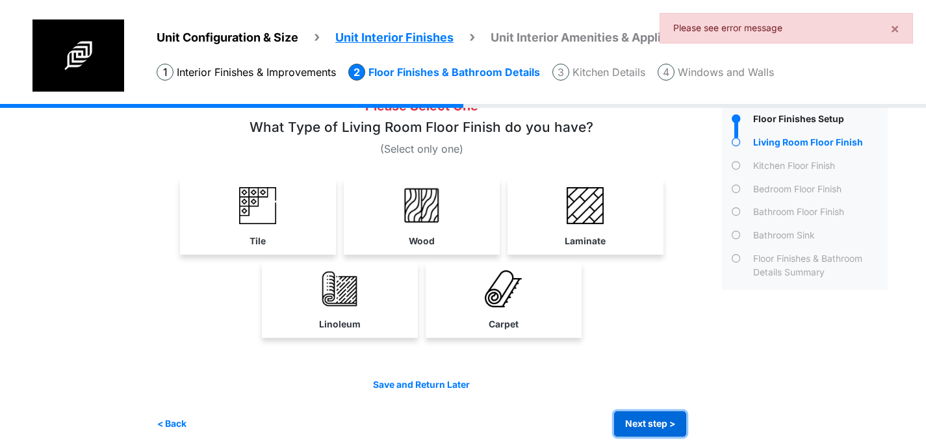
scroll to position [44, 0]
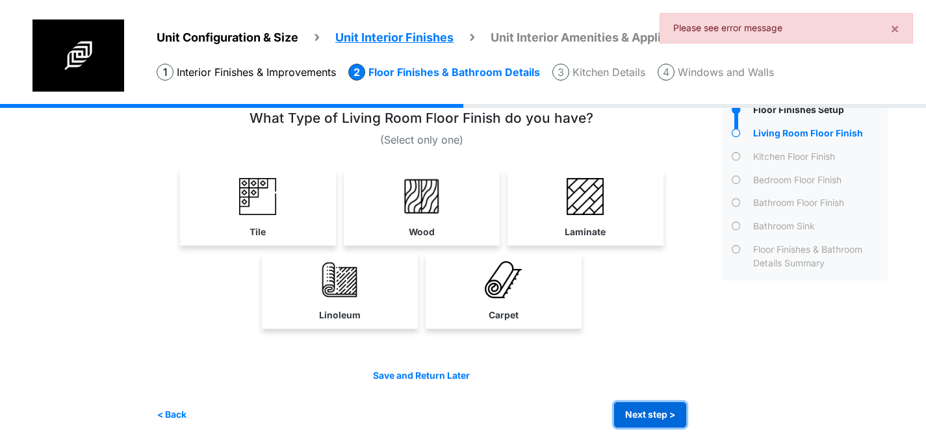
click at [661, 415] on button "Next step >" at bounding box center [650, 414] width 72 height 25
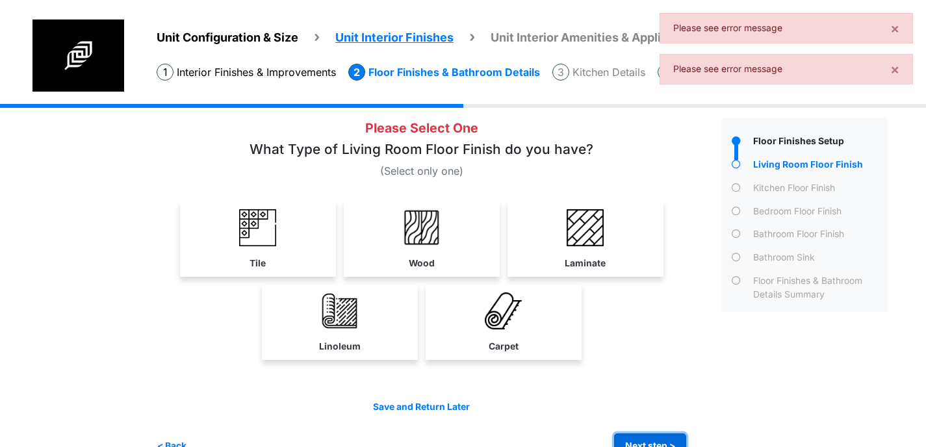
scroll to position [12, 0]
click at [773, 218] on div "Bedroom Floor Finish" at bounding box center [819, 213] width 138 height 17
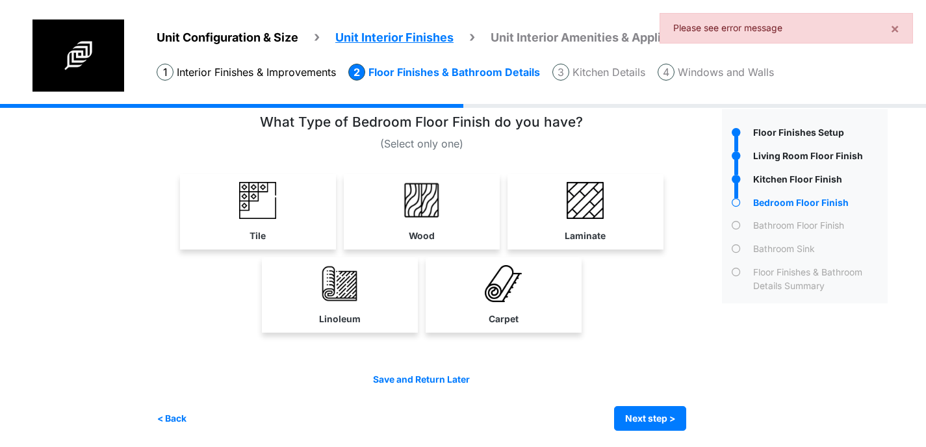
scroll to position [21, 0]
click at [660, 415] on button "Next step >" at bounding box center [650, 417] width 72 height 25
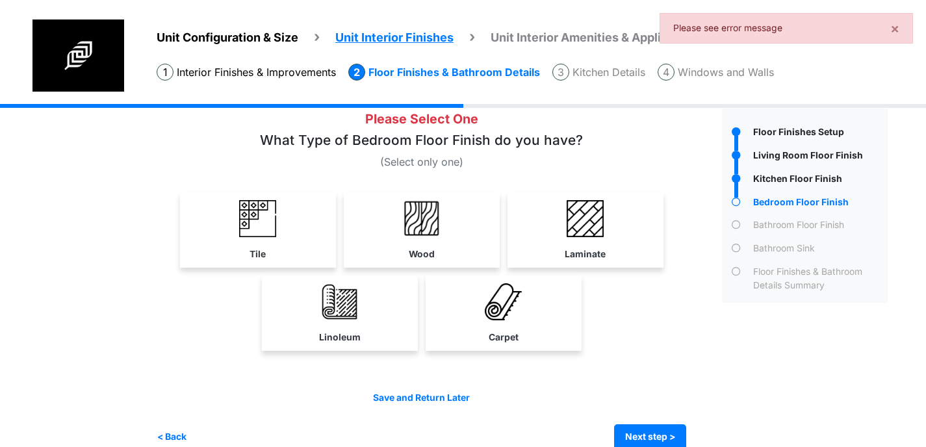
click at [777, 233] on div "Bathroom Floor Finish" at bounding box center [819, 226] width 138 height 17
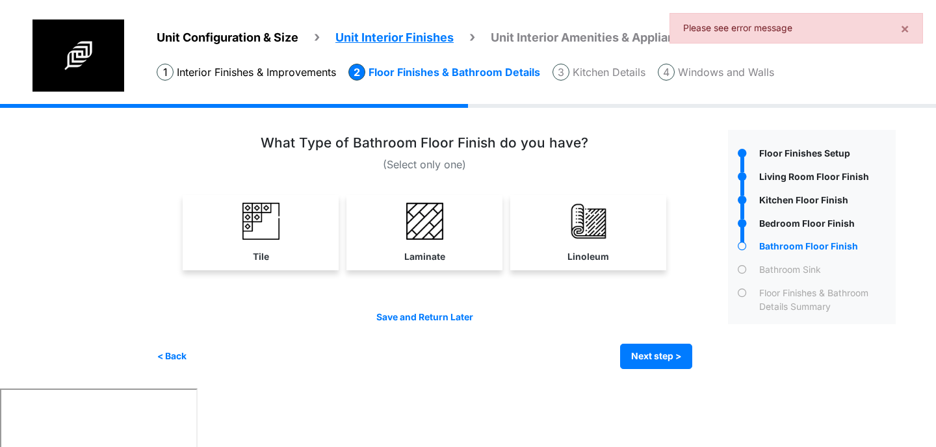
click at [765, 223] on div "Bedroom Floor Finish" at bounding box center [826, 225] width 140 height 17
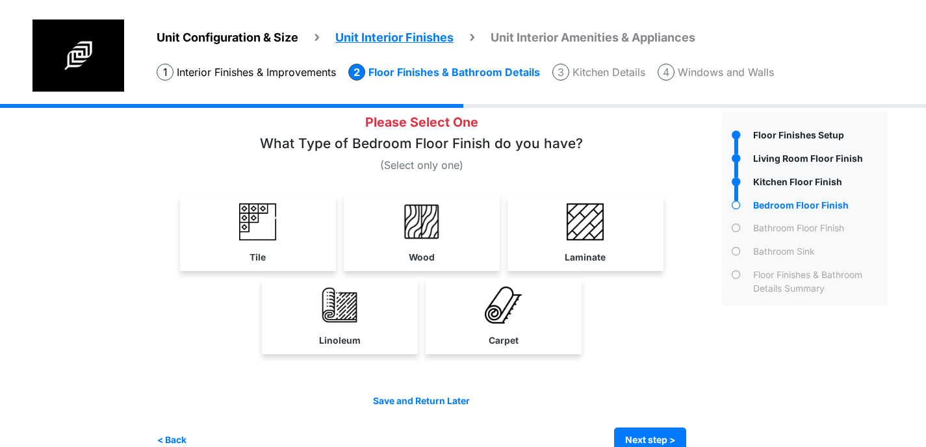
scroll to position [16, 0]
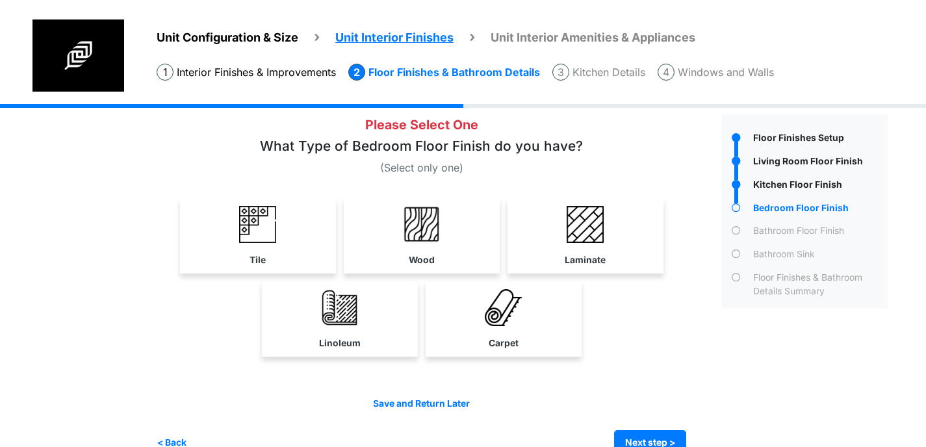
click at [220, 38] on span "Unit Configuration & Size" at bounding box center [228, 38] width 142 height 14
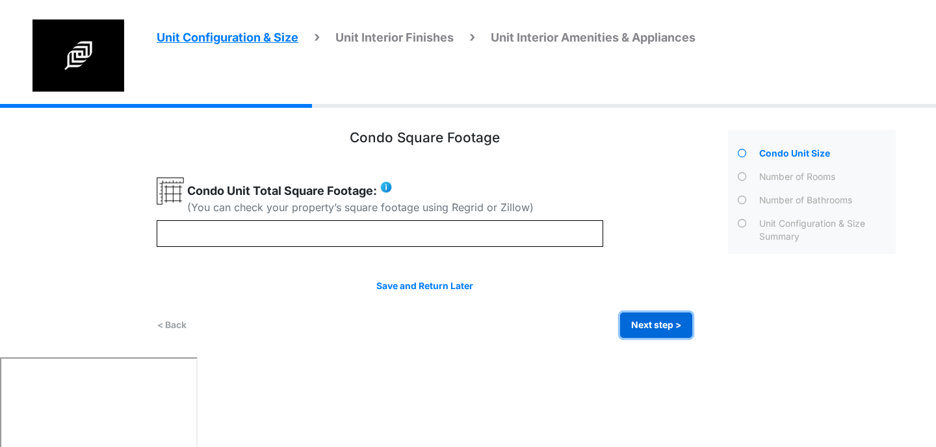
click at [669, 317] on button "Next step >" at bounding box center [656, 325] width 72 height 25
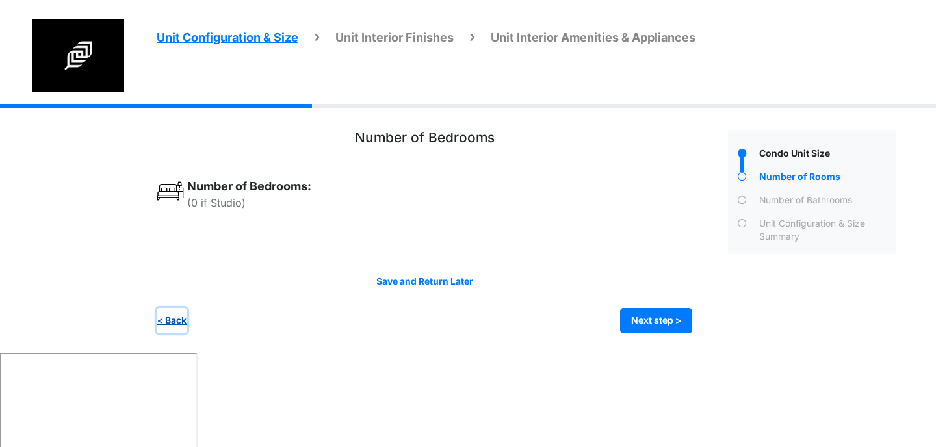
click at [177, 318] on button "< Back" at bounding box center [172, 320] width 31 height 25
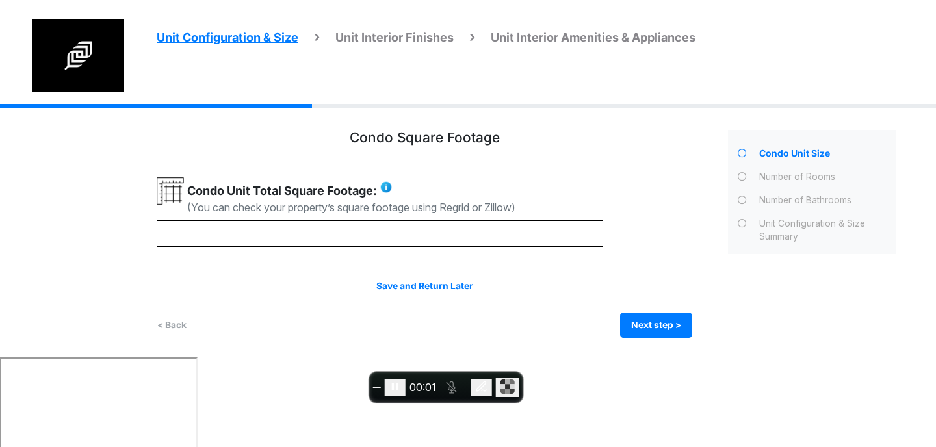
click at [739, 223] on icon at bounding box center [742, 224] width 9 height 9
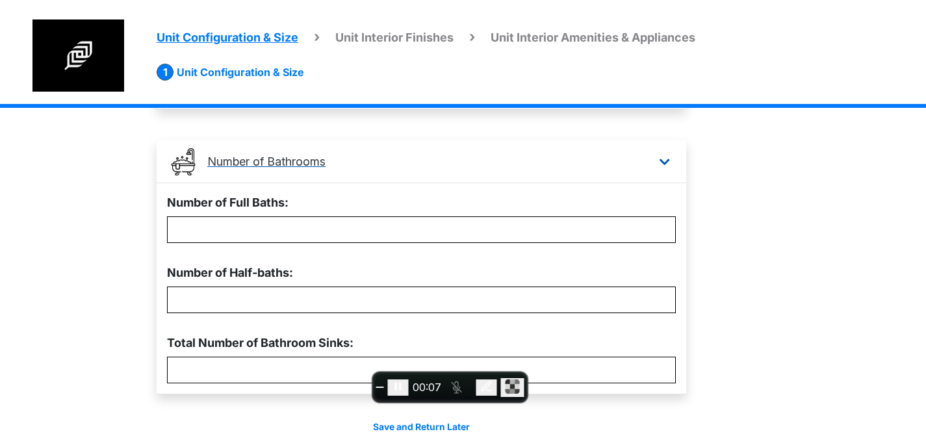
scroll to position [400, 0]
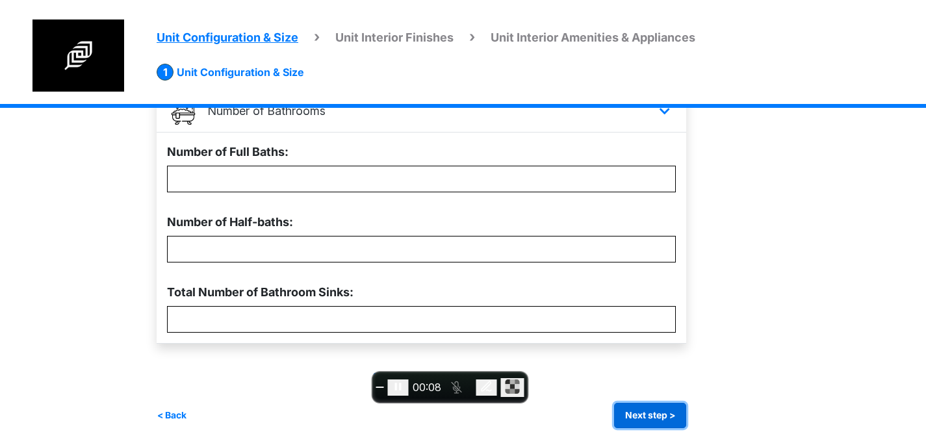
click at [684, 423] on button "Next step >" at bounding box center [650, 415] width 72 height 25
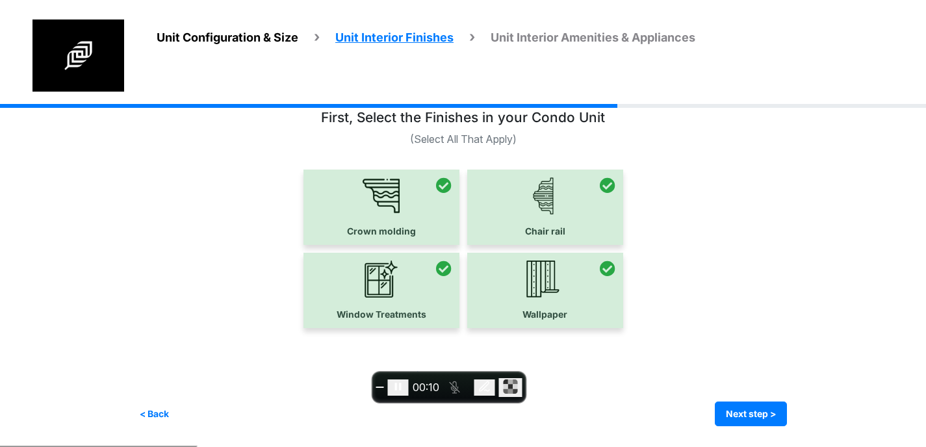
scroll to position [24, 0]
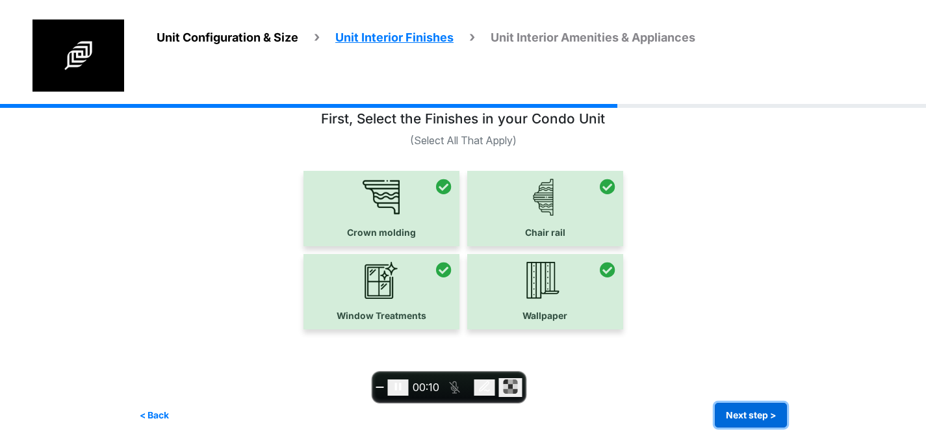
click at [773, 421] on button "Next step >" at bounding box center [751, 415] width 72 height 25
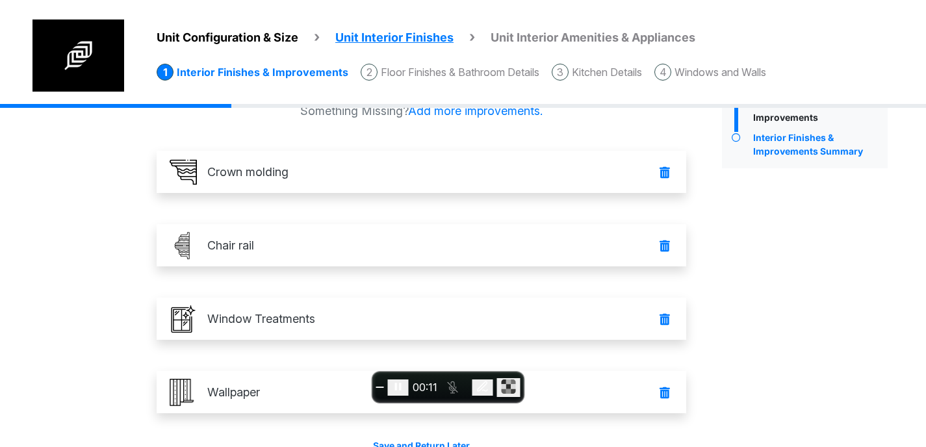
scroll to position [50, 0]
click at [440, 70] on li "Floor Finishes & Bathroom Details" at bounding box center [450, 72] width 179 height 17
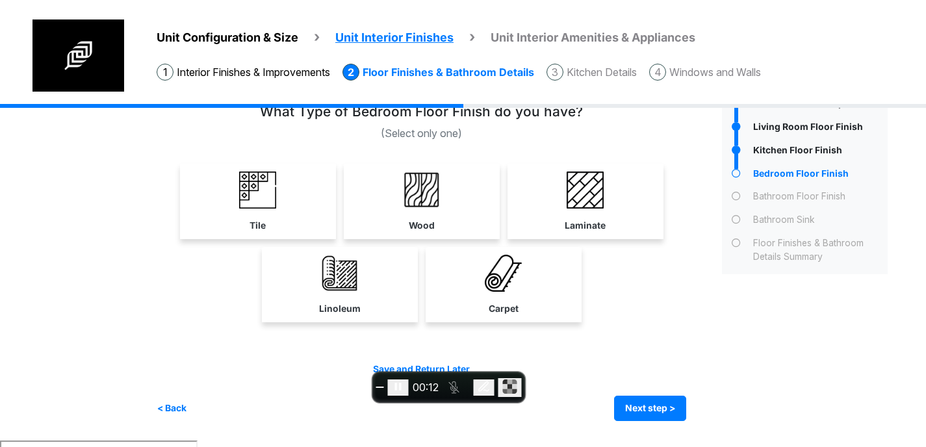
scroll to position [0, 0]
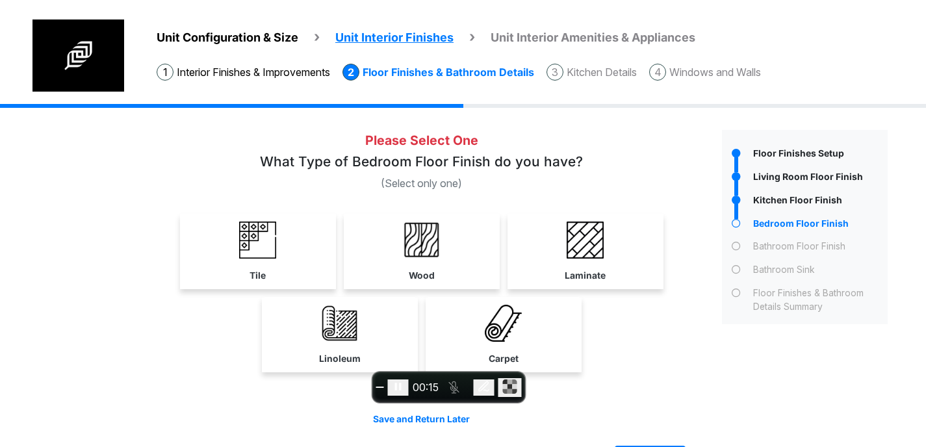
click at [747, 240] on div at bounding box center [736, 248] width 28 height 17
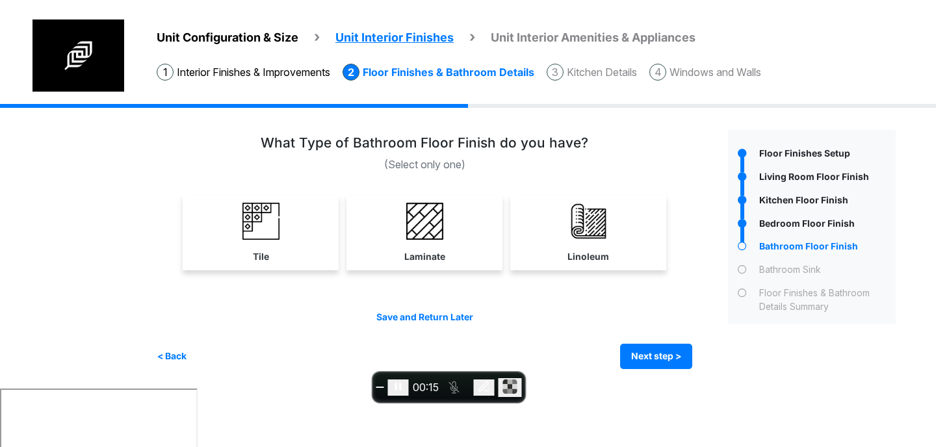
click at [751, 222] on div at bounding box center [742, 225] width 28 height 17
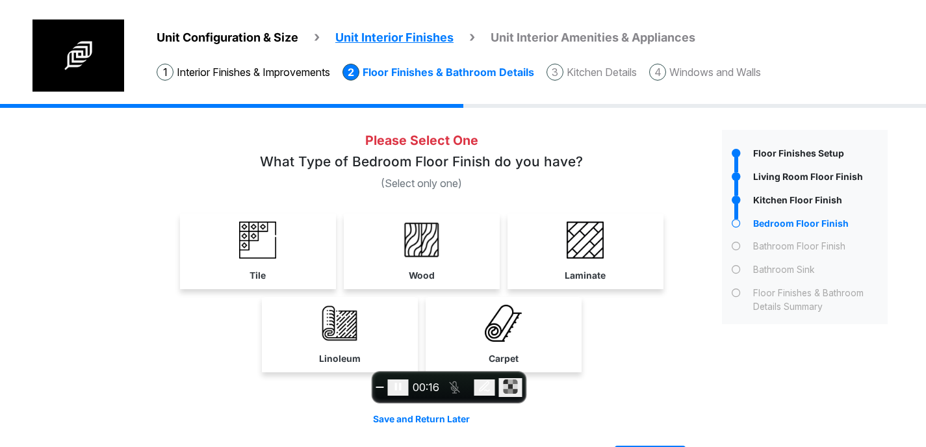
click at [750, 201] on div at bounding box center [736, 202] width 28 height 17
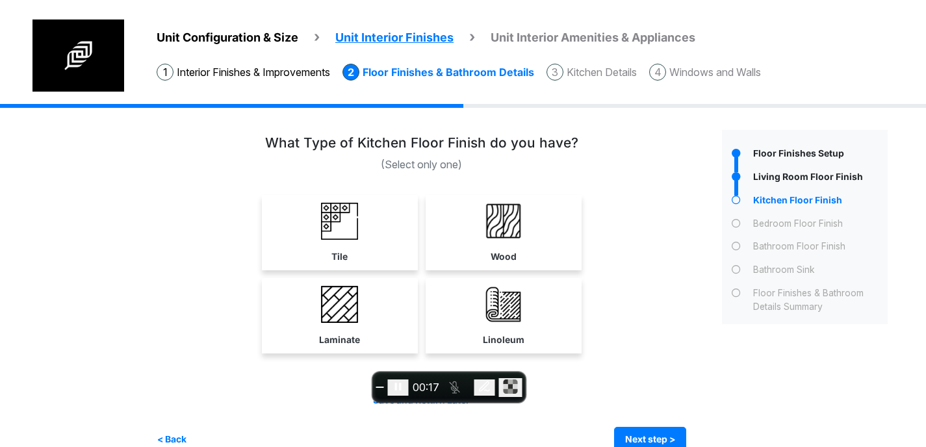
click at [741, 222] on icon at bounding box center [736, 224] width 9 height 9
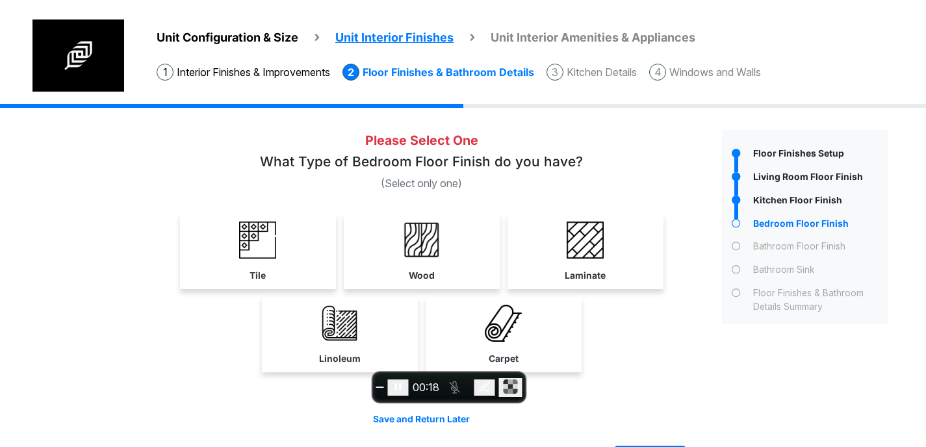
click at [741, 175] on icon at bounding box center [736, 177] width 9 height 9
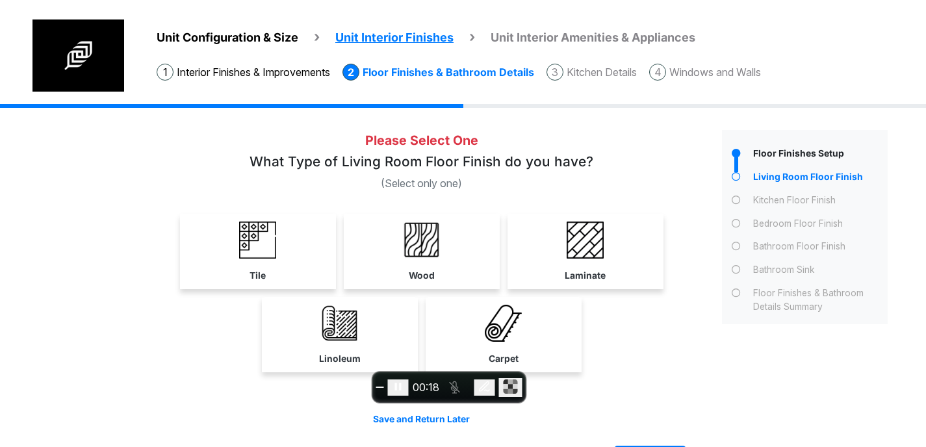
scroll to position [9, 0]
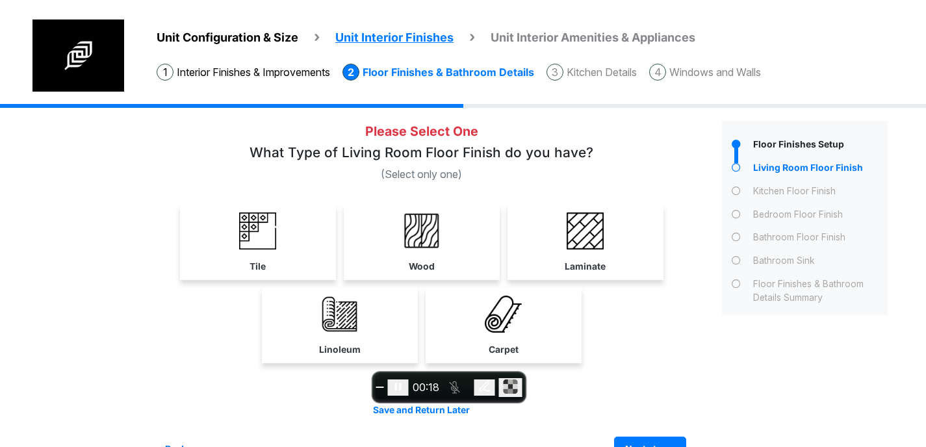
click at [749, 214] on div at bounding box center [736, 216] width 28 height 17
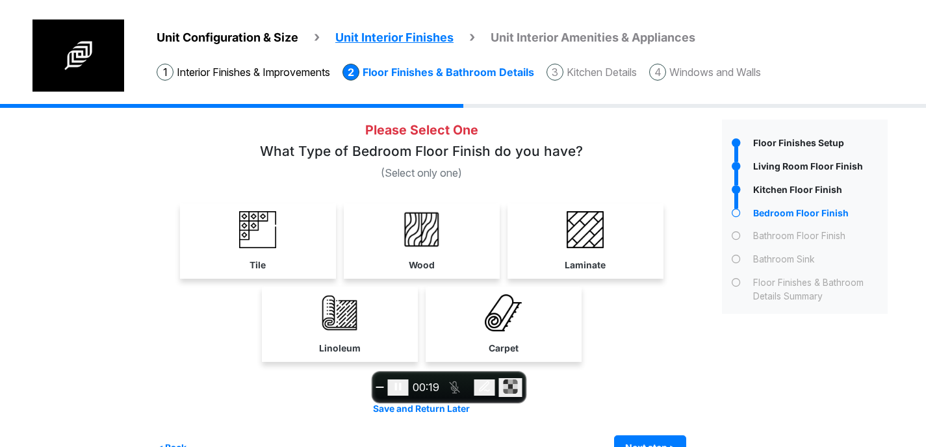
scroll to position [44, 0]
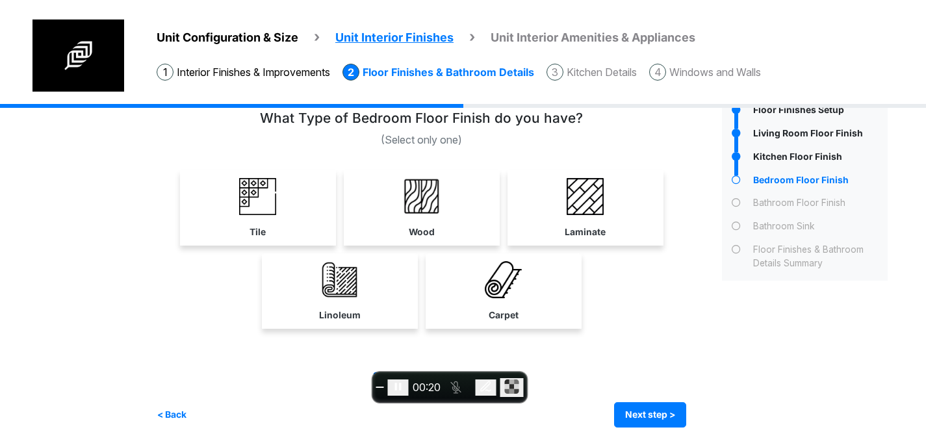
click at [380, 387] on span "End recording" at bounding box center [380, 387] width 0 height 0
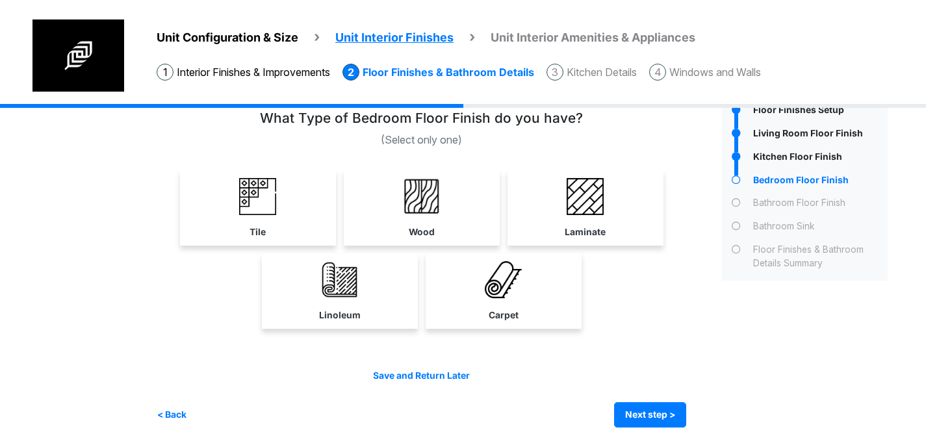
scroll to position [0, 0]
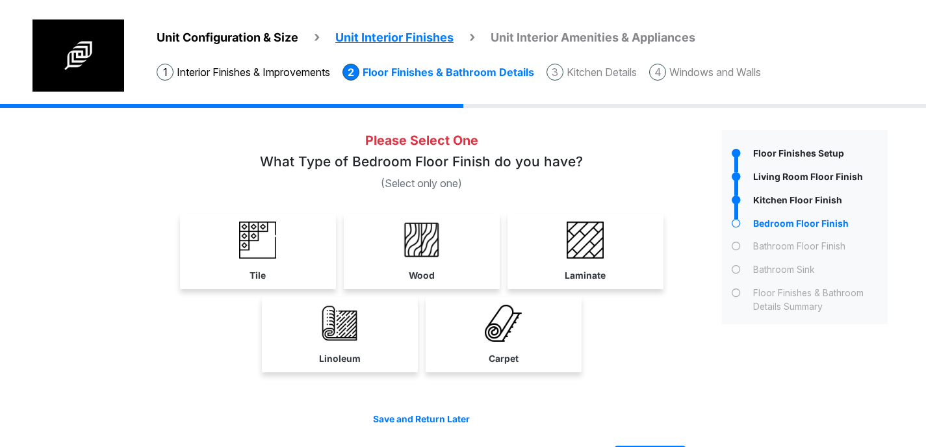
click at [237, 42] on span "Unit Configuration & Size" at bounding box center [228, 38] width 142 height 14
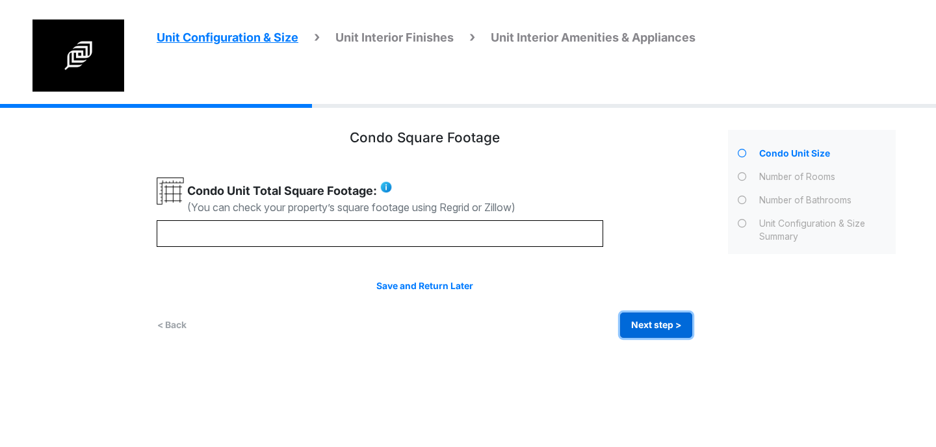
click at [656, 333] on button "Next step >" at bounding box center [656, 325] width 72 height 25
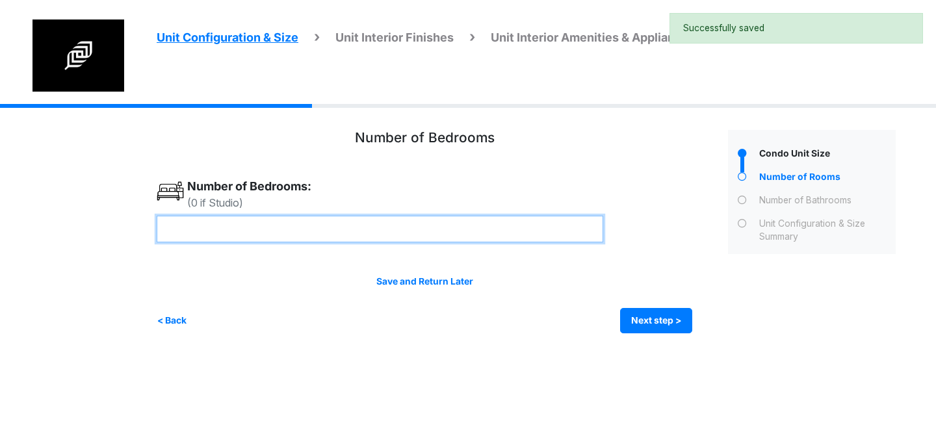
drag, startPoint x: 244, startPoint y: 230, endPoint x: 125, endPoint y: 222, distance: 119.2
click at [126, 222] on div "Unit Configuration & Size Unit Interior Finishes Unit Interior Amenities & Appl…" at bounding box center [468, 228] width 936 height 249
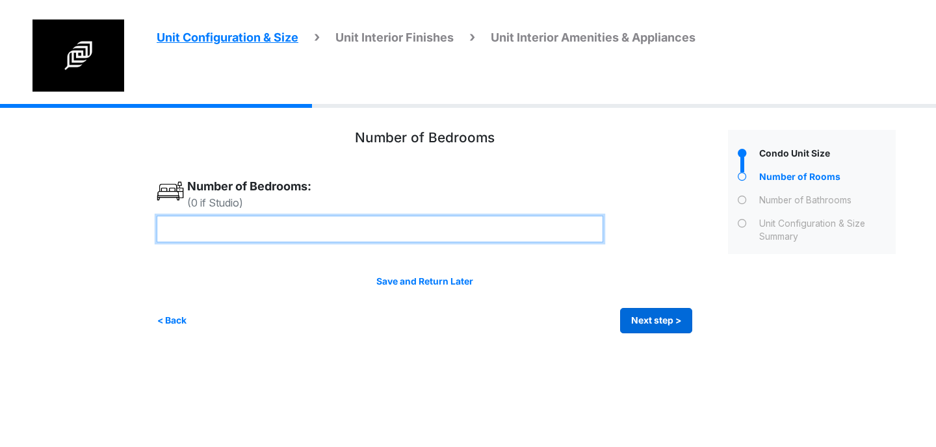
type input "*"
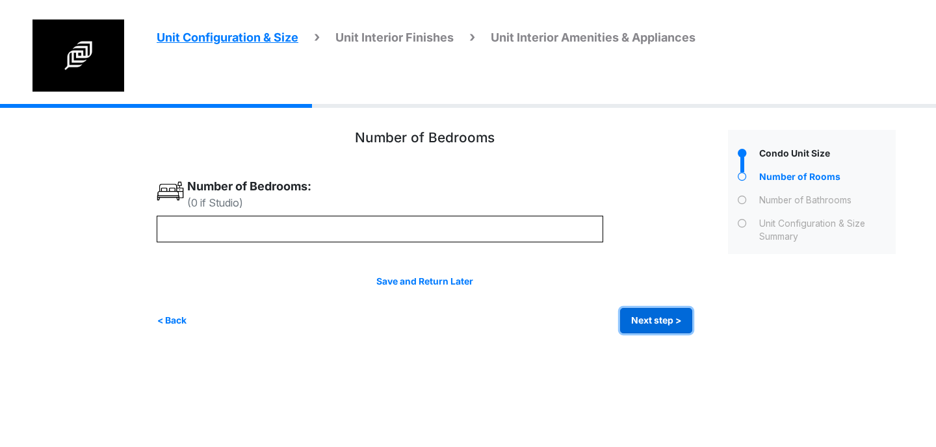
click at [654, 323] on button "Next step >" at bounding box center [656, 320] width 72 height 25
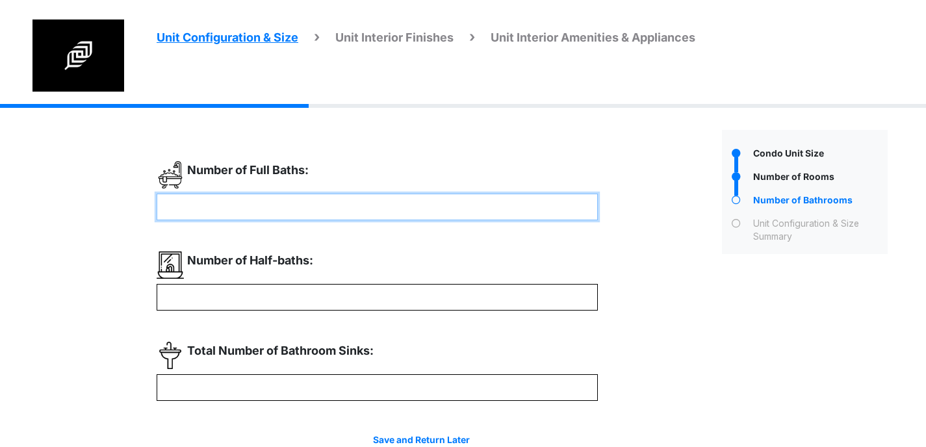
drag, startPoint x: 320, startPoint y: 207, endPoint x: 170, endPoint y: 201, distance: 149.5
click at [170, 201] on input "*" at bounding box center [377, 207] width 441 height 27
type input "*"
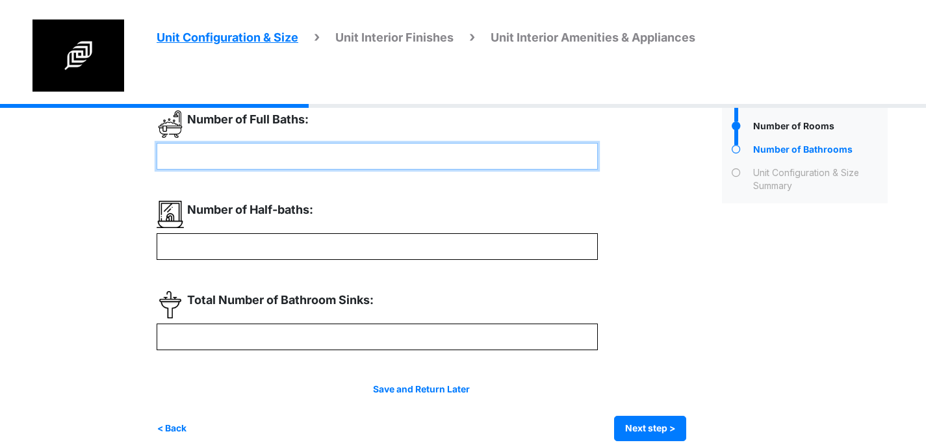
scroll to position [64, 0]
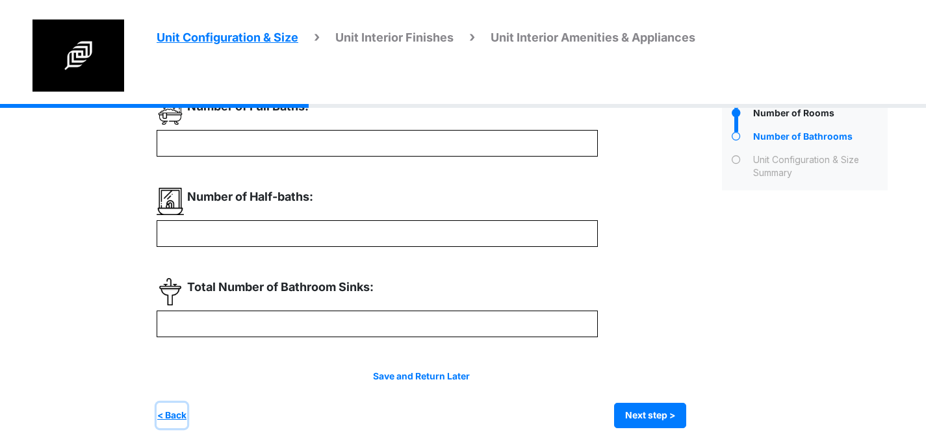
click at [179, 413] on div "Save and Return Later < Back Next step > Save and submit" at bounding box center [422, 399] width 530 height 58
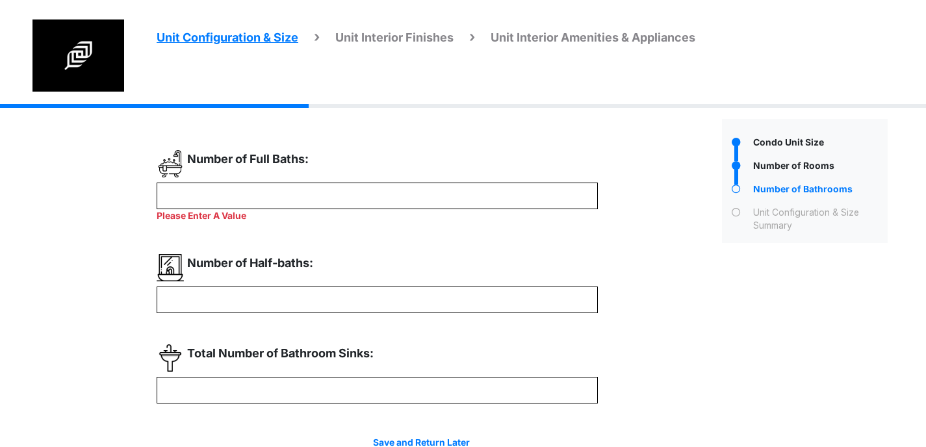
scroll to position [10, 0]
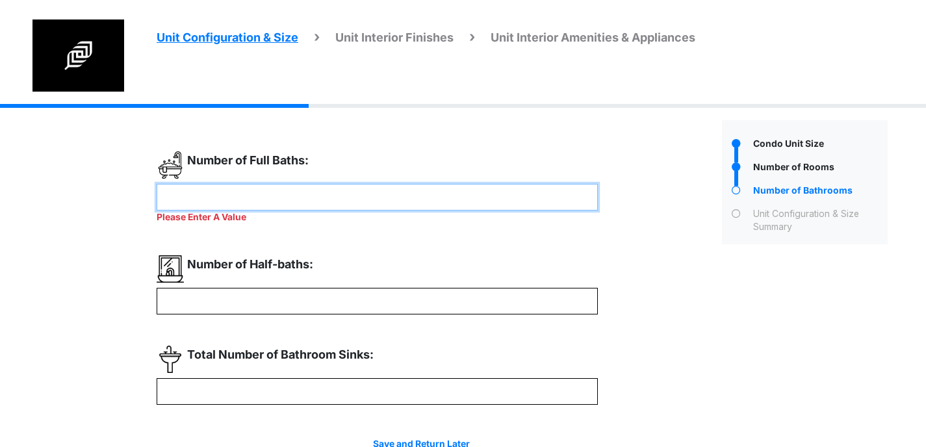
click at [219, 186] on input "number" at bounding box center [377, 197] width 441 height 27
type input "*"
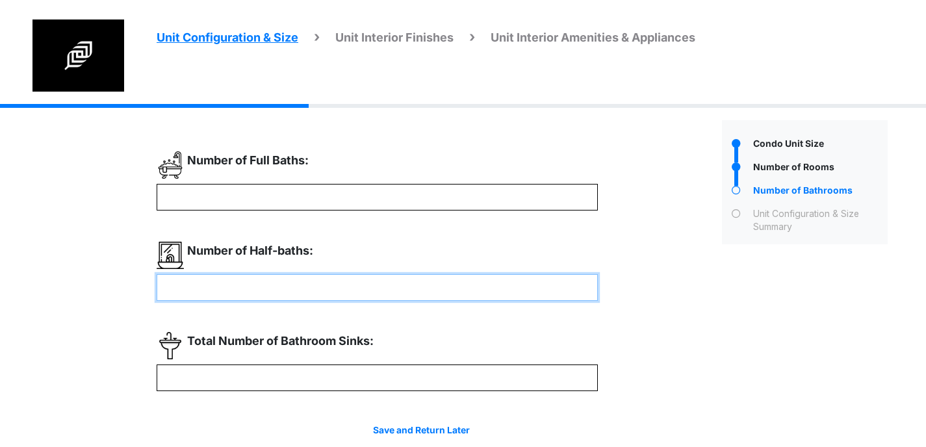
type input "*"
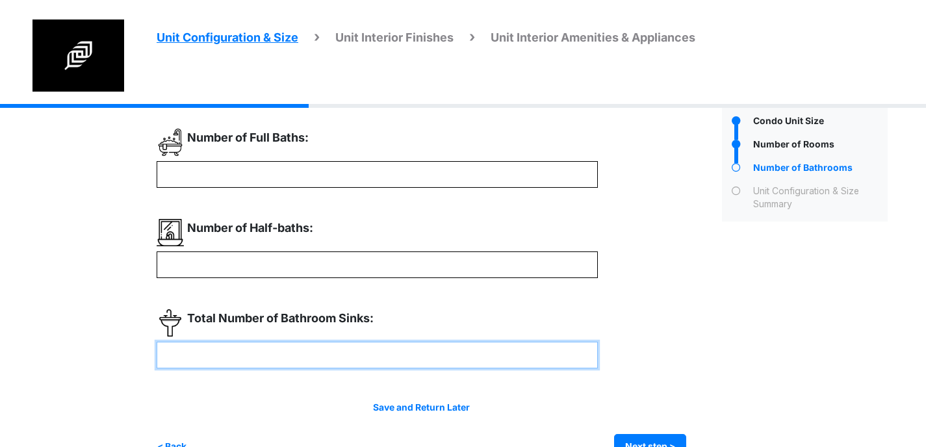
scroll to position [64, 0]
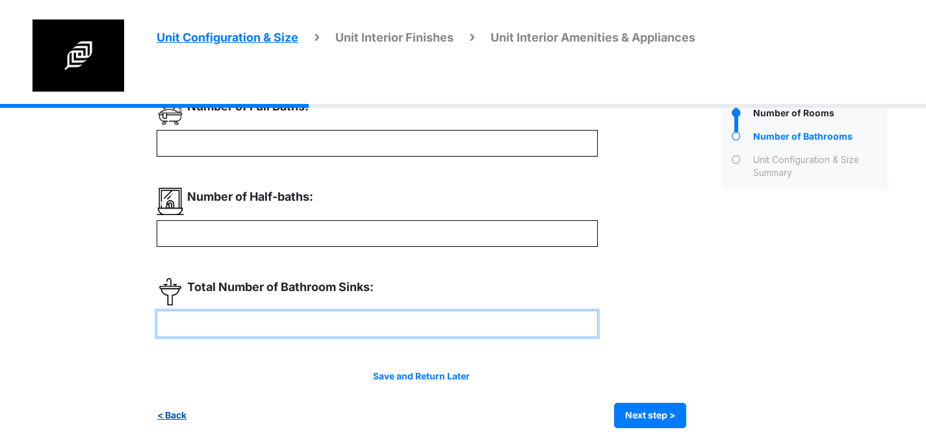
type input "*"
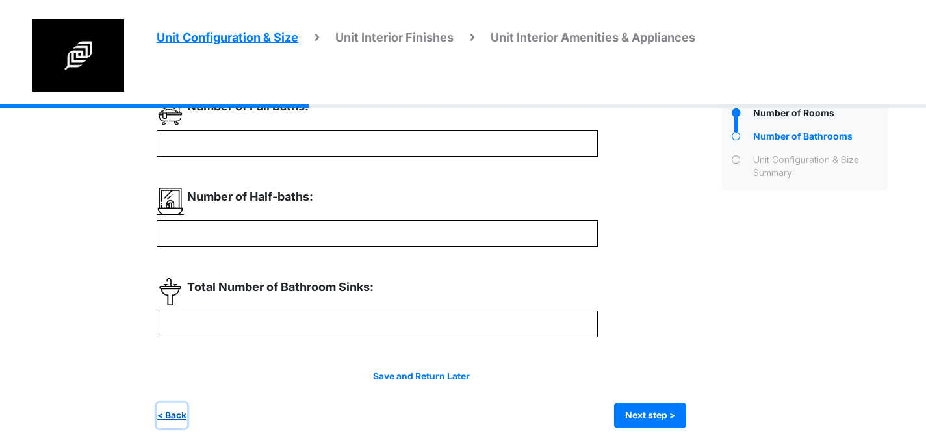
click at [171, 413] on button "< Back" at bounding box center [172, 415] width 31 height 25
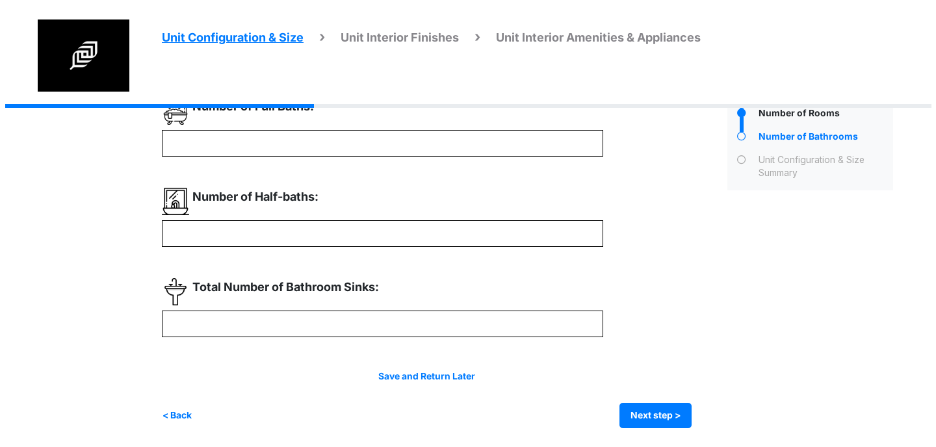
scroll to position [0, 0]
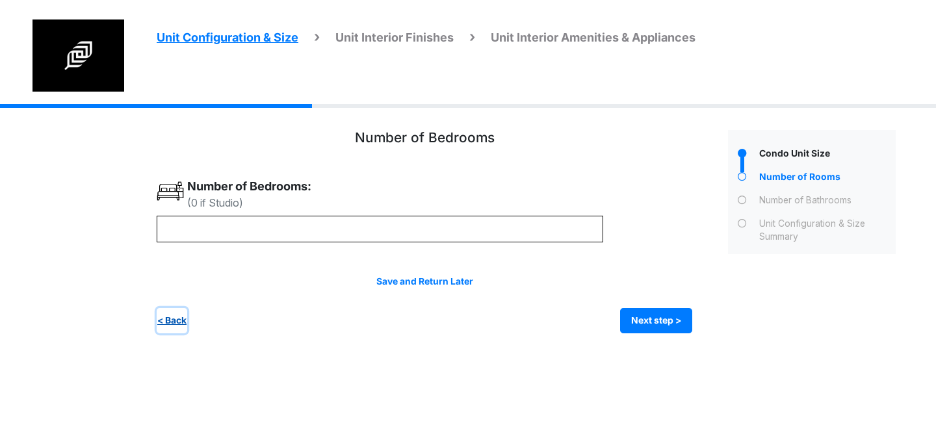
click at [169, 320] on button "< Back" at bounding box center [172, 320] width 31 height 25
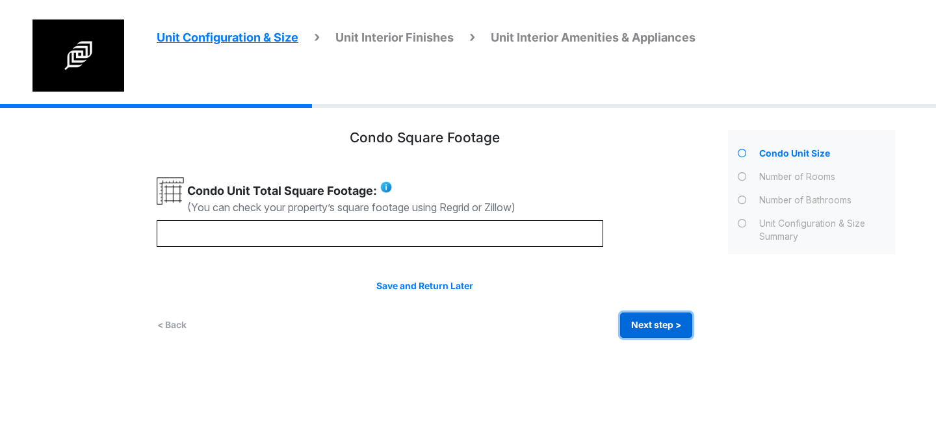
click at [634, 316] on button "Next step >" at bounding box center [656, 325] width 72 height 25
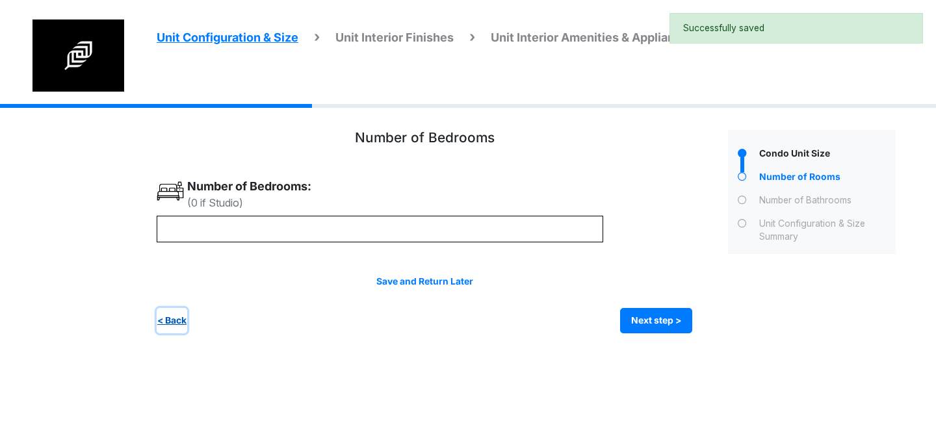
click at [174, 315] on button "< Back" at bounding box center [172, 320] width 31 height 25
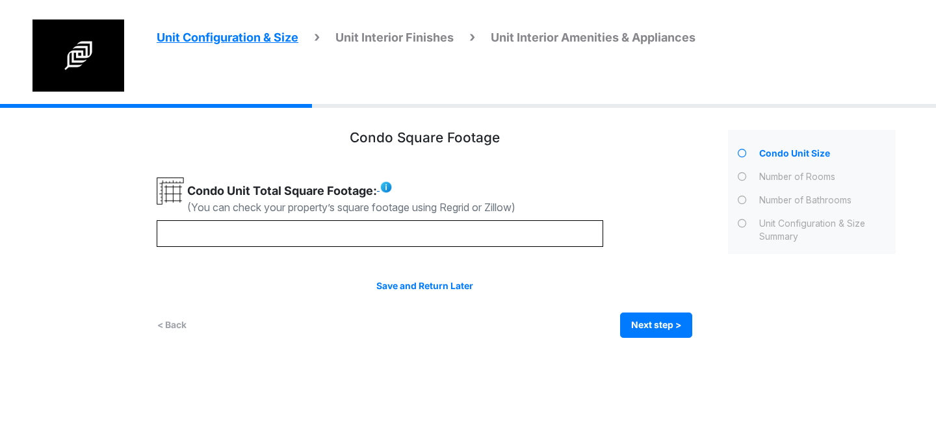
click at [388, 190] on img at bounding box center [385, 187] width 13 height 13
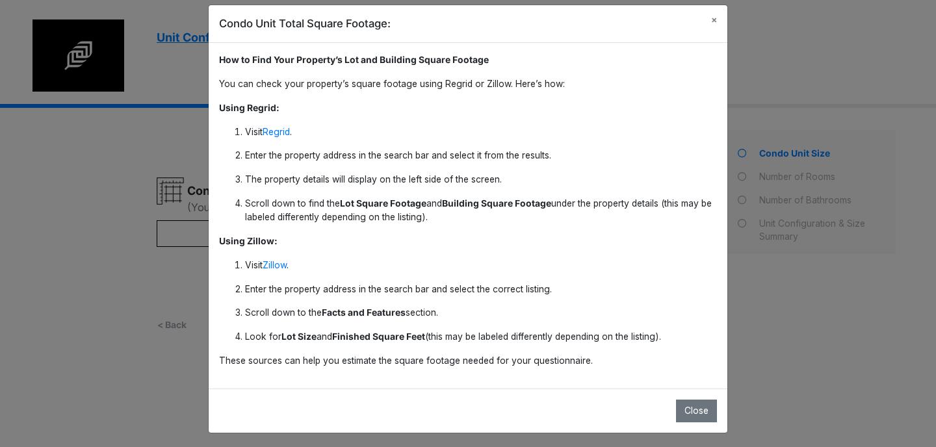
scroll to position [18, 0]
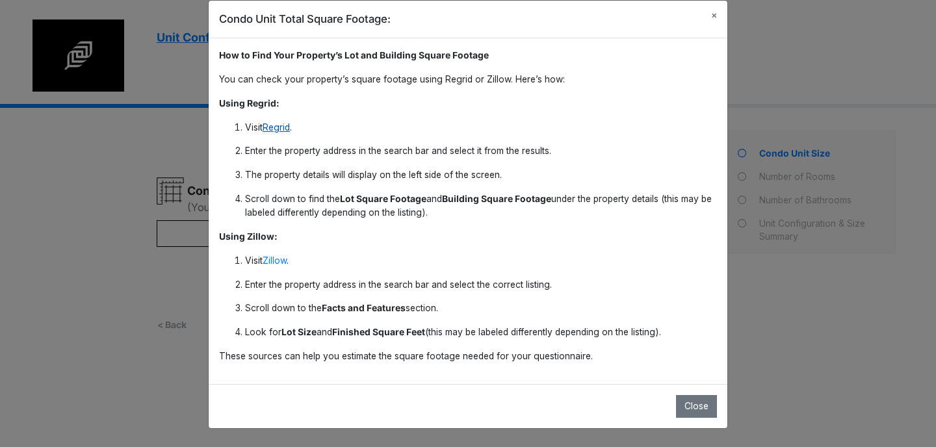
click at [273, 127] on link "Regrid" at bounding box center [276, 127] width 27 height 10
click at [275, 259] on link "Zillow" at bounding box center [275, 260] width 24 height 10
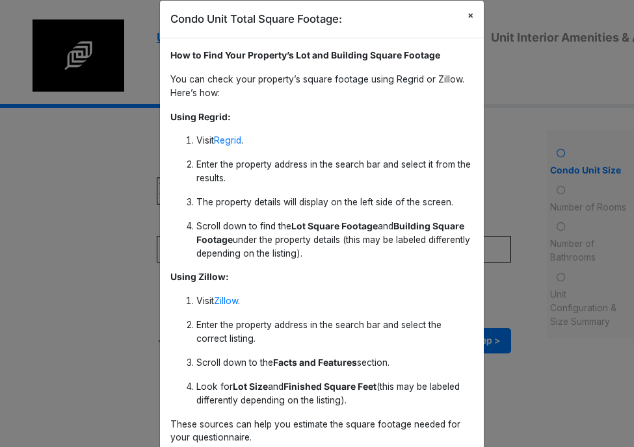
click at [470, 17] on span "×" at bounding box center [470, 15] width 6 height 10
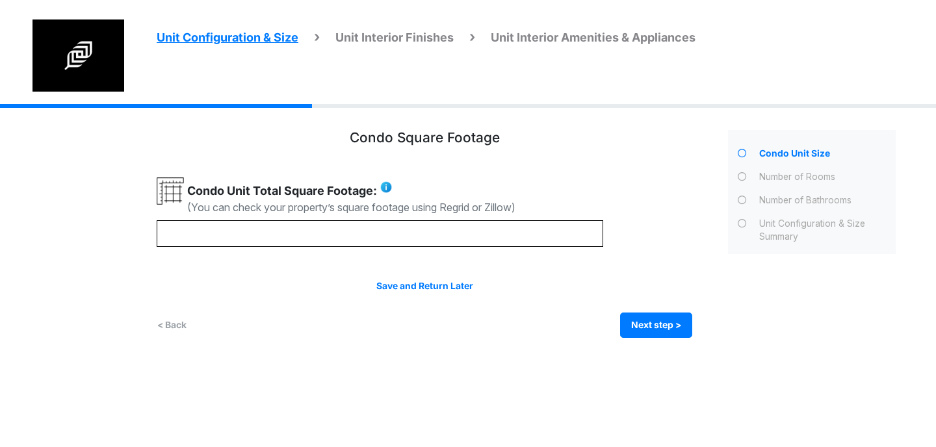
click at [531, 36] on span "Unit Interior Amenities & Appliances" at bounding box center [593, 38] width 205 height 14
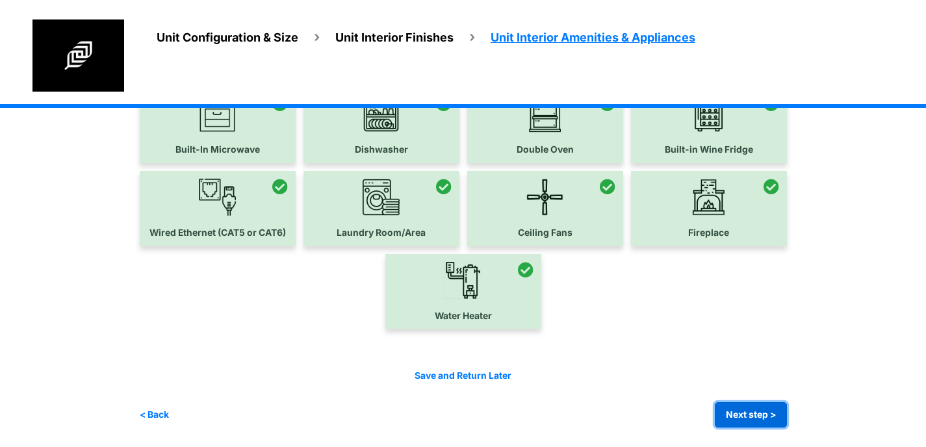
click at [757, 406] on button "Next step >" at bounding box center [751, 414] width 72 height 25
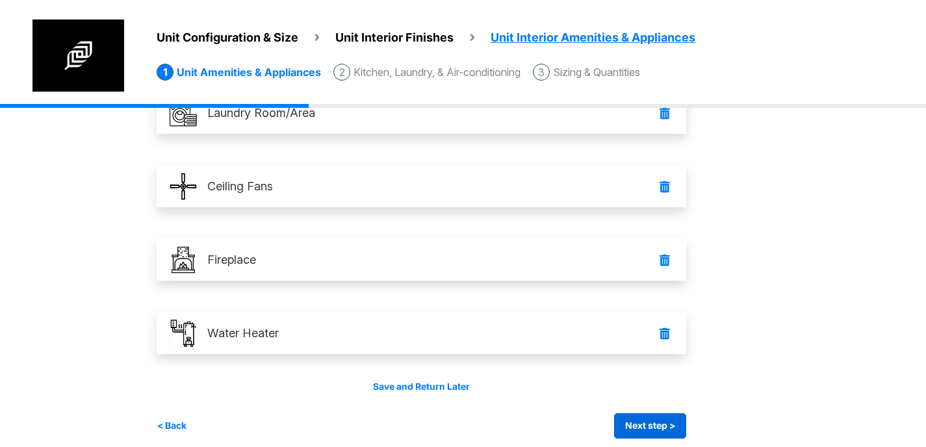
scroll to position [780, 0]
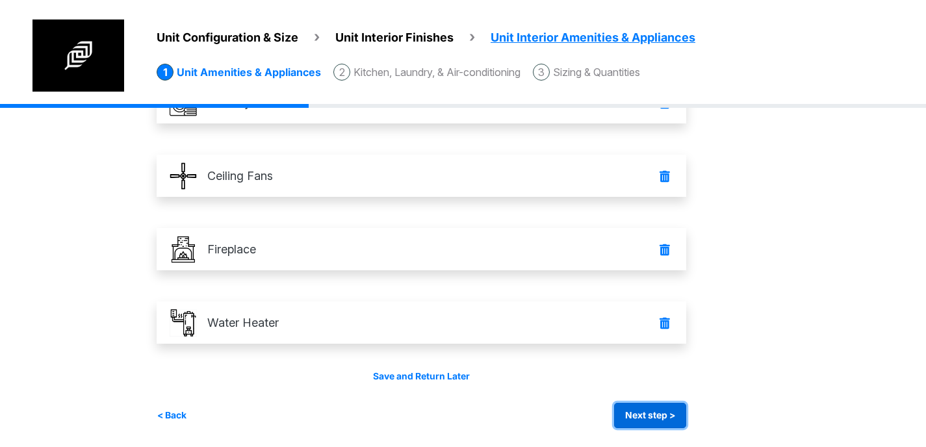
click at [678, 423] on button "Next step >" at bounding box center [650, 415] width 72 height 25
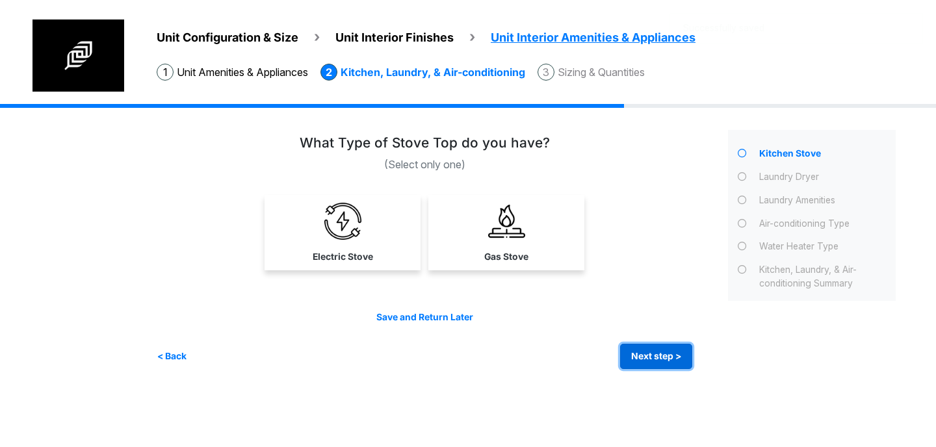
click at [666, 344] on button "Next step >" at bounding box center [656, 356] width 72 height 25
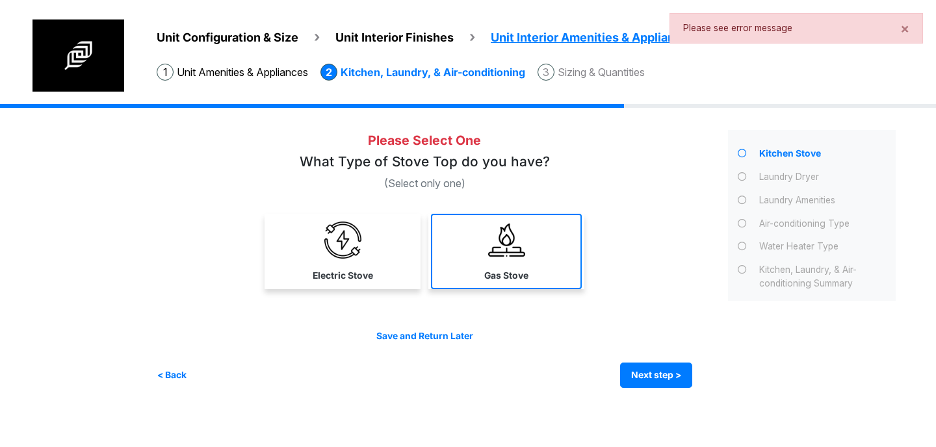
click at [521, 264] on link "Gas Stove" at bounding box center [506, 251] width 151 height 75
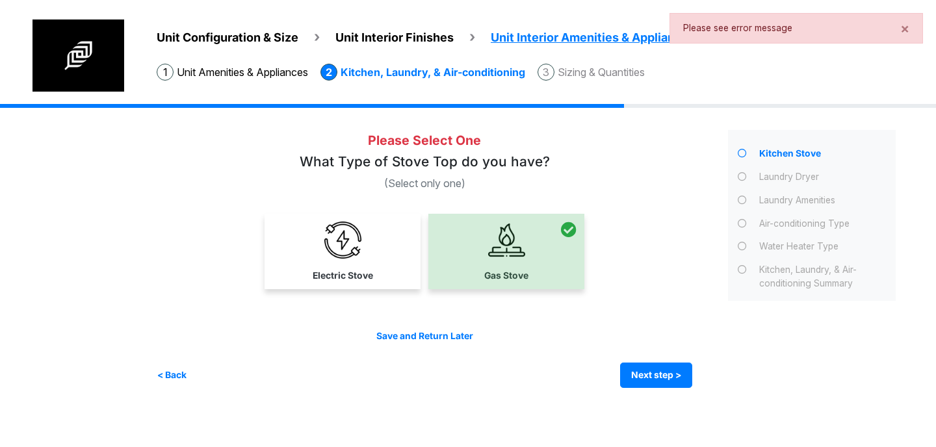
click at [678, 359] on div "Save and Return Later < Back Next step > Save and submit" at bounding box center [424, 358] width 535 height 58
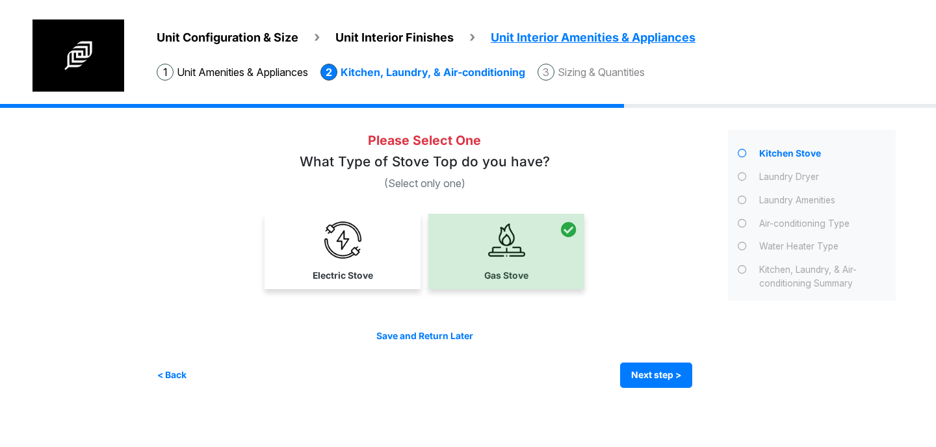
click at [587, 73] on li "Sizing & Quantities" at bounding box center [590, 72] width 107 height 17
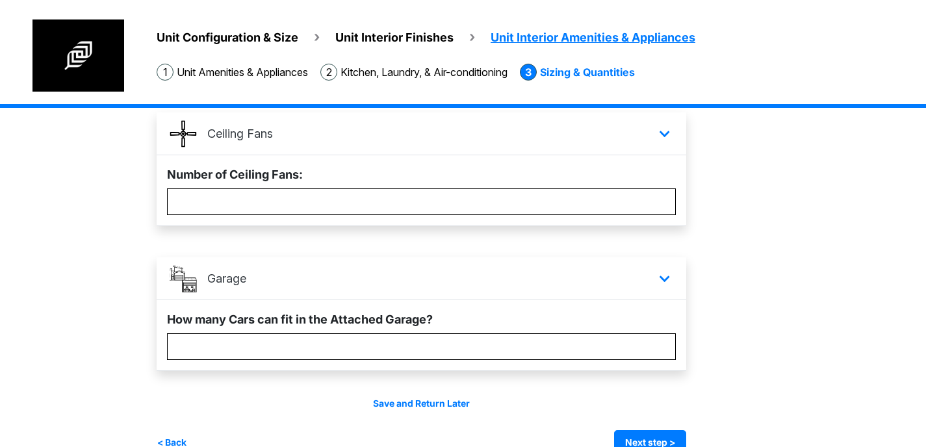
scroll to position [260, 0]
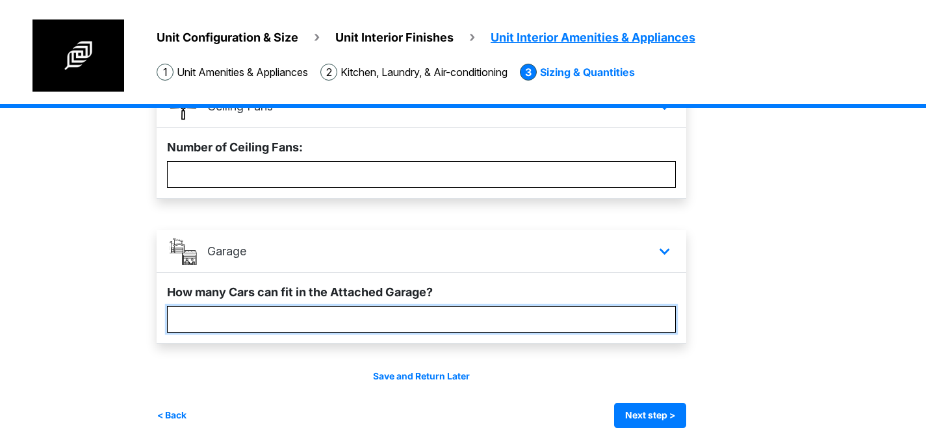
click at [526, 311] on input "*" at bounding box center [421, 319] width 509 height 27
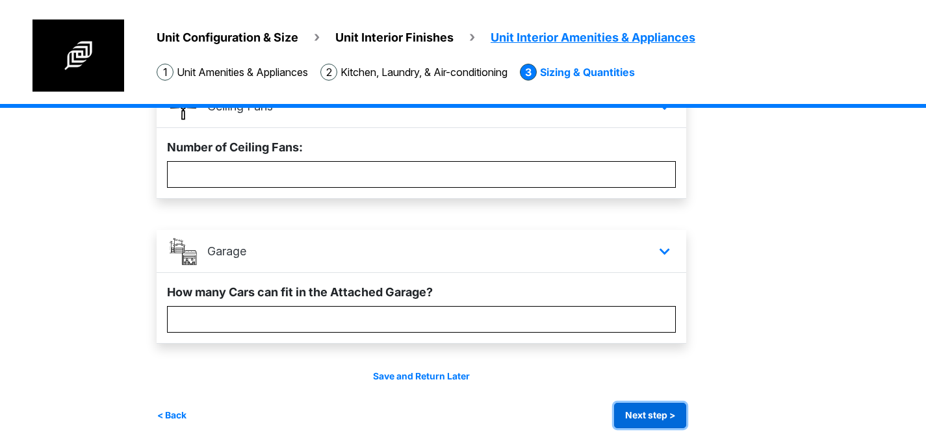
click at [675, 415] on button "Next step >" at bounding box center [650, 415] width 72 height 25
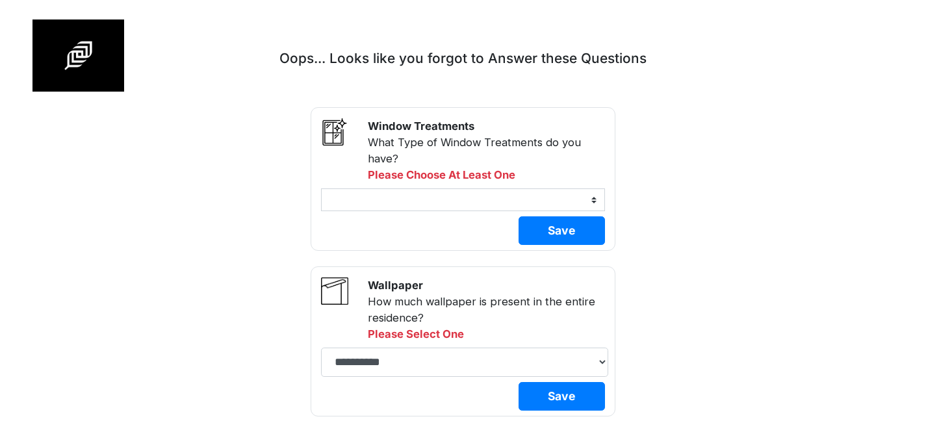
scroll to position [1211, 0]
